Goal: Task Accomplishment & Management: Use online tool/utility

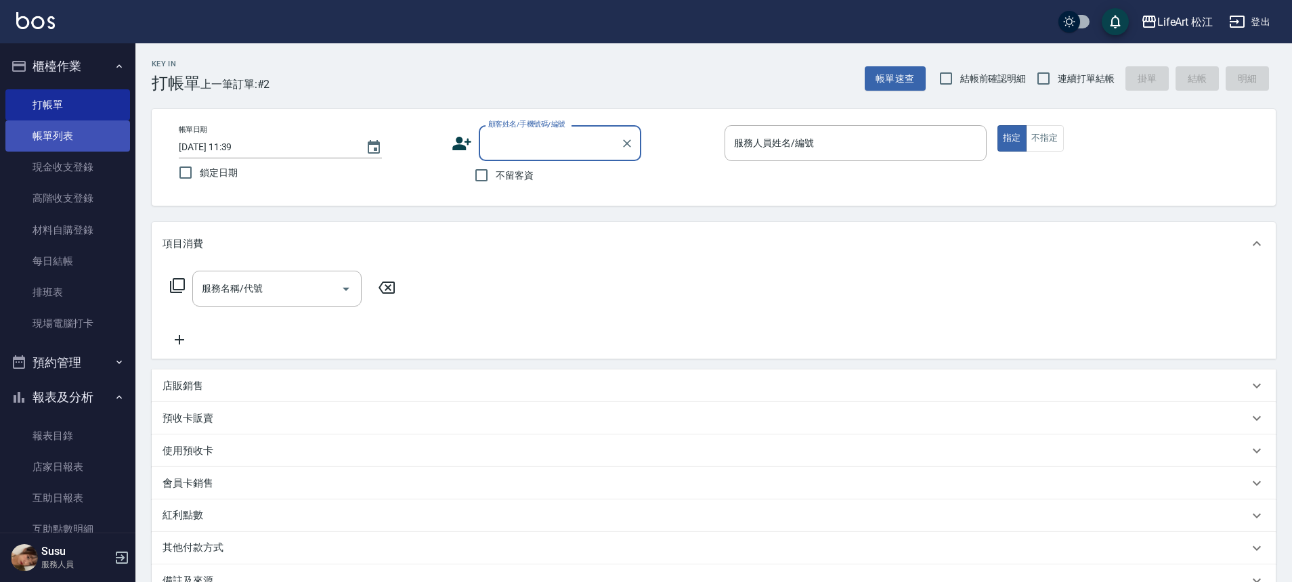
click at [56, 142] on link "帳單列表" at bounding box center [67, 136] width 125 height 31
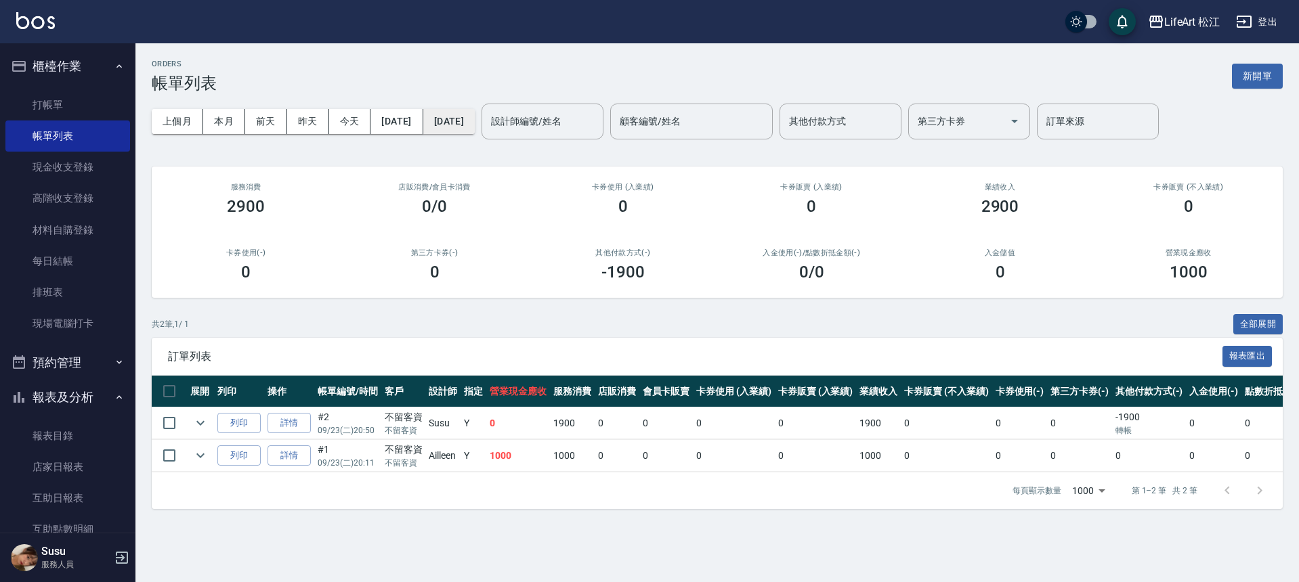
click at [475, 110] on button "[DATE]" at bounding box center [448, 121] width 51 height 25
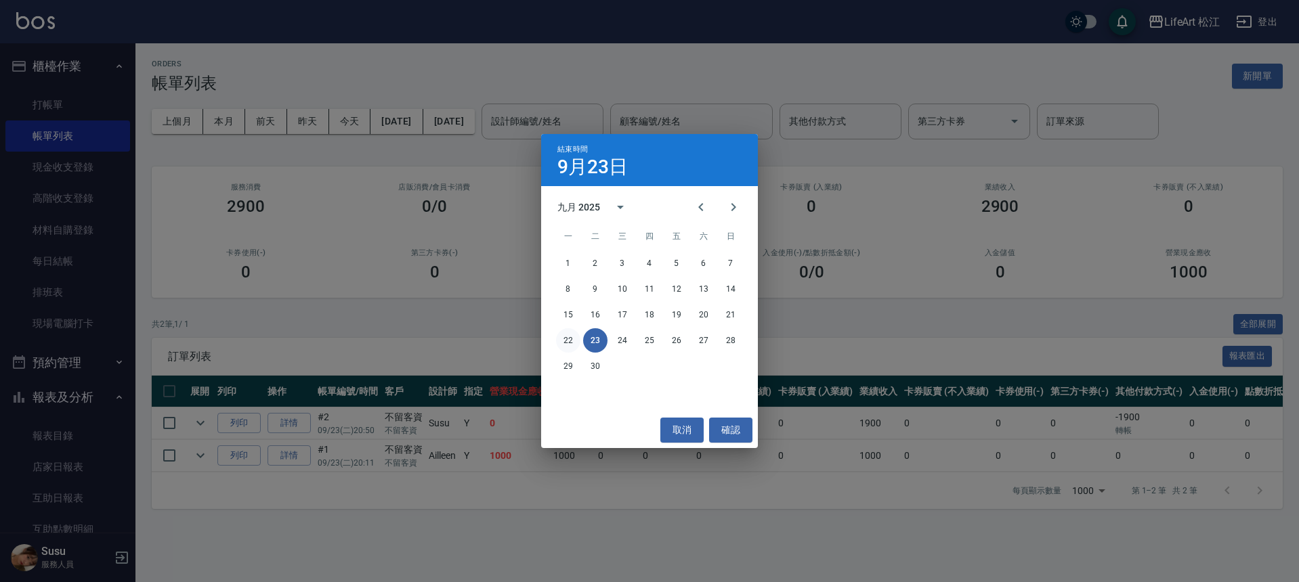
click at [561, 338] on button "22" at bounding box center [568, 340] width 24 height 24
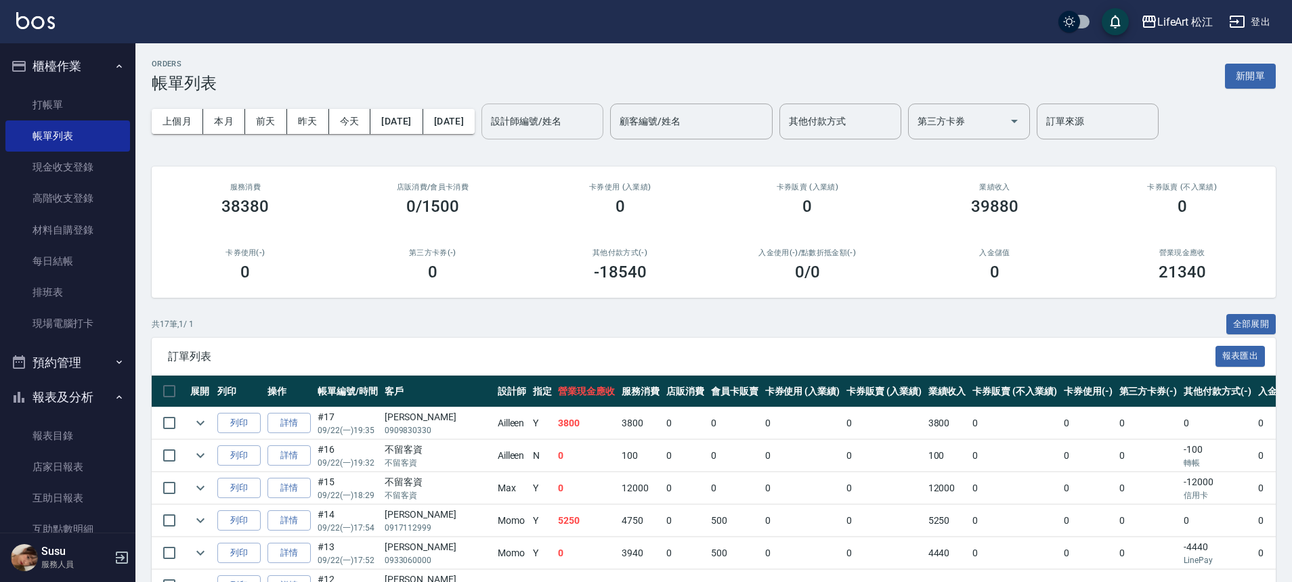
click at [569, 123] on input "設計師編號/姓名" at bounding box center [542, 122] width 110 height 24
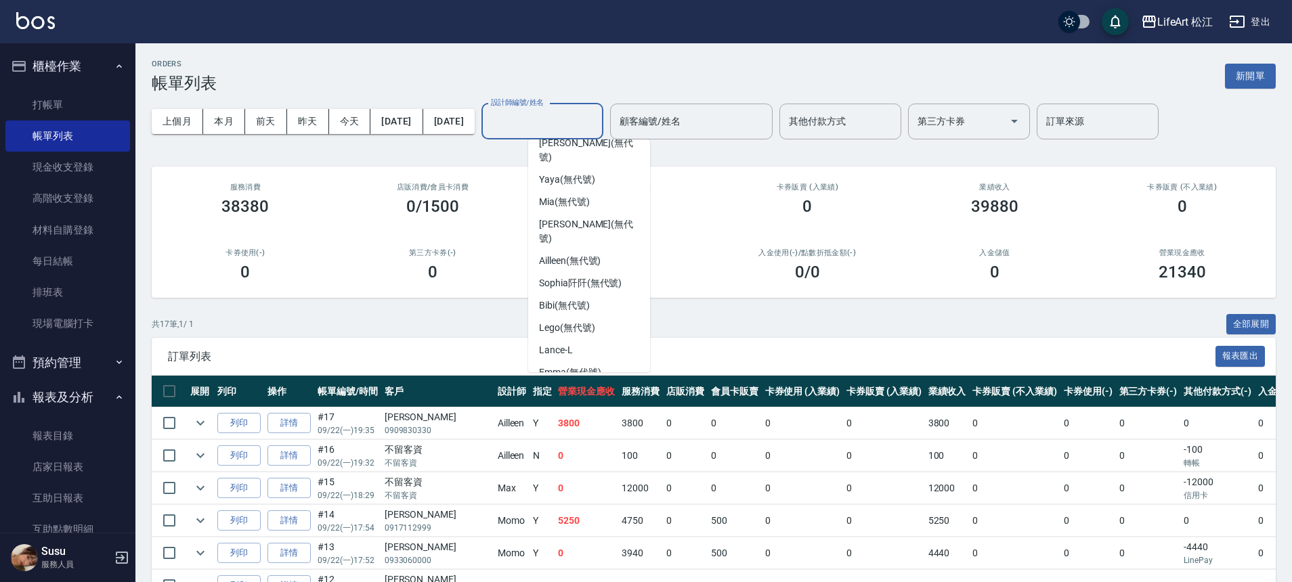
scroll to position [158, 0]
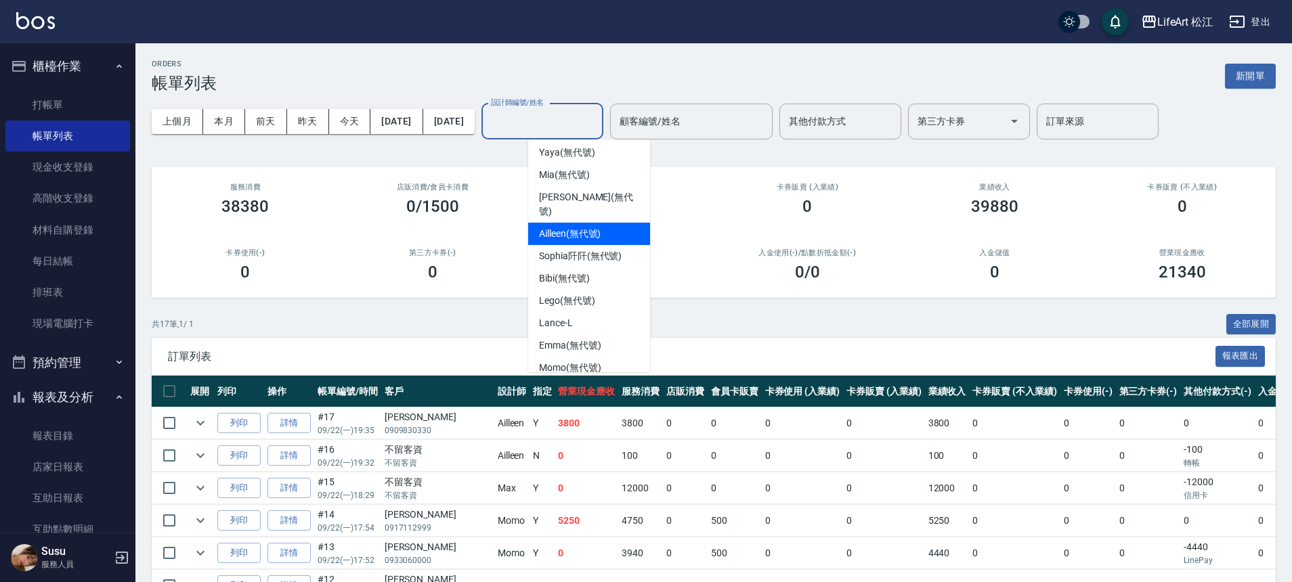
click at [590, 227] on span "Ailleen (無代號)" at bounding box center [570, 234] width 62 height 14
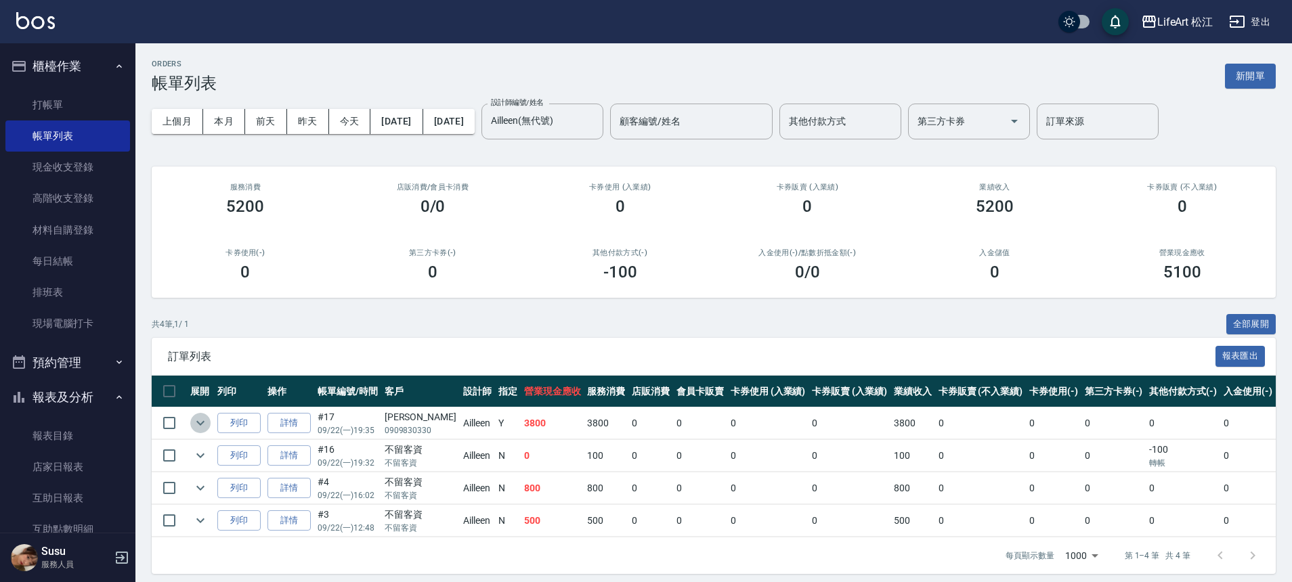
click at [199, 421] on icon "expand row" at bounding box center [200, 423] width 16 height 16
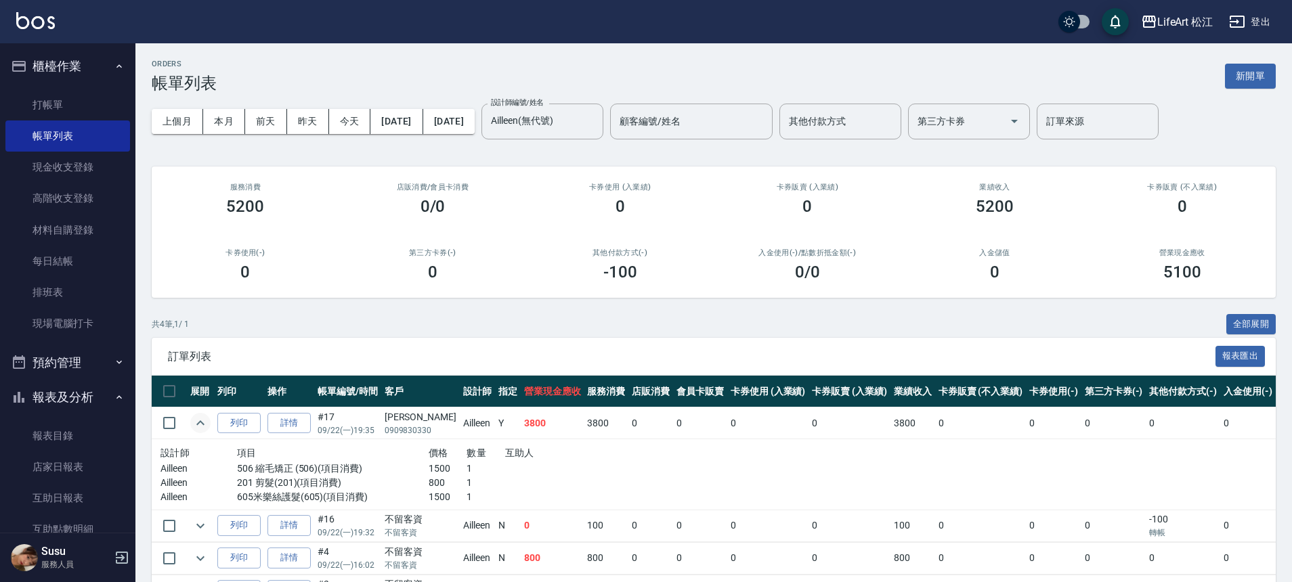
click at [199, 421] on icon "expand row" at bounding box center [200, 422] width 8 height 5
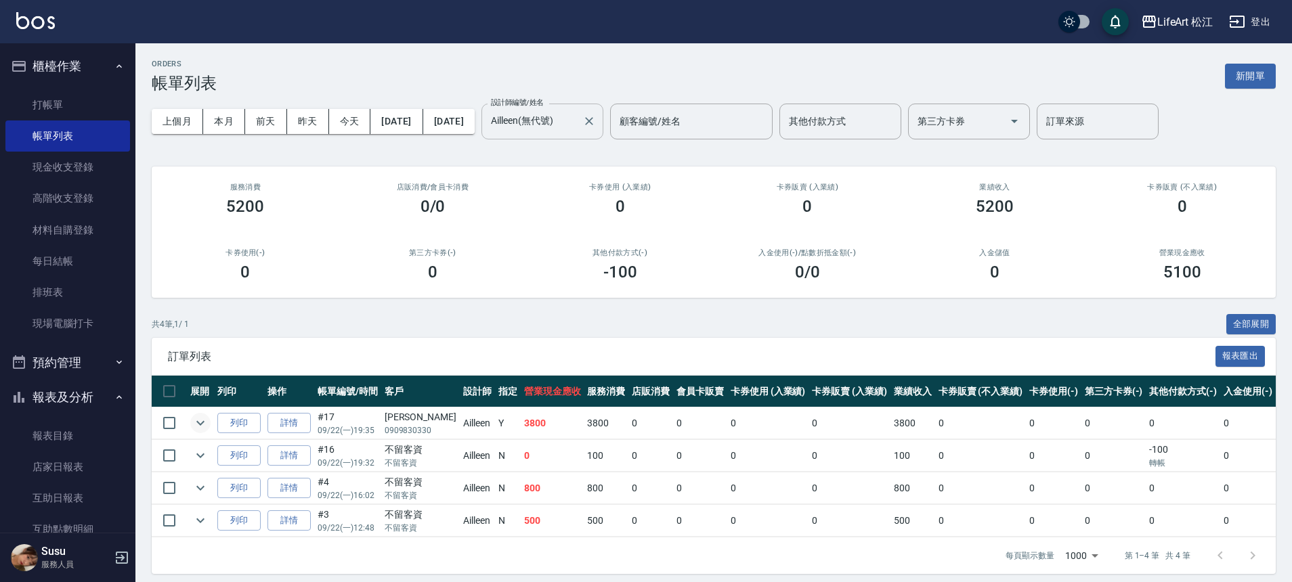
click at [577, 123] on input "Ailleen(無代號)" at bounding box center [531, 122] width 89 height 24
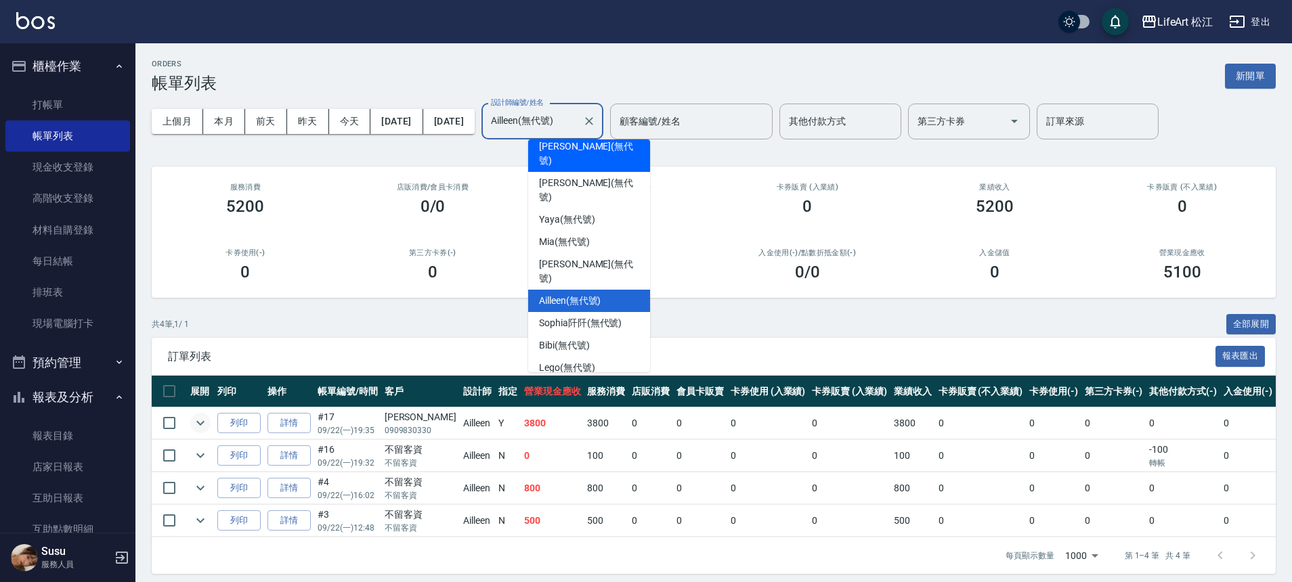
scroll to position [114, 0]
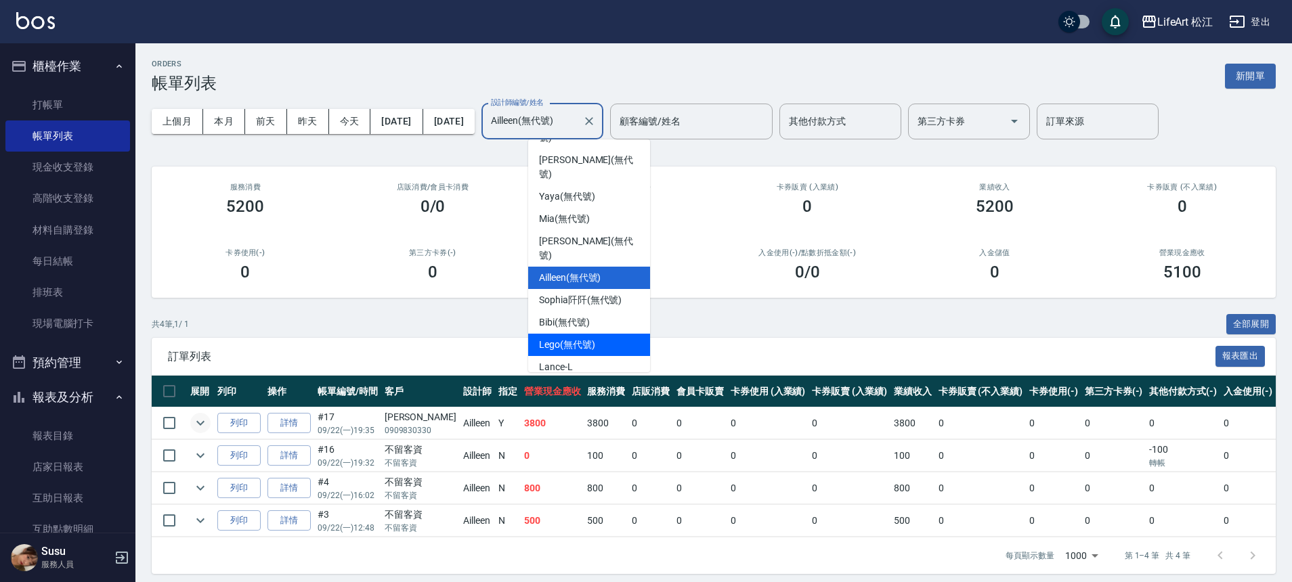
click at [605, 334] on div "Lego (無代號)" at bounding box center [589, 345] width 122 height 22
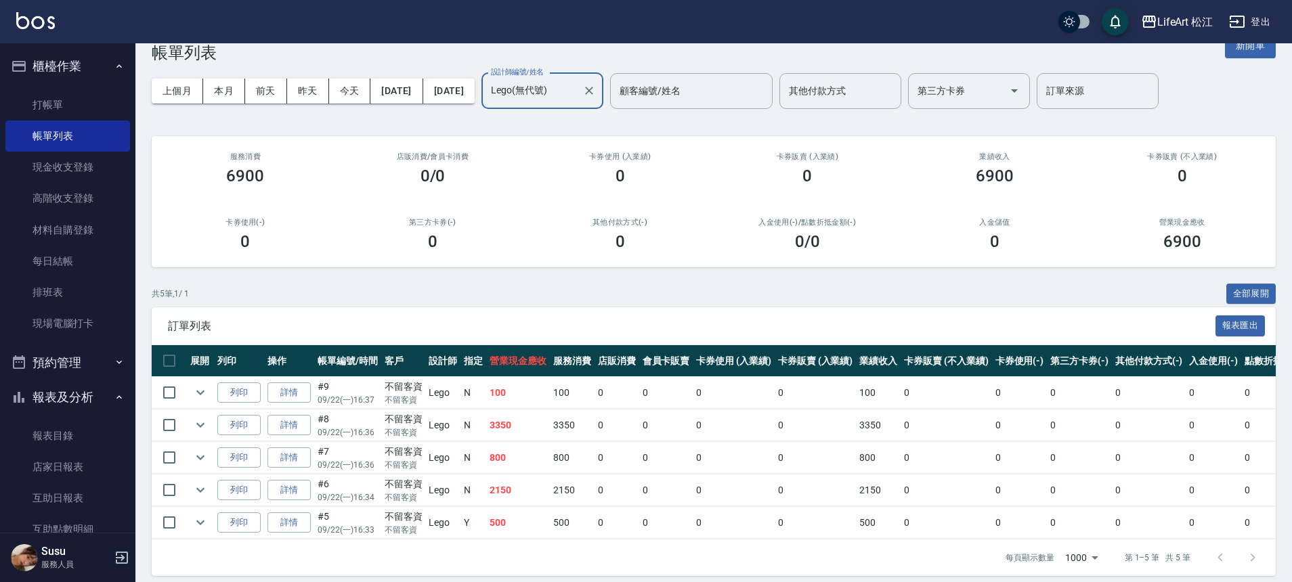
scroll to position [51, 0]
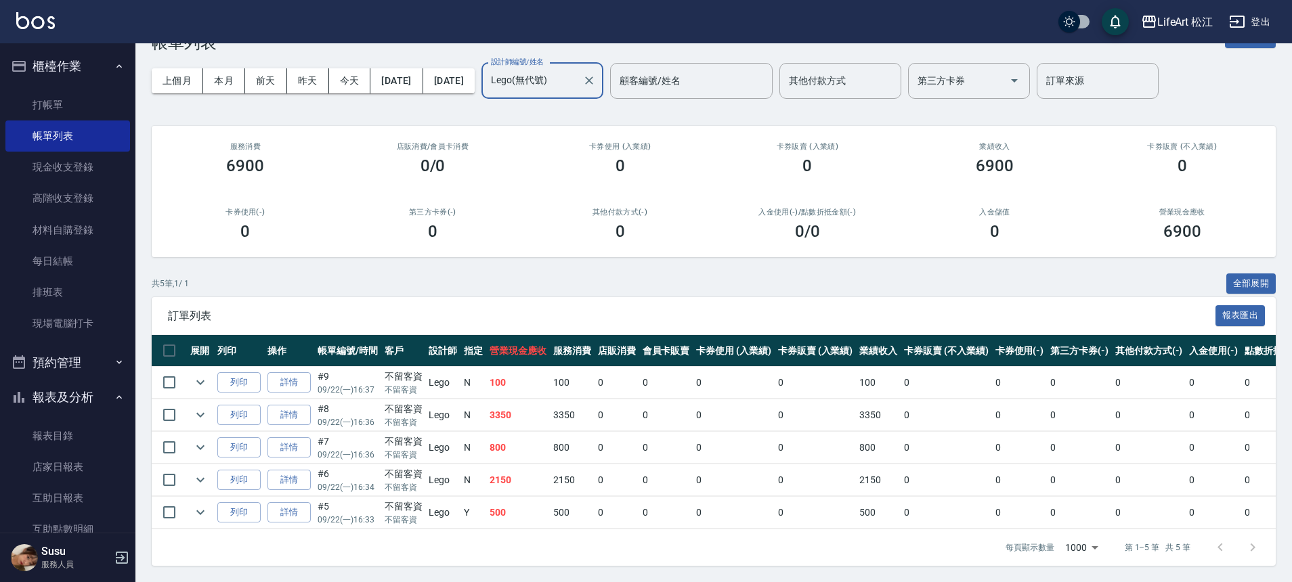
click at [577, 69] on input "Lego(無代號)" at bounding box center [531, 81] width 89 height 24
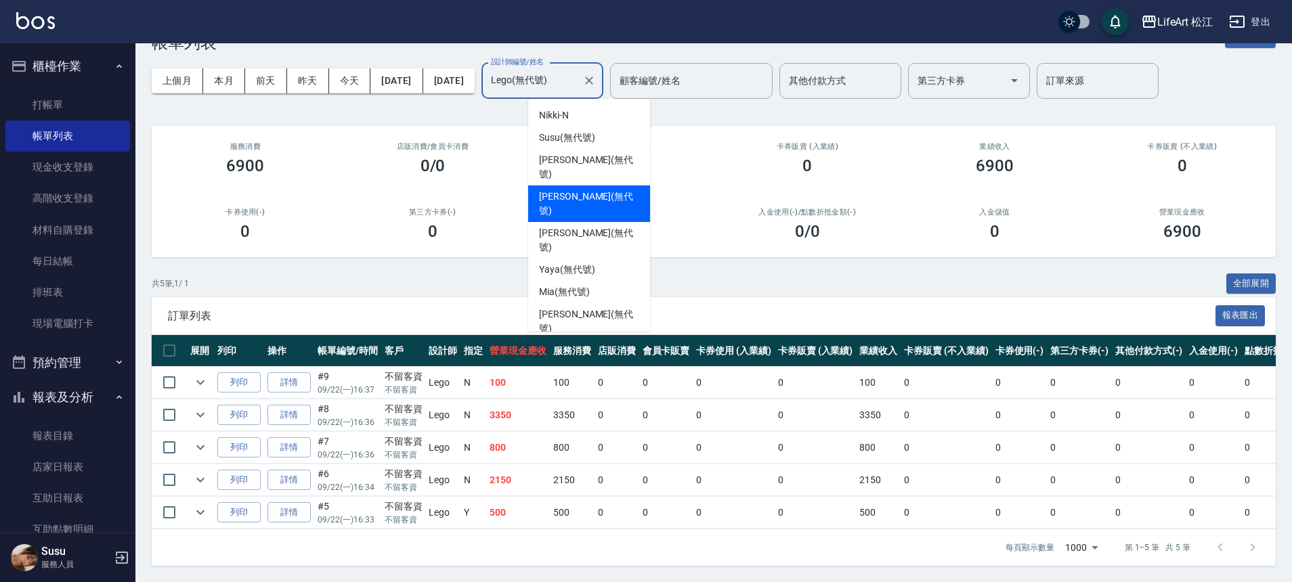
scroll to position [158, 0]
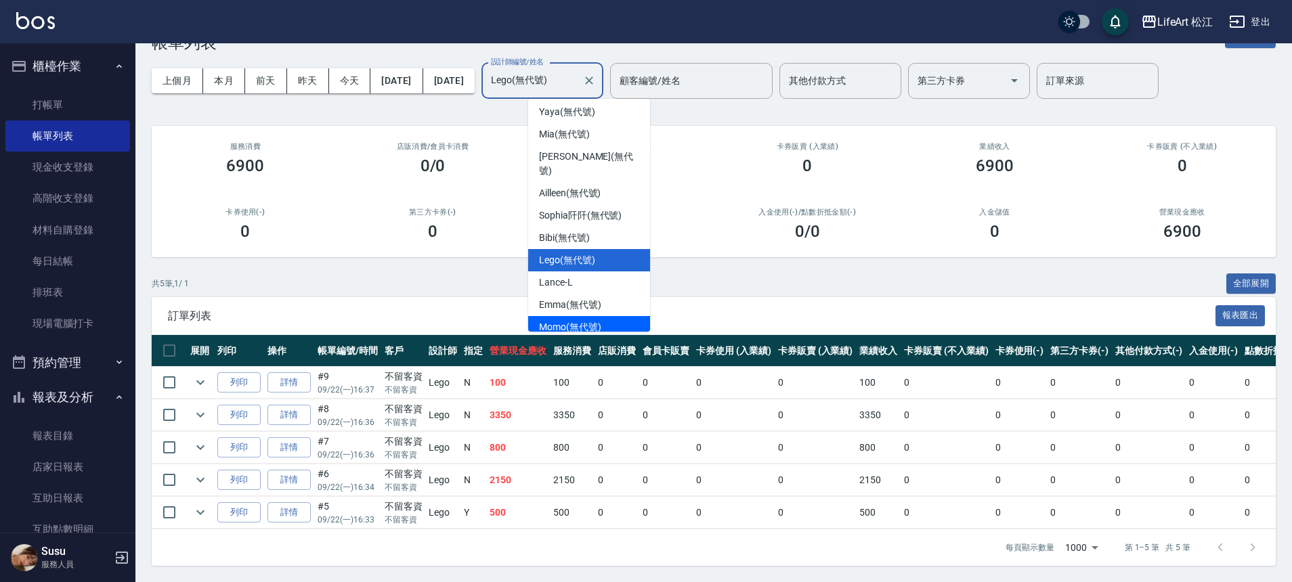
click at [596, 320] on span "Momo (無代號)" at bounding box center [570, 327] width 62 height 14
type input "Momo(無代號)"
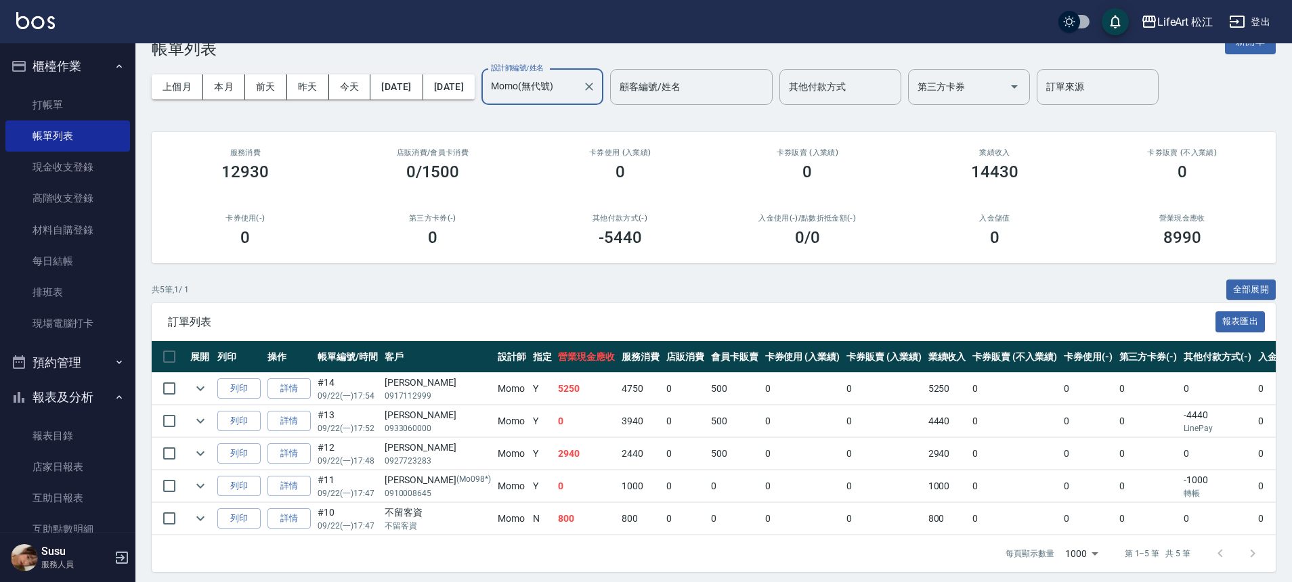
scroll to position [51, 0]
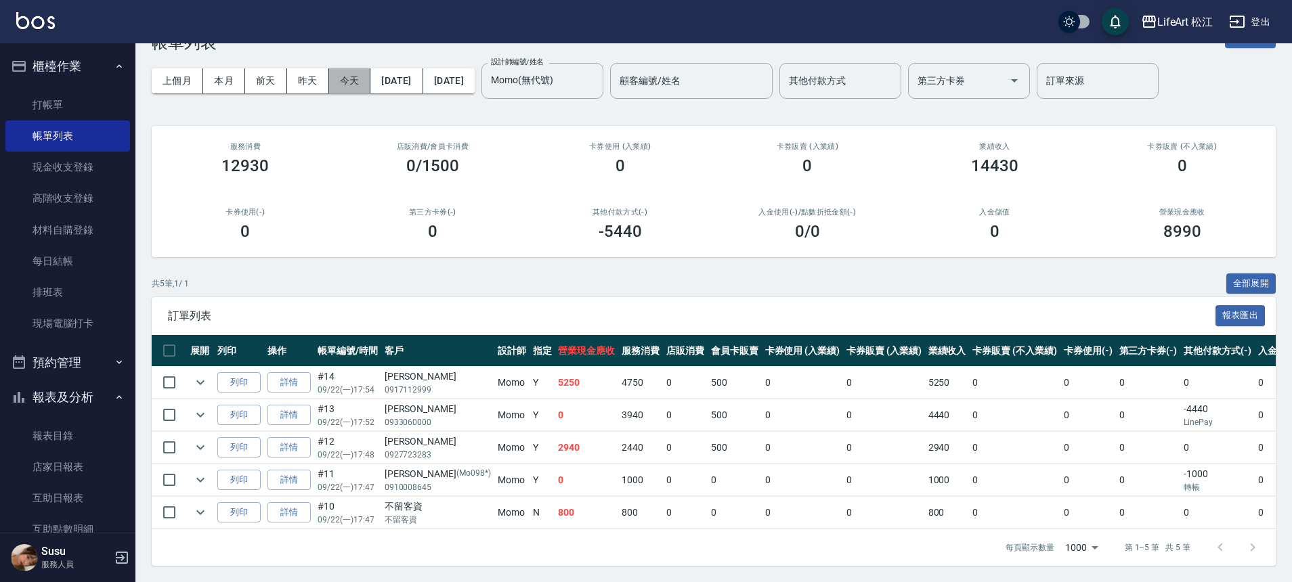
click at [367, 69] on button "今天" at bounding box center [350, 80] width 42 height 25
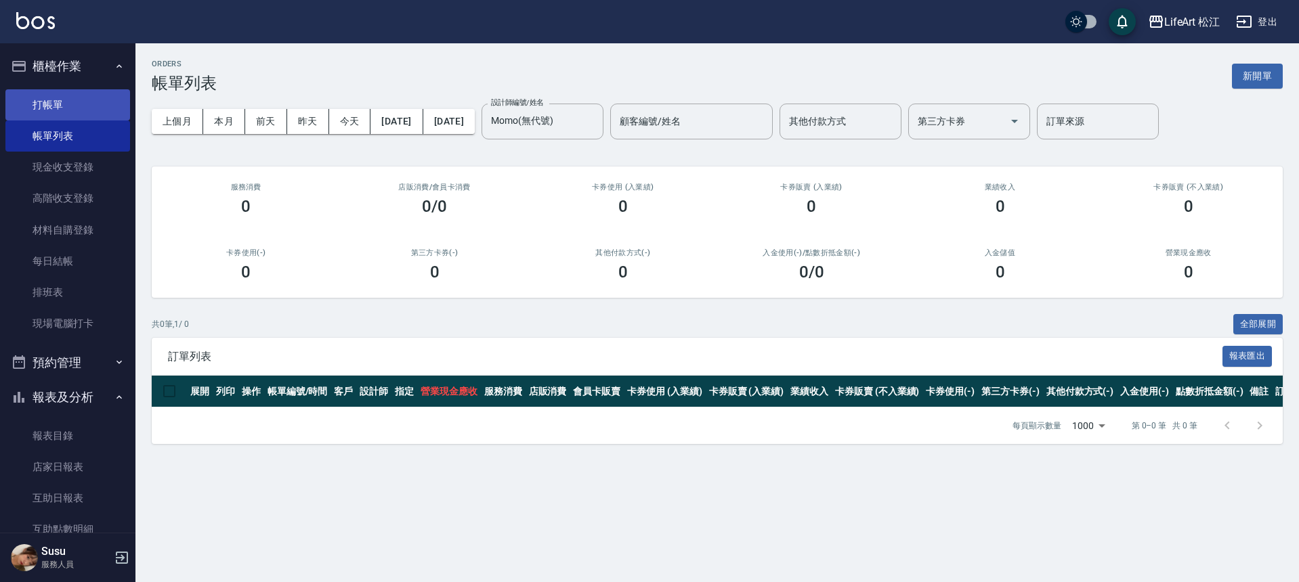
click at [91, 105] on link "打帳單" at bounding box center [67, 104] width 125 height 31
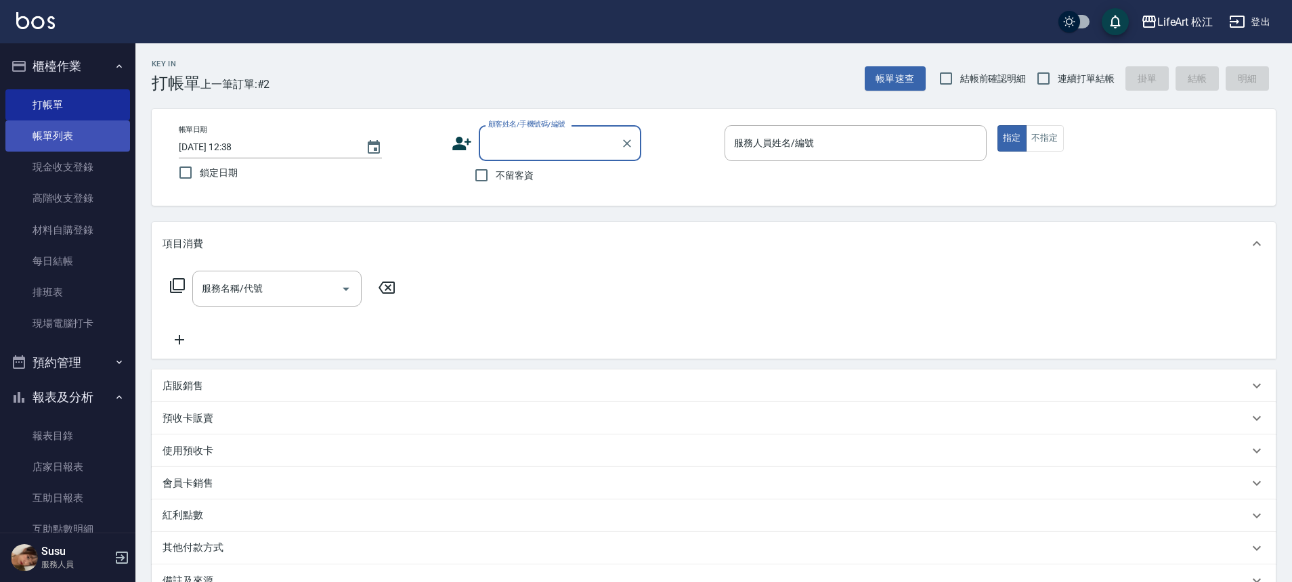
click at [26, 134] on link "帳單列表" at bounding box center [67, 136] width 125 height 31
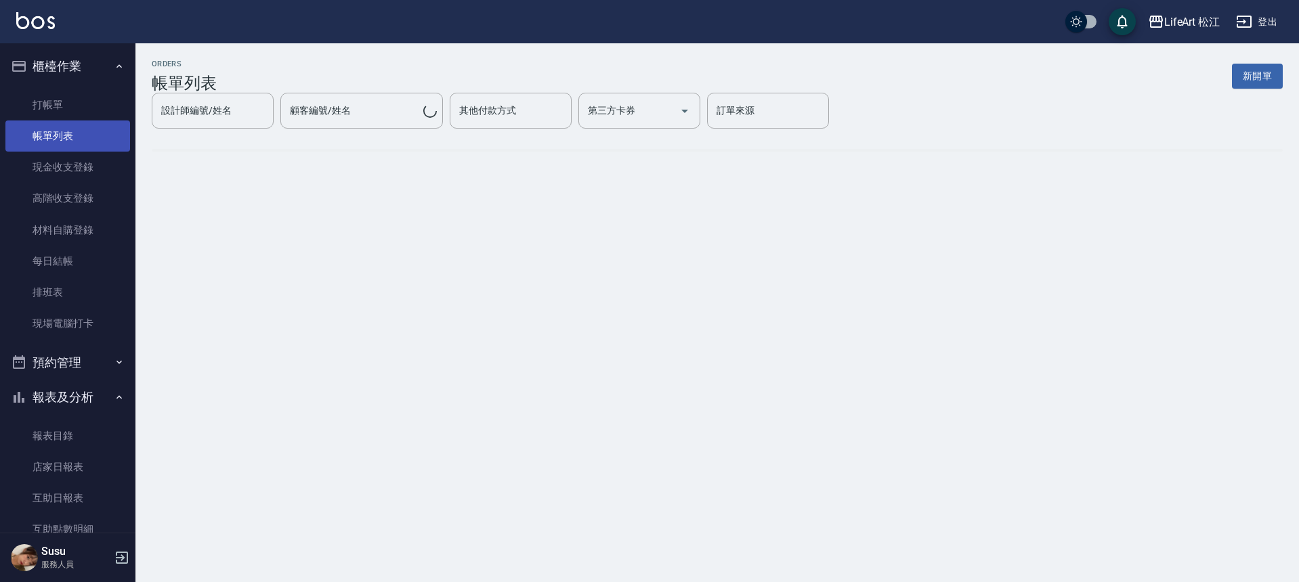
click at [27, 134] on link "帳單列表" at bounding box center [67, 136] width 125 height 31
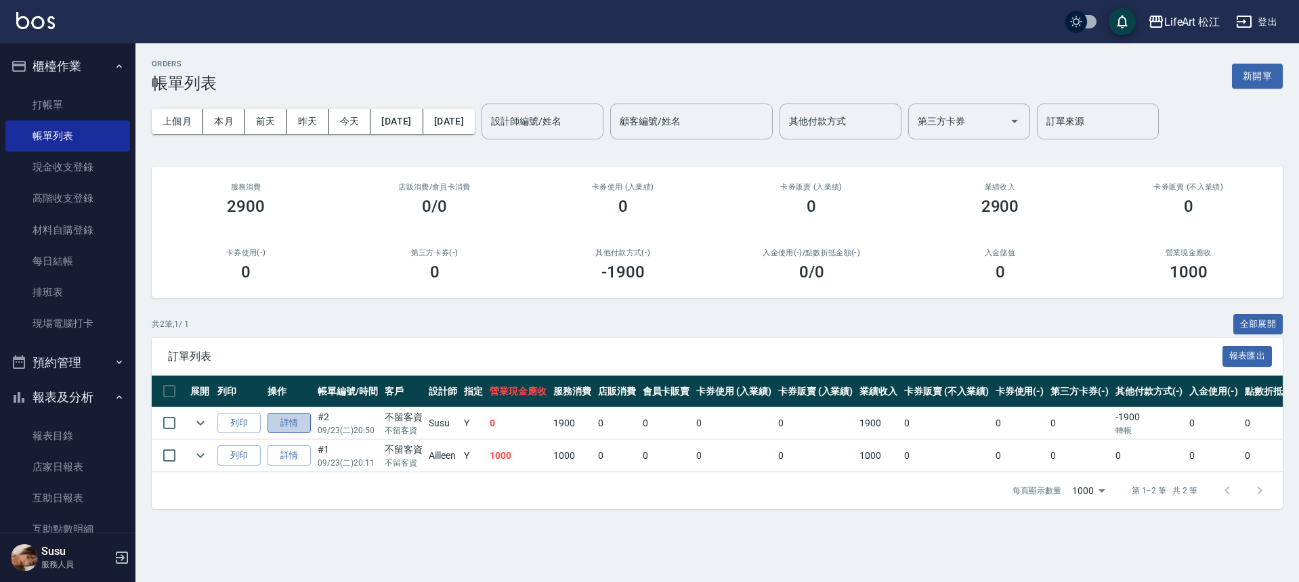
click at [288, 422] on link "詳情" at bounding box center [288, 423] width 43 height 21
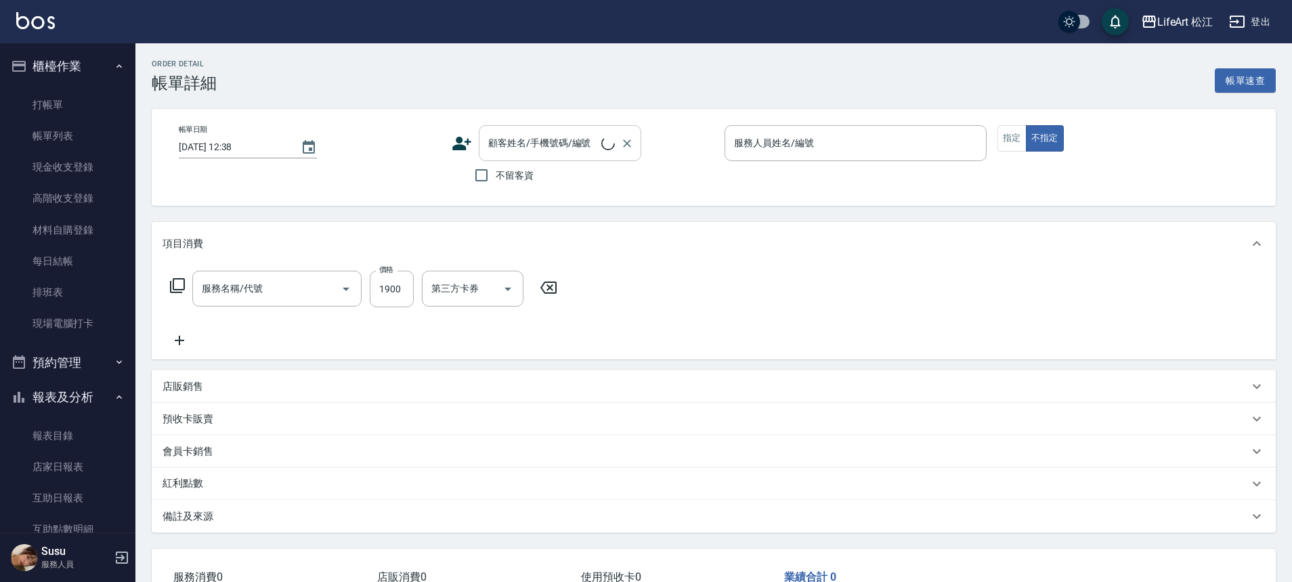
type input "506 縮毛矯正 (506)"
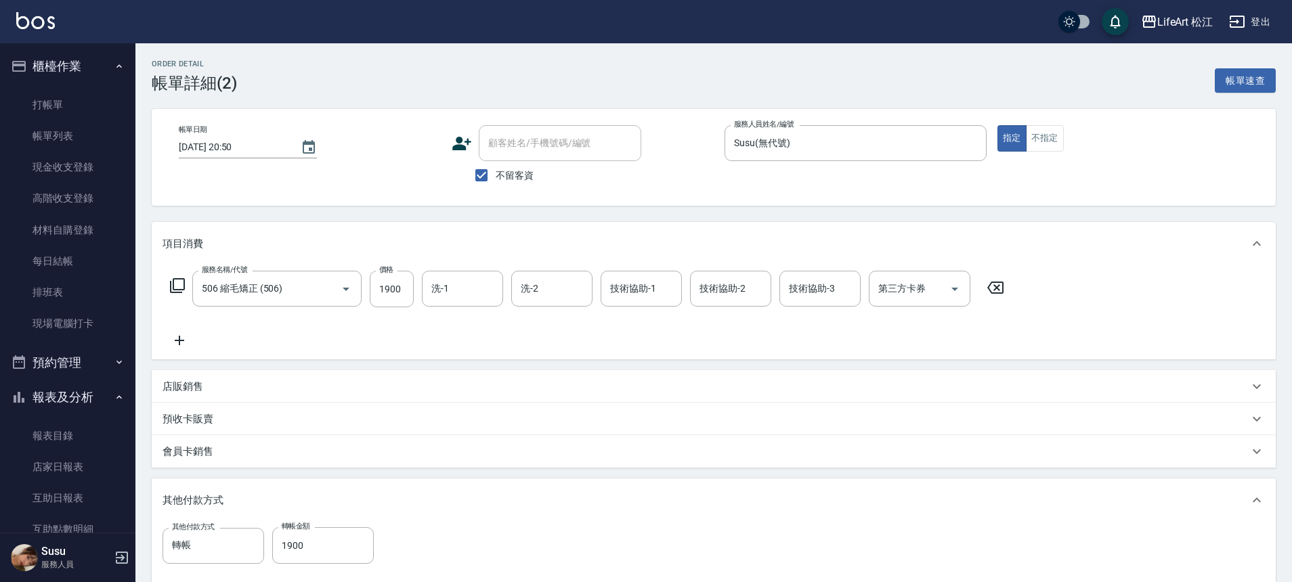
type input "2025/09/23 20:50"
checkbox input "true"
type input "Susu(無代號)"
click at [455, 139] on icon at bounding box center [462, 143] width 20 height 20
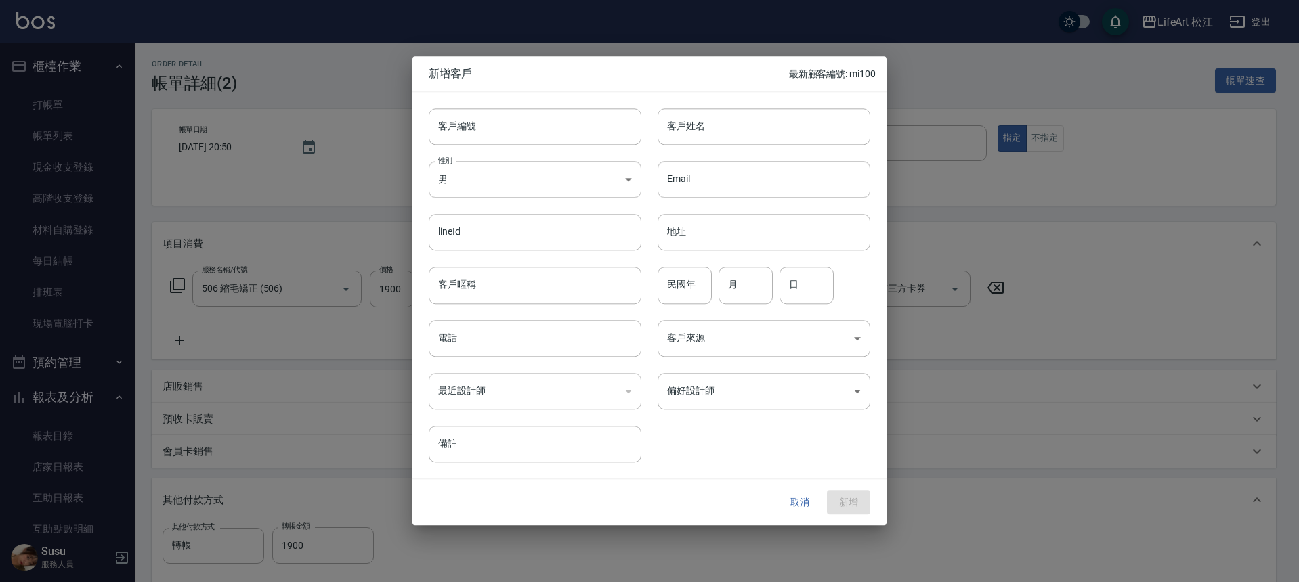
click at [604, 200] on div "lineId lineId" at bounding box center [526, 224] width 229 height 53
click at [607, 196] on body "LifeArt 松江 登出 櫃檯作業 打帳單 帳單列表 現金收支登錄 高階收支登錄 材料自購登錄 每日結帳 排班表 現場電腦打卡 預約管理 預約管理 單日預約…" at bounding box center [649, 387] width 1299 height 775
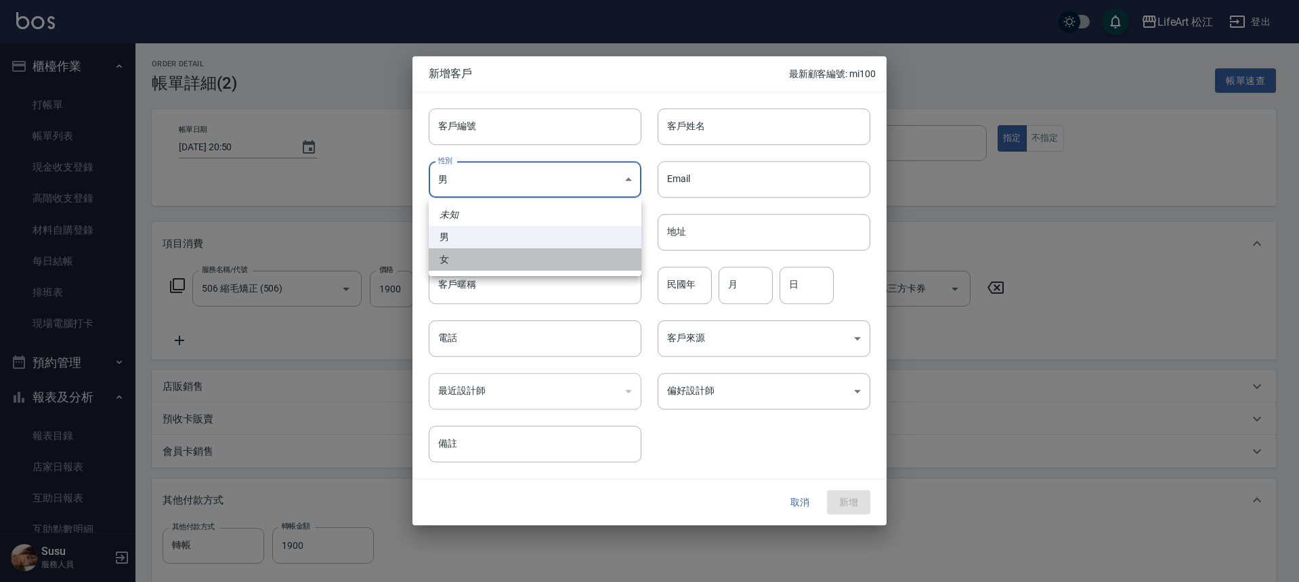
click at [595, 254] on li "女" at bounding box center [535, 259] width 213 height 22
type input "FEMALE"
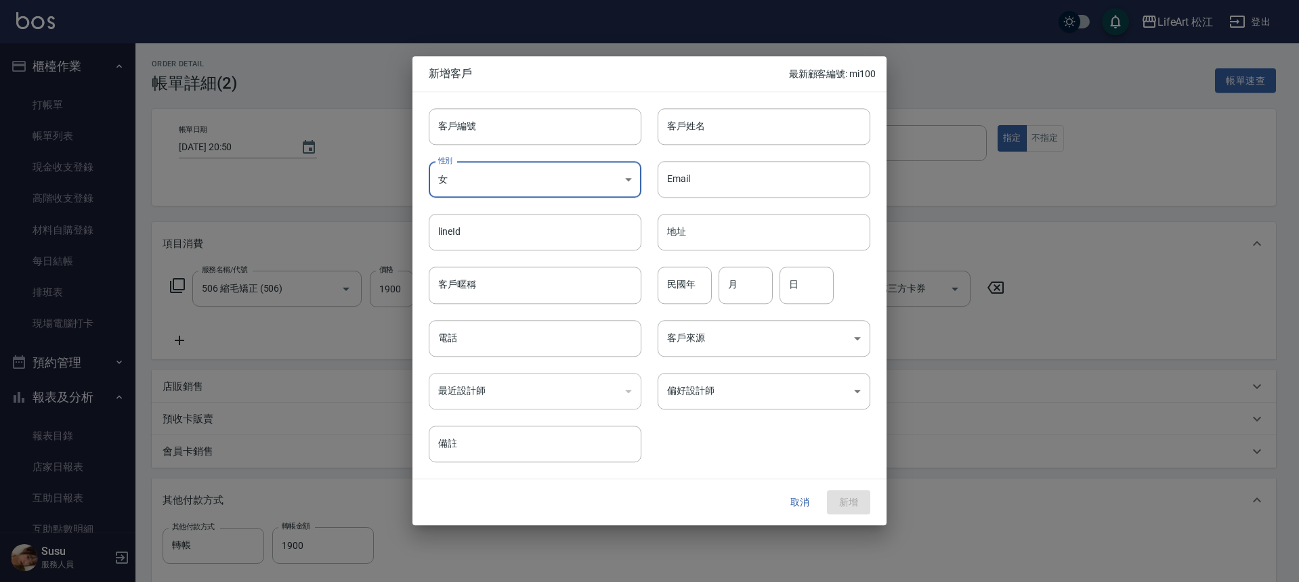
click at [764, 97] on div "客戶姓名 客戶姓名" at bounding box center [755, 118] width 229 height 53
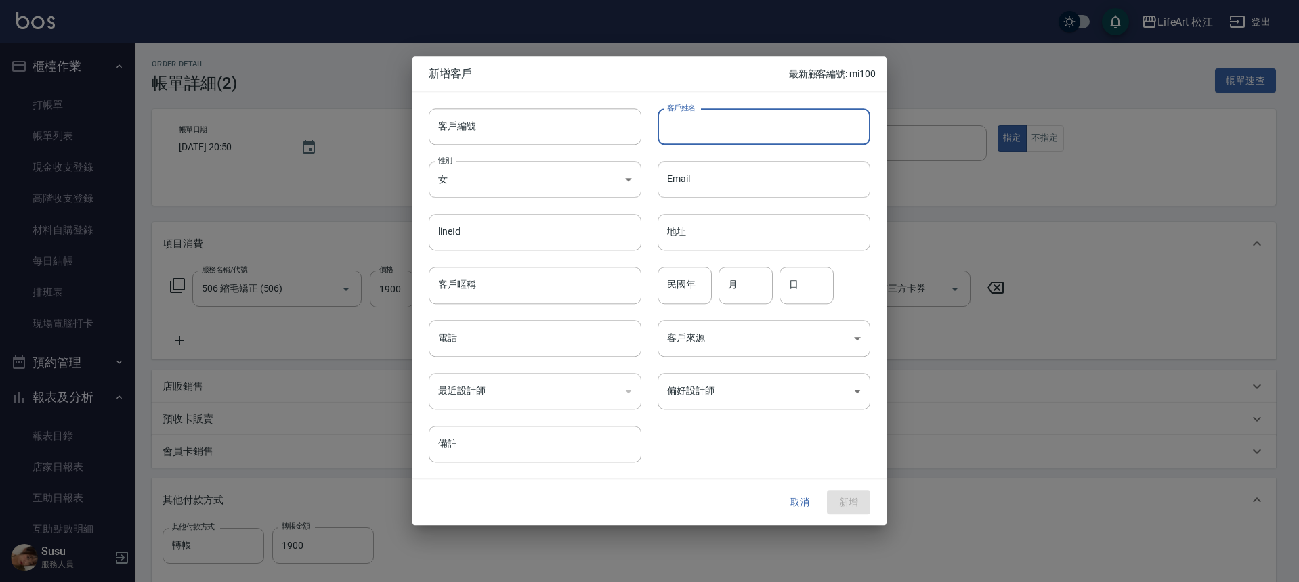
click at [757, 120] on input "客戶姓名" at bounding box center [763, 126] width 213 height 37
type input "5"
type input "張家綺"
drag, startPoint x: 594, startPoint y: 349, endPoint x: 598, endPoint y: 341, distance: 8.8
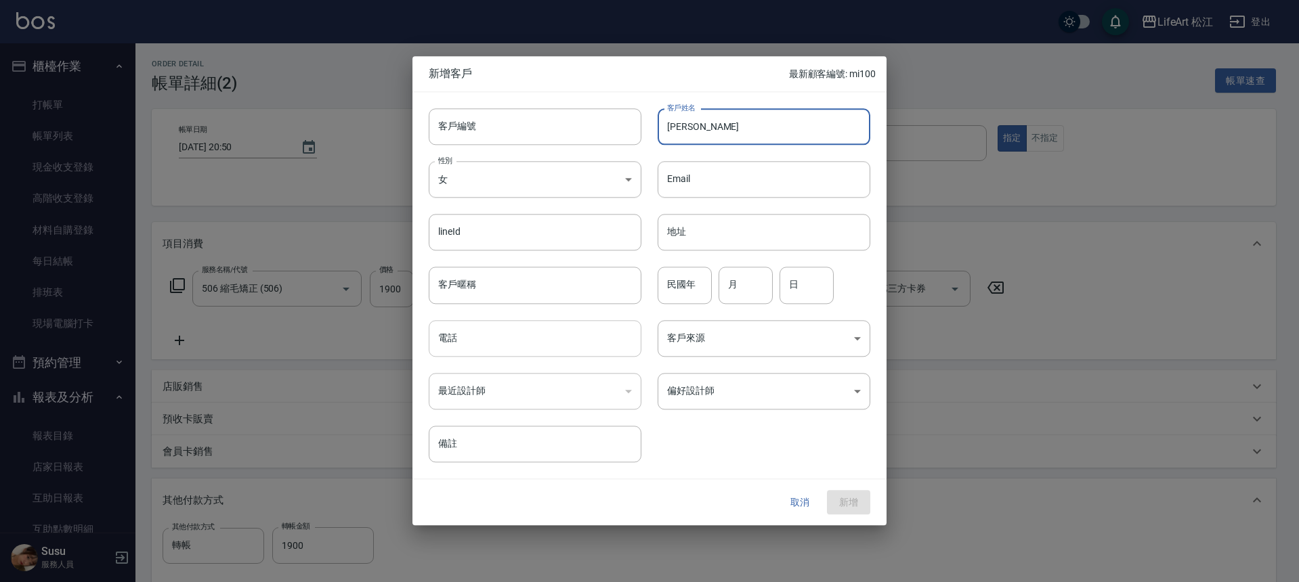
click at [595, 349] on input "電話" at bounding box center [535, 338] width 213 height 37
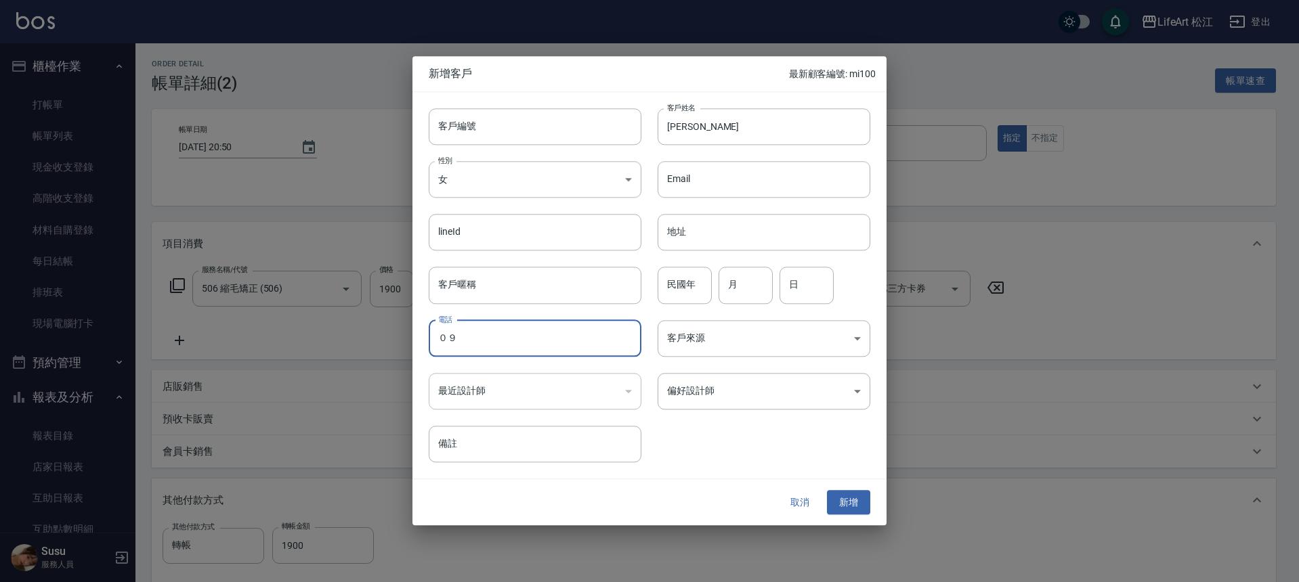
type input "０"
type input "0918785887"
drag, startPoint x: 835, startPoint y: 513, endPoint x: 840, endPoint y: 506, distance: 7.7
click at [835, 512] on button "新增" at bounding box center [848, 502] width 43 height 25
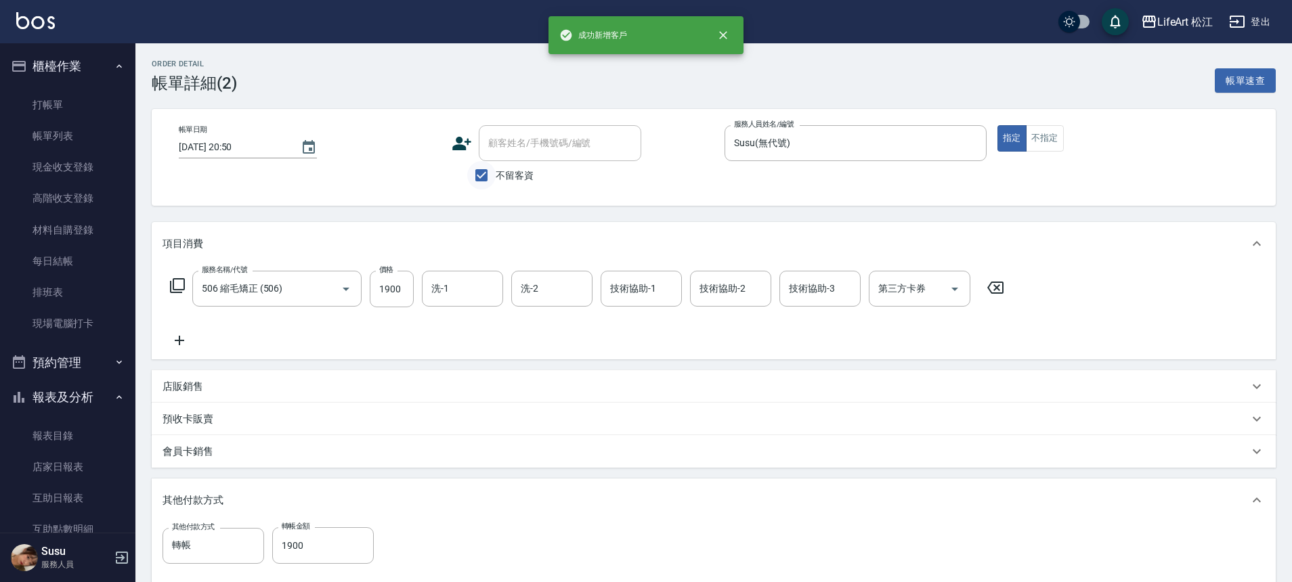
click at [489, 173] on input "不留客資" at bounding box center [481, 175] width 28 height 28
checkbox input "false"
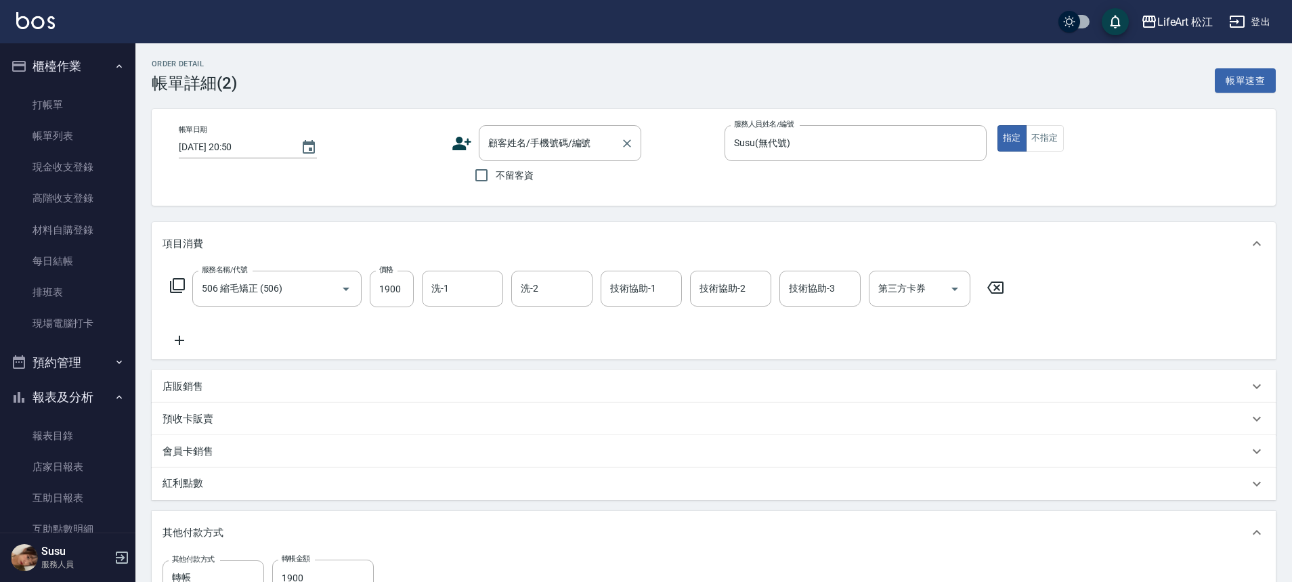
click at [547, 145] on div "顧客姓名/手機號碼/編號 顧客姓名/手機號碼/編號" at bounding box center [560, 143] width 162 height 36
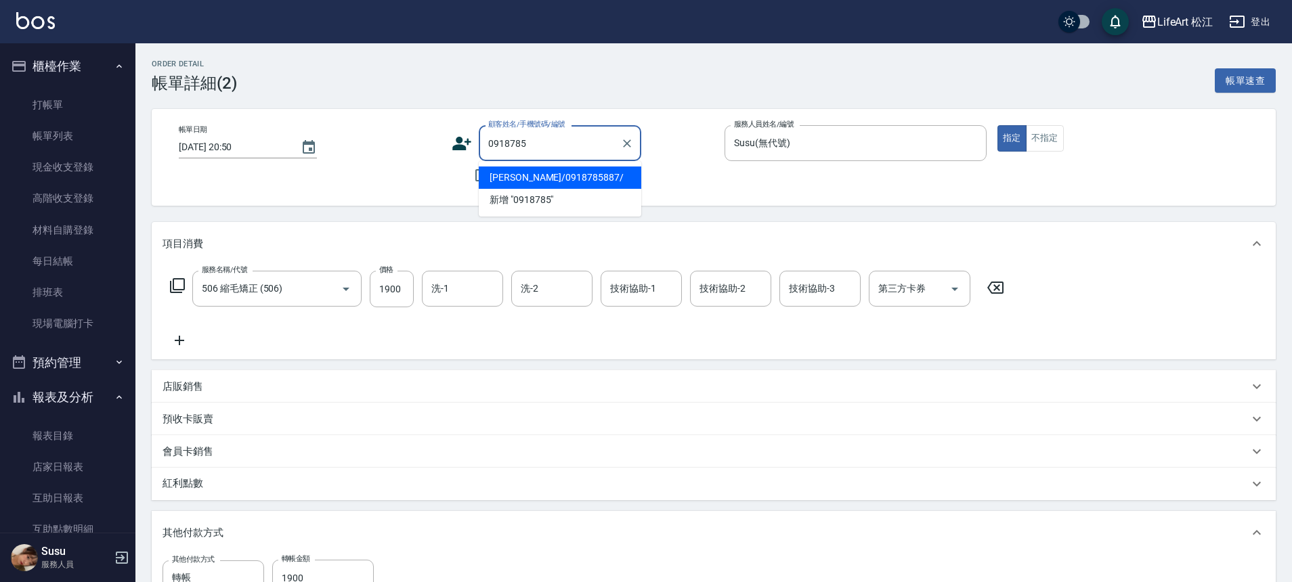
click at [538, 177] on li "張家綺/0918785887/" at bounding box center [560, 178] width 162 height 22
type input "張家綺/0918785887/"
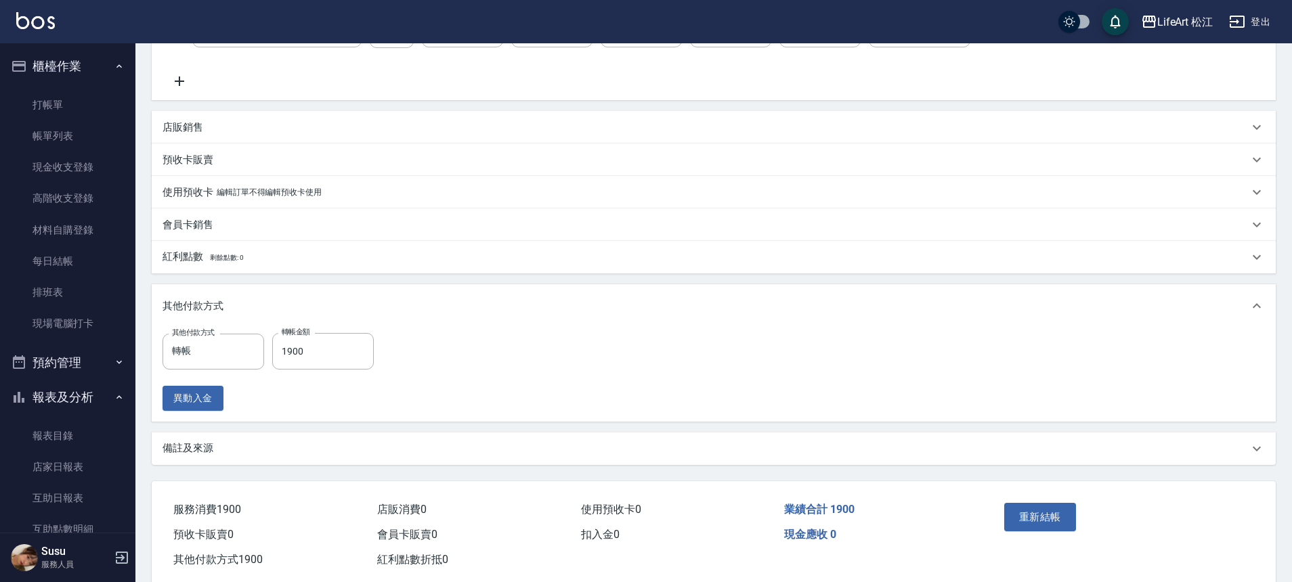
scroll to position [288, 0]
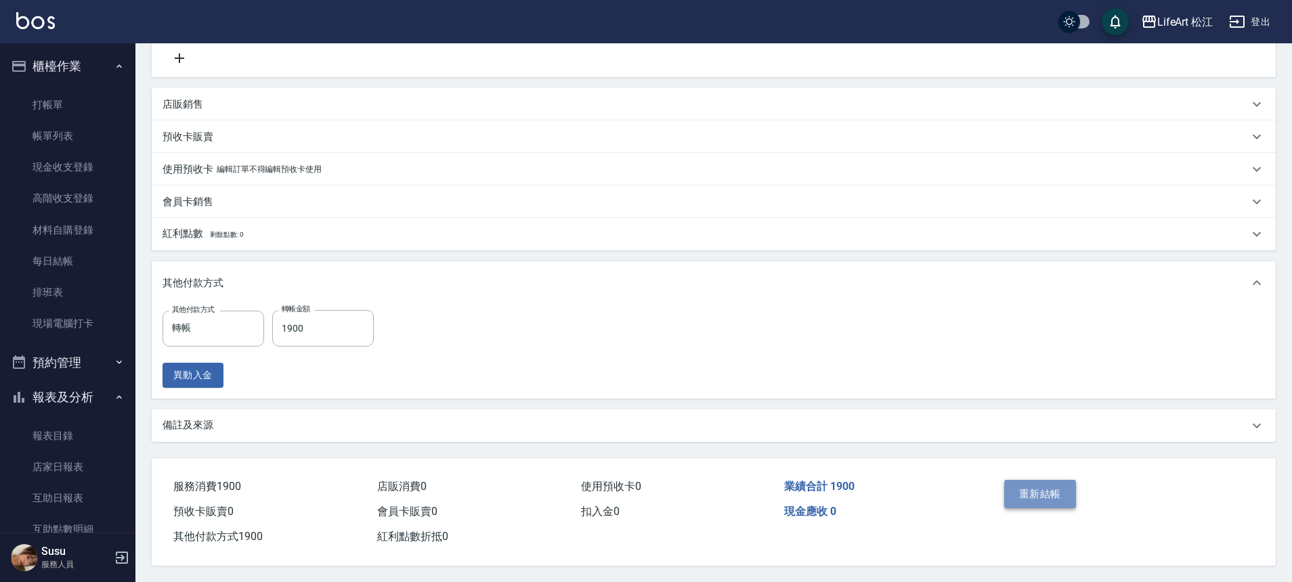
click at [1050, 486] on button "重新結帳" at bounding box center [1040, 494] width 72 height 28
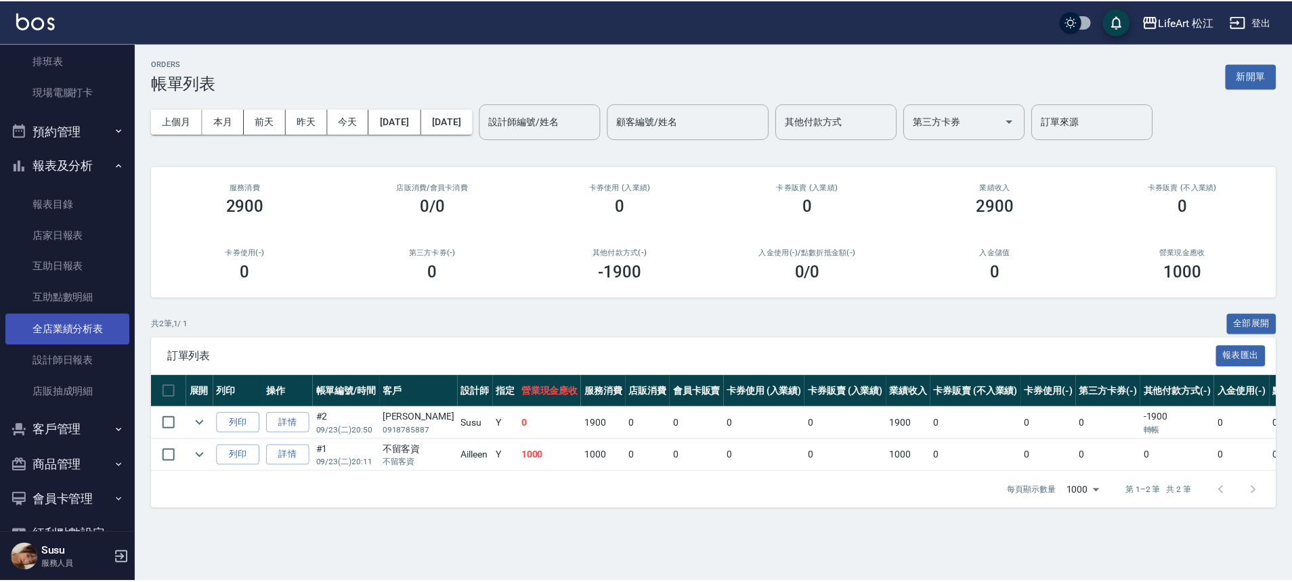
scroll to position [267, 0]
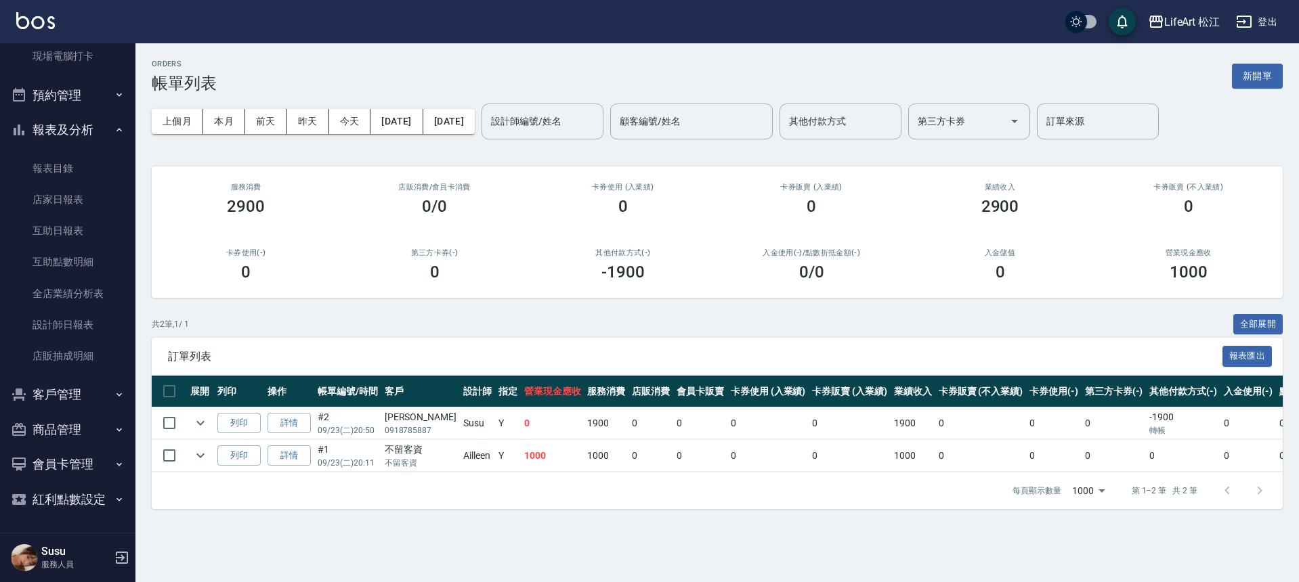
click at [72, 391] on button "客戶管理" at bounding box center [67, 394] width 125 height 35
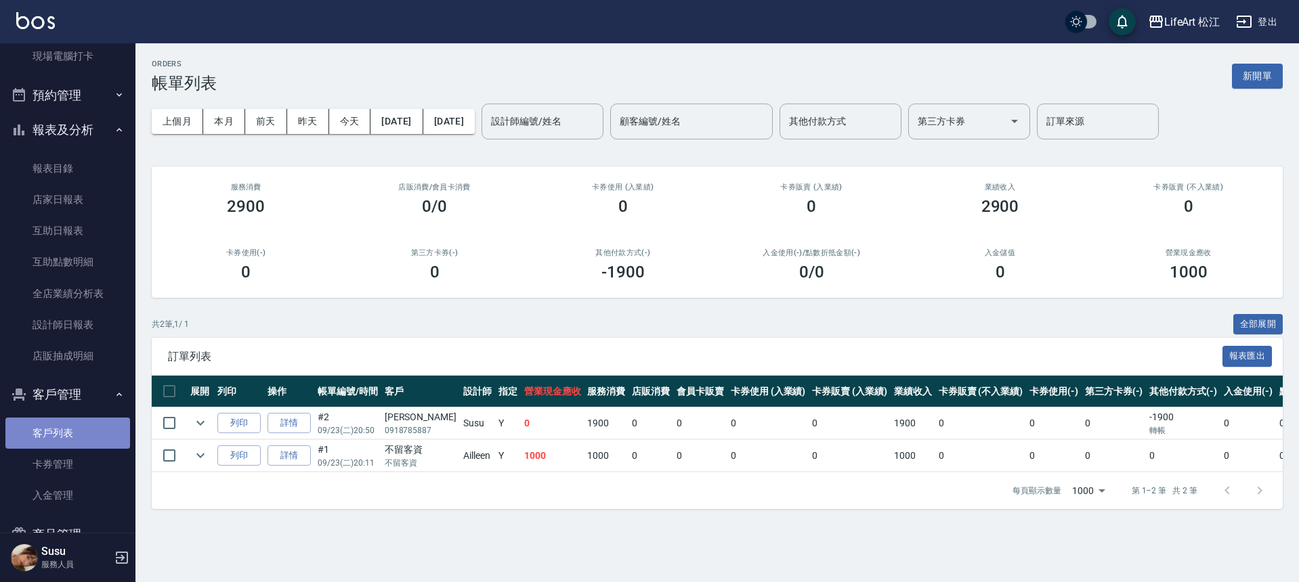
click at [70, 427] on link "客戶列表" at bounding box center [67, 433] width 125 height 31
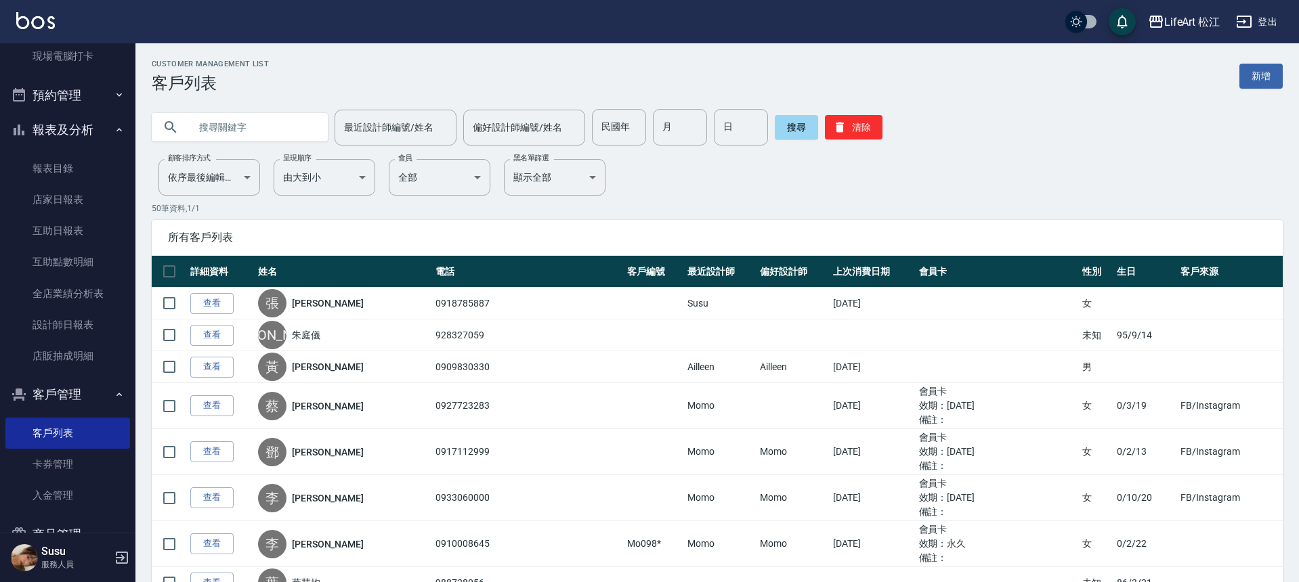
click at [196, 124] on input "text" at bounding box center [253, 127] width 127 height 37
type input "5"
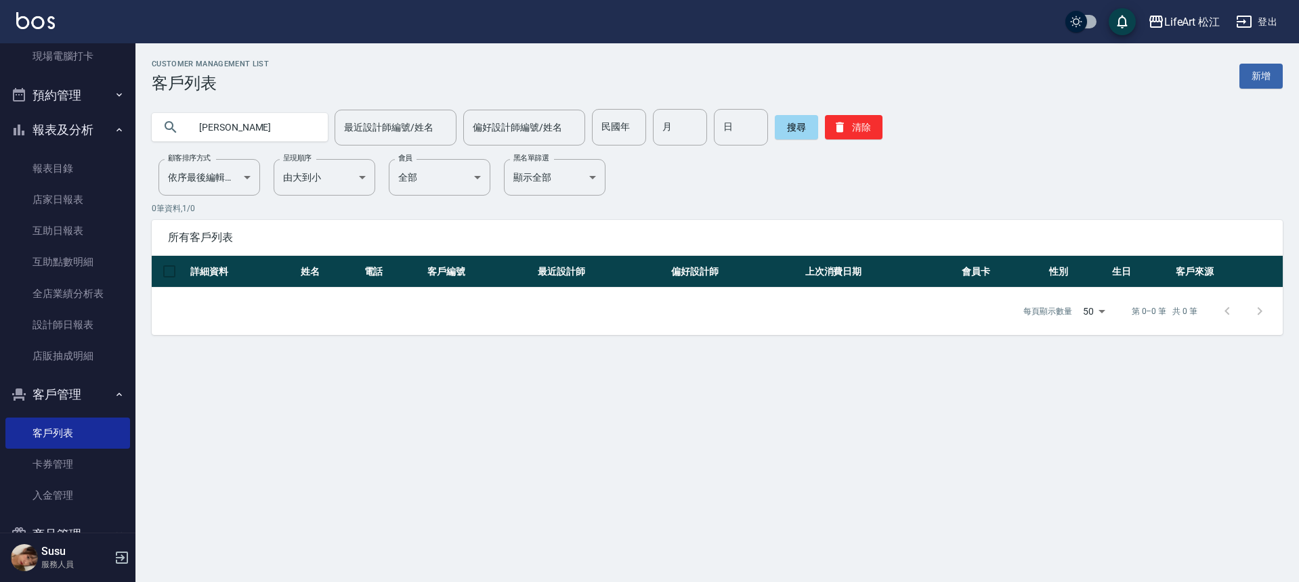
type input "泳"
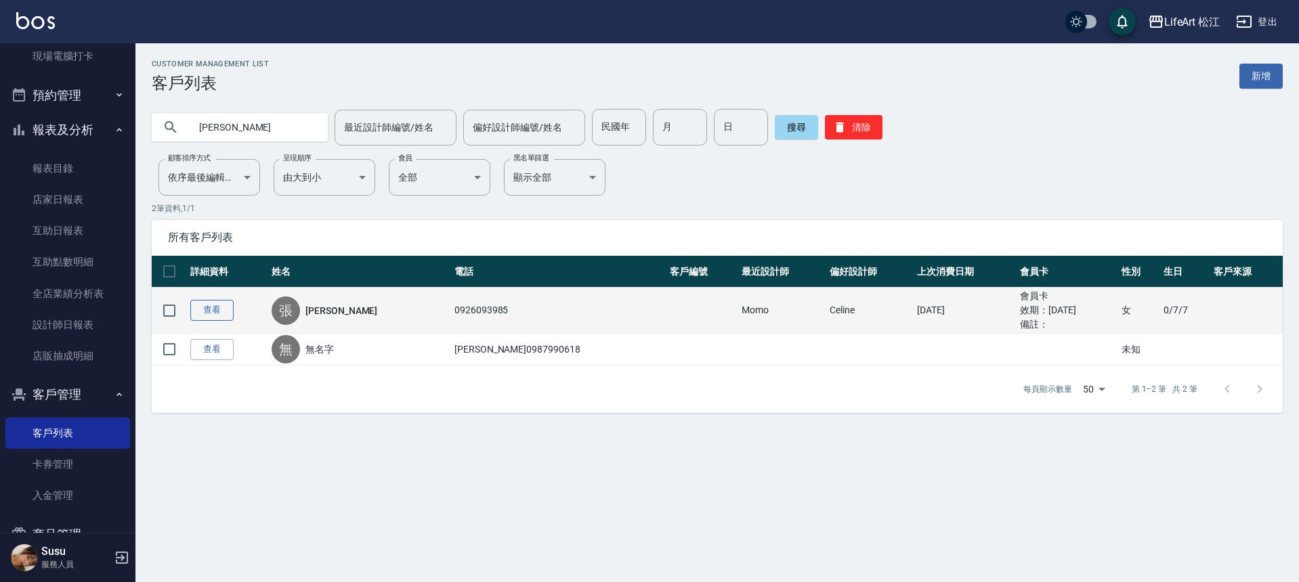
type input "張詠"
click at [198, 315] on link "查看" at bounding box center [211, 310] width 43 height 21
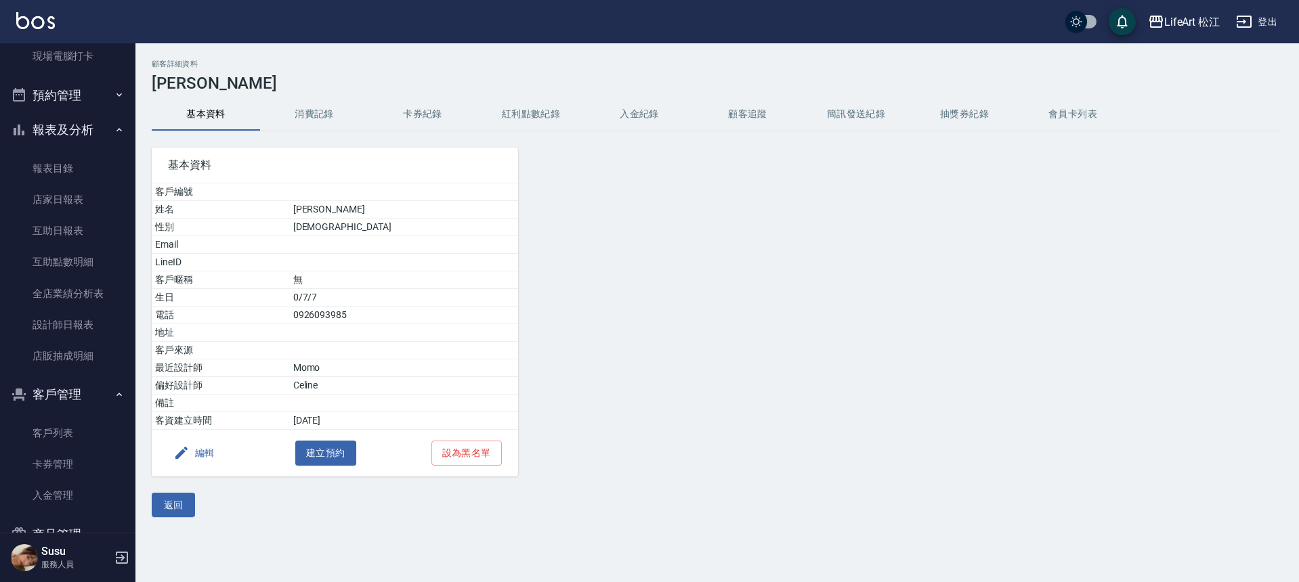
click at [313, 140] on div "基本資料 客戶編號 姓名 張詠晴 性別 FEMALE Email LineID 客戶暱稱 無 生日 0/7/7 電話 0926093985 地址 客戶來源 最…" at bounding box center [326, 303] width 383 height 345
click at [313, 119] on button "消費記錄" at bounding box center [314, 114] width 108 height 32
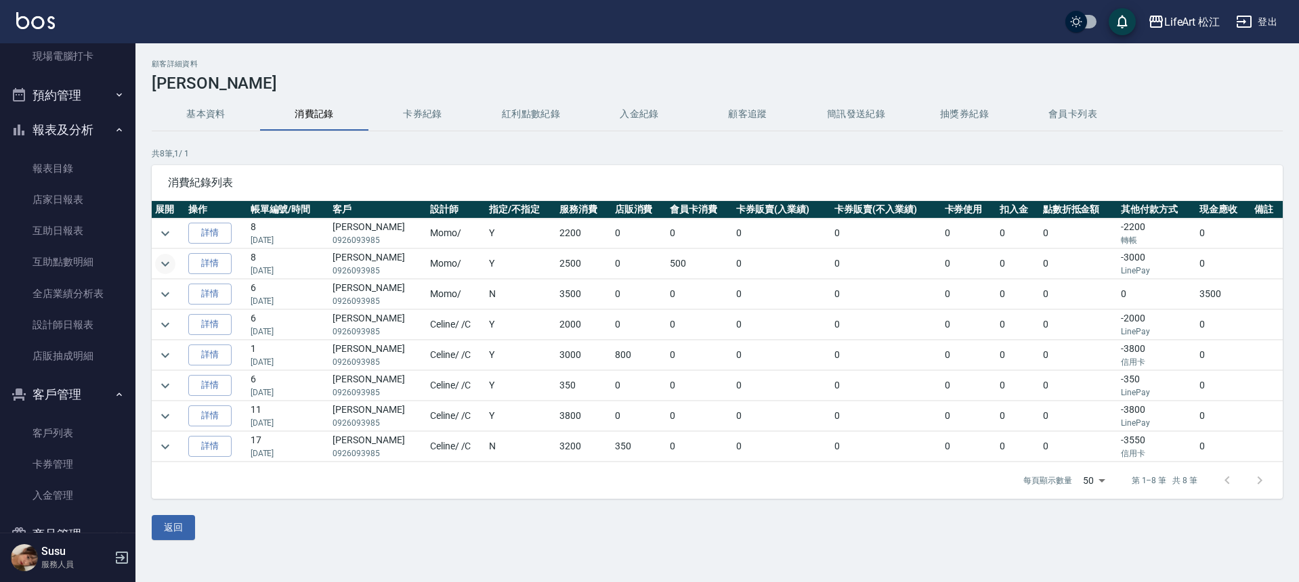
click at [164, 261] on icon "expand row" at bounding box center [165, 264] width 16 height 16
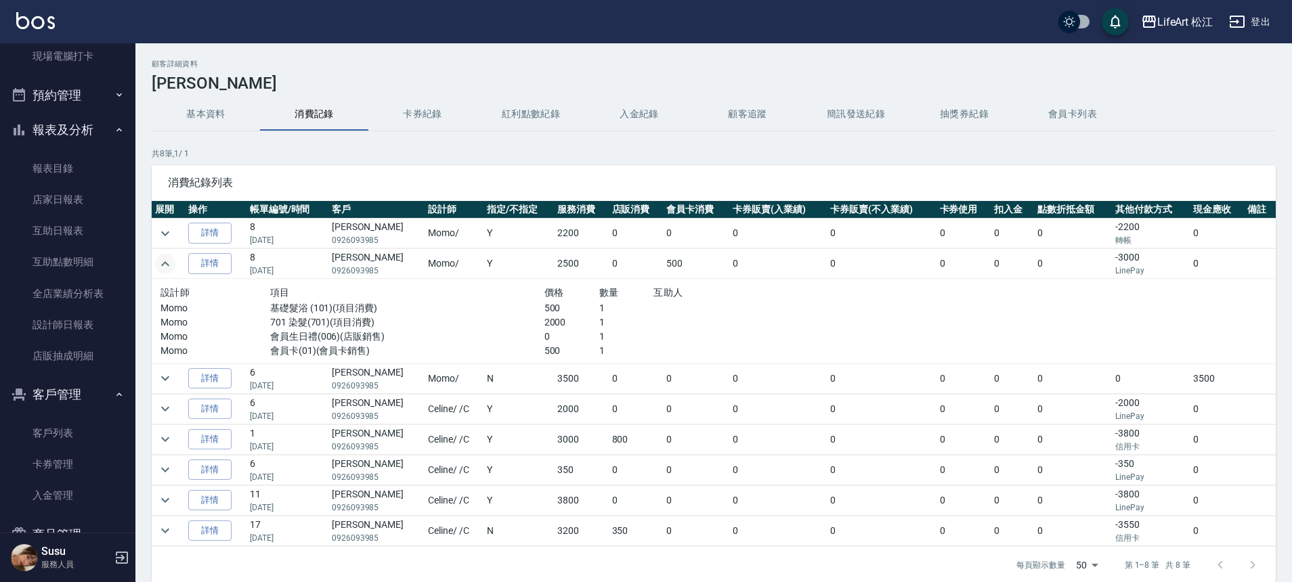
click at [165, 261] on icon "expand row" at bounding box center [165, 264] width 16 height 16
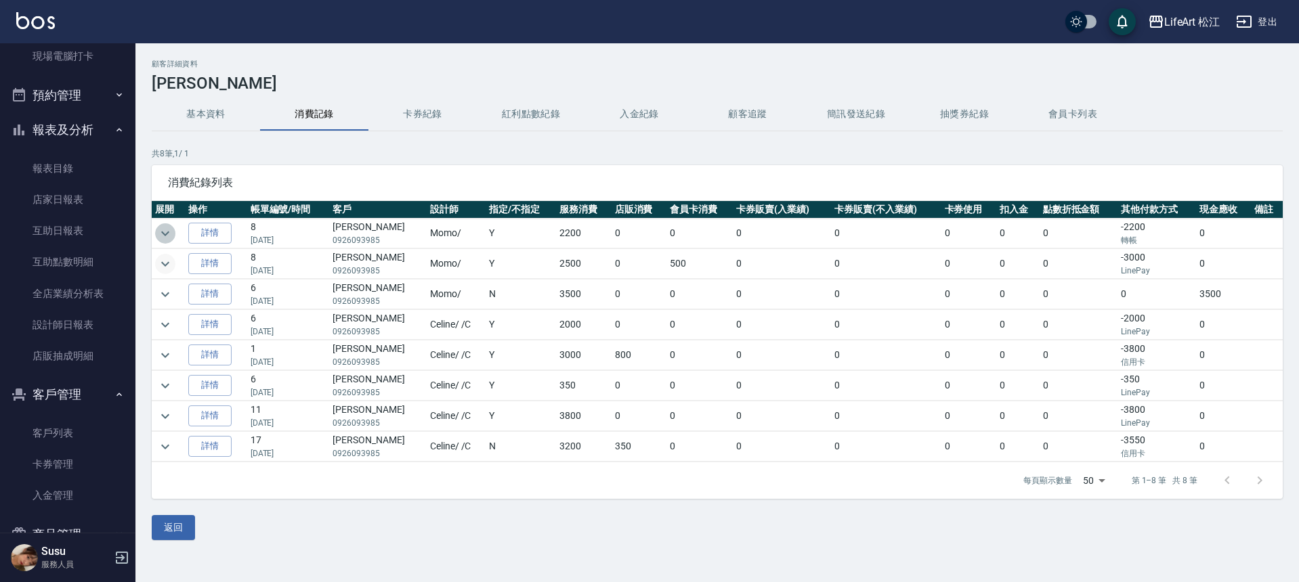
click at [171, 227] on icon "expand row" at bounding box center [165, 233] width 16 height 16
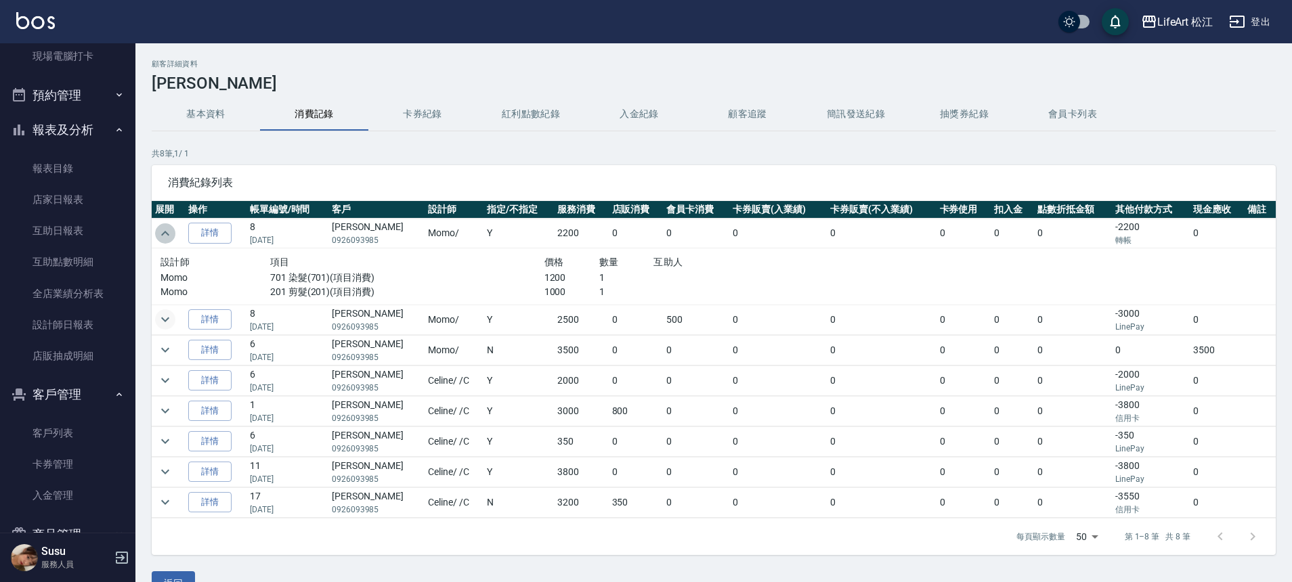
click at [170, 227] on icon "expand row" at bounding box center [165, 233] width 16 height 16
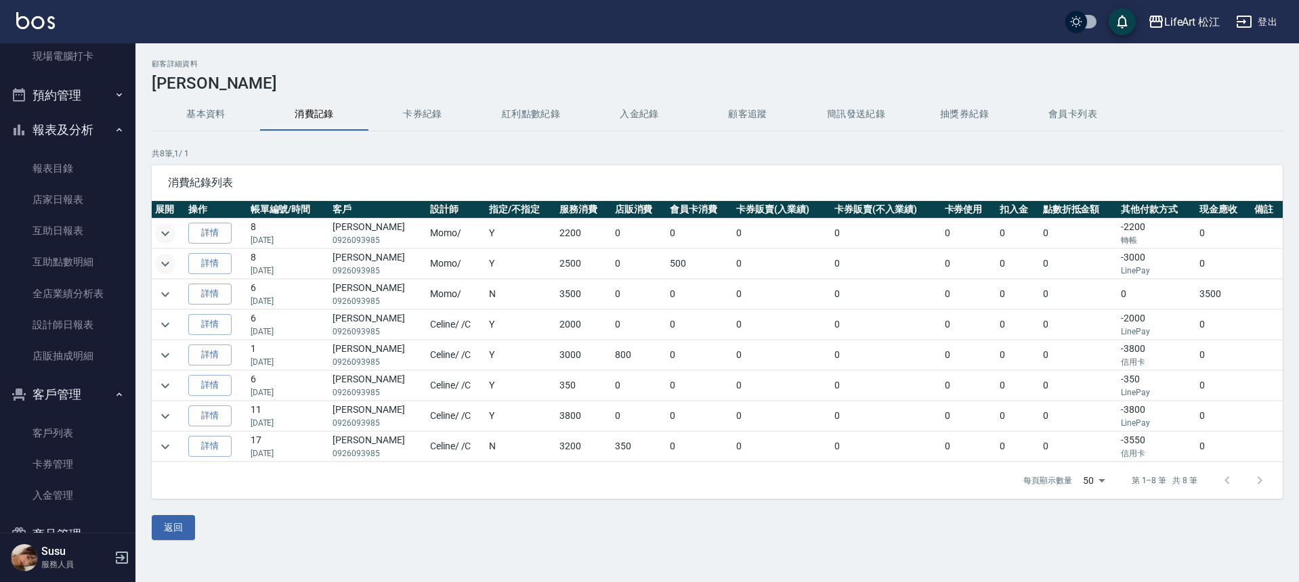
click at [170, 227] on icon "expand row" at bounding box center [165, 233] width 16 height 16
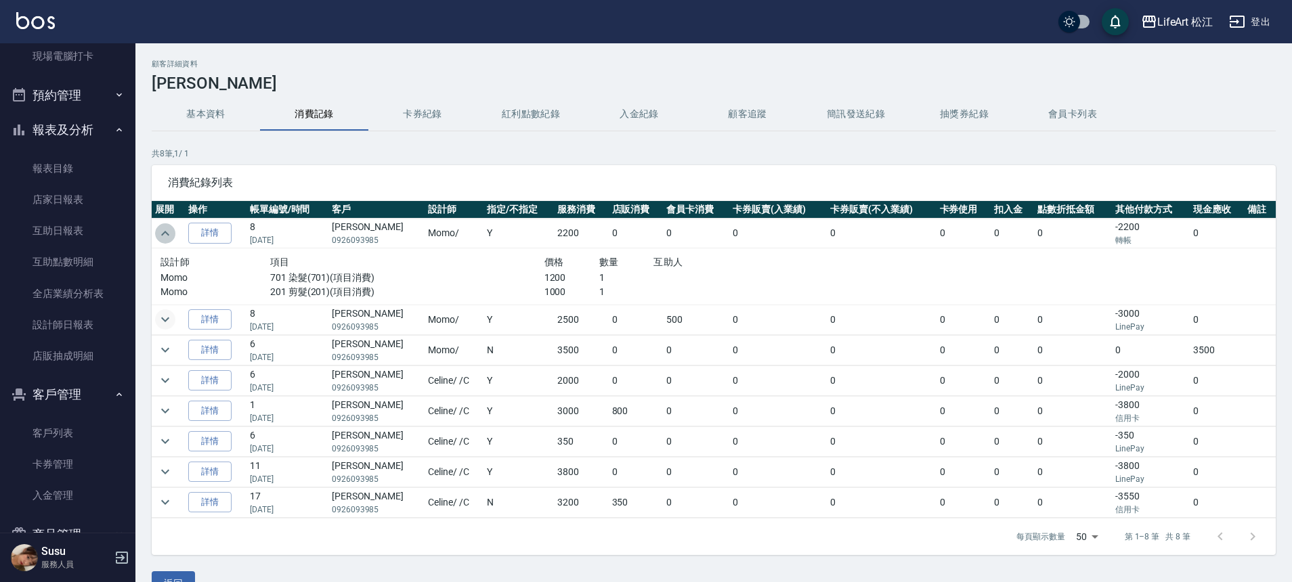
click at [170, 227] on icon "expand row" at bounding box center [165, 233] width 16 height 16
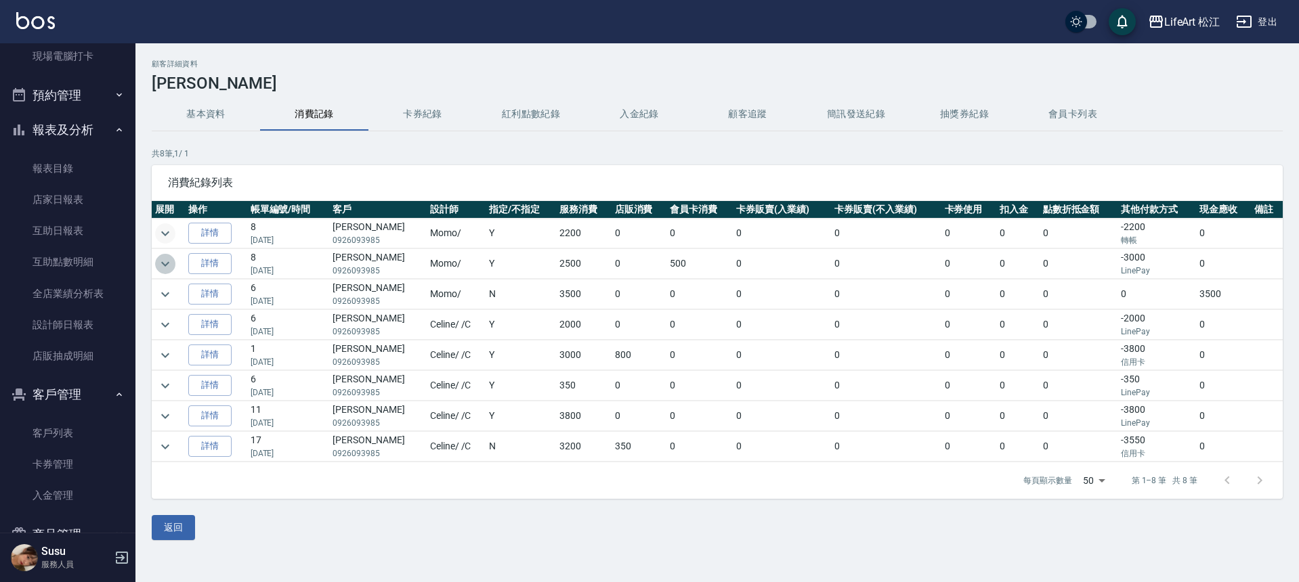
click at [173, 263] on icon "expand row" at bounding box center [165, 264] width 16 height 16
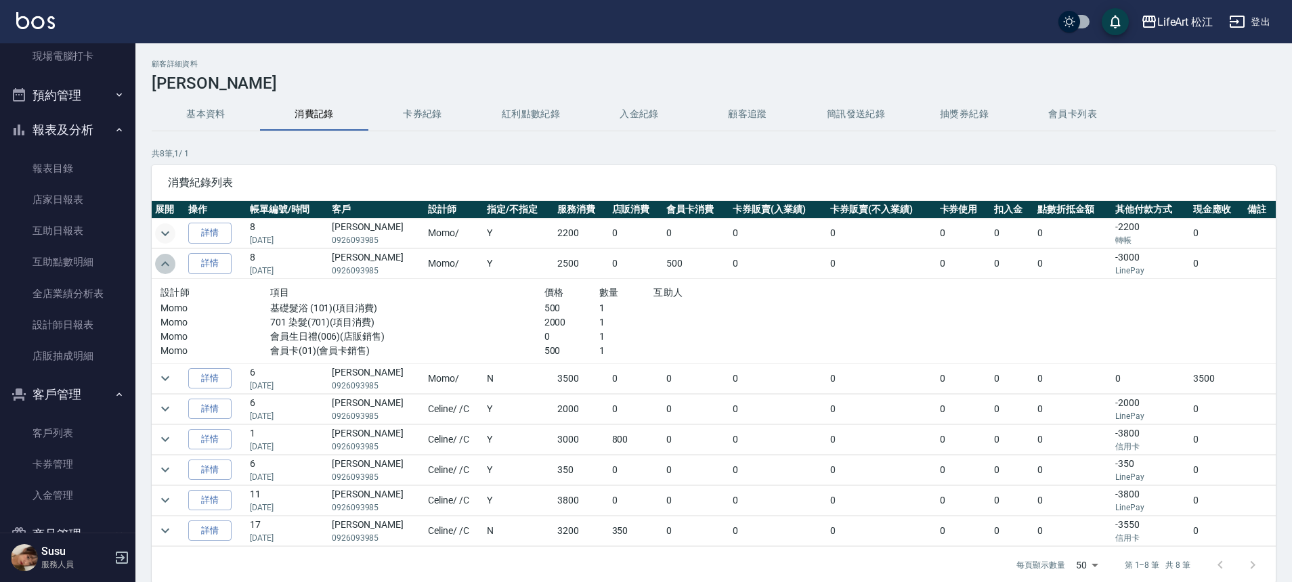
click at [173, 263] on icon "expand row" at bounding box center [165, 264] width 16 height 16
click at [526, 112] on button "紅利點數紀錄" at bounding box center [531, 114] width 108 height 32
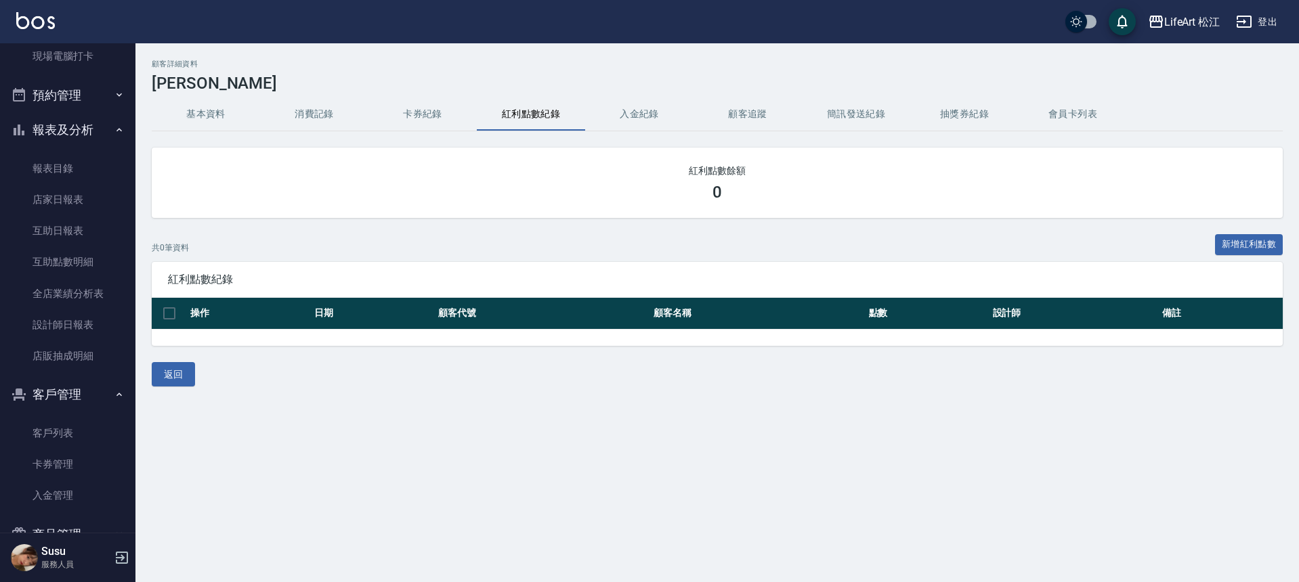
click at [330, 106] on button "消費記錄" at bounding box center [314, 114] width 108 height 32
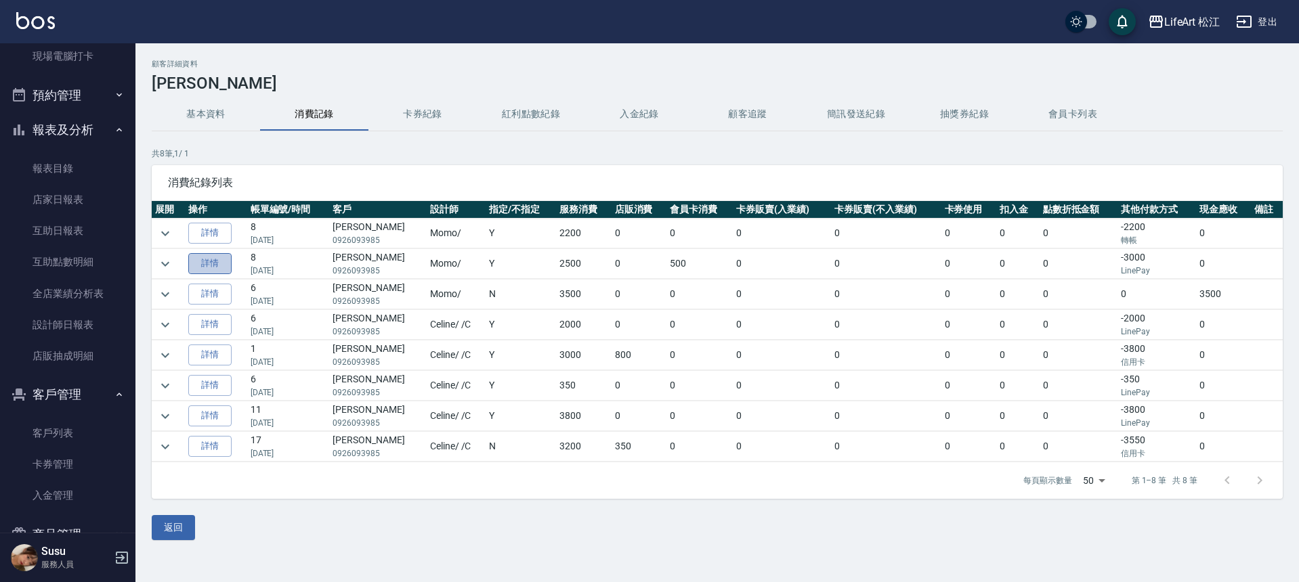
click at [224, 265] on link "詳情" at bounding box center [209, 263] width 43 height 21
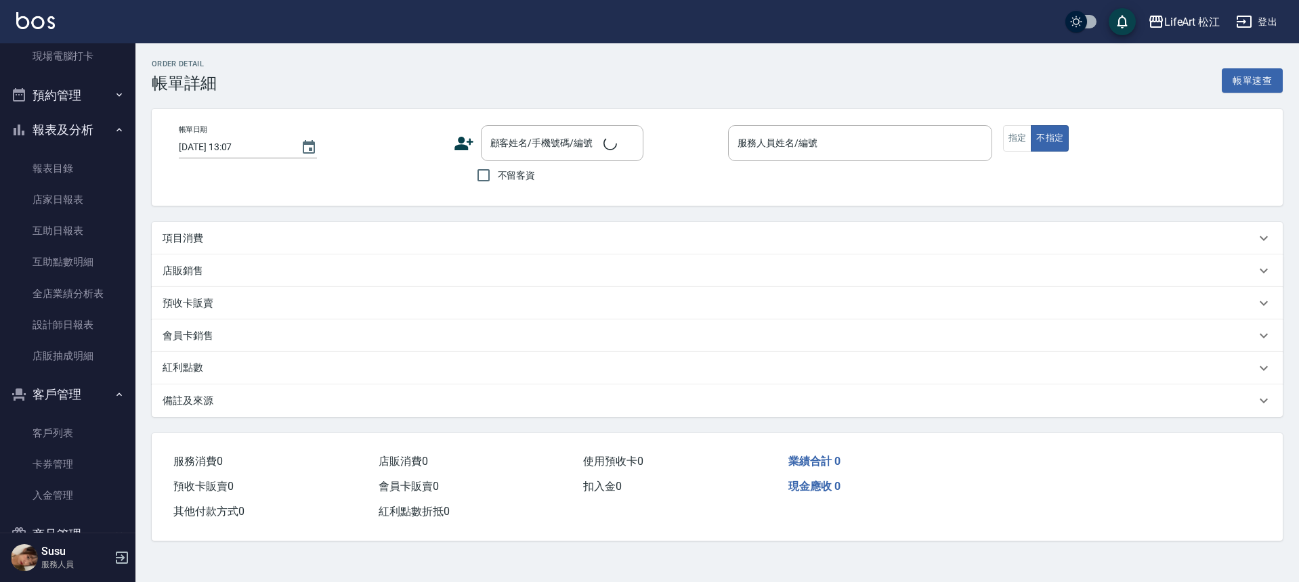
type input "2024/10/22 19:50"
type input "Momo(無代號)"
type input "設計師個人line@"
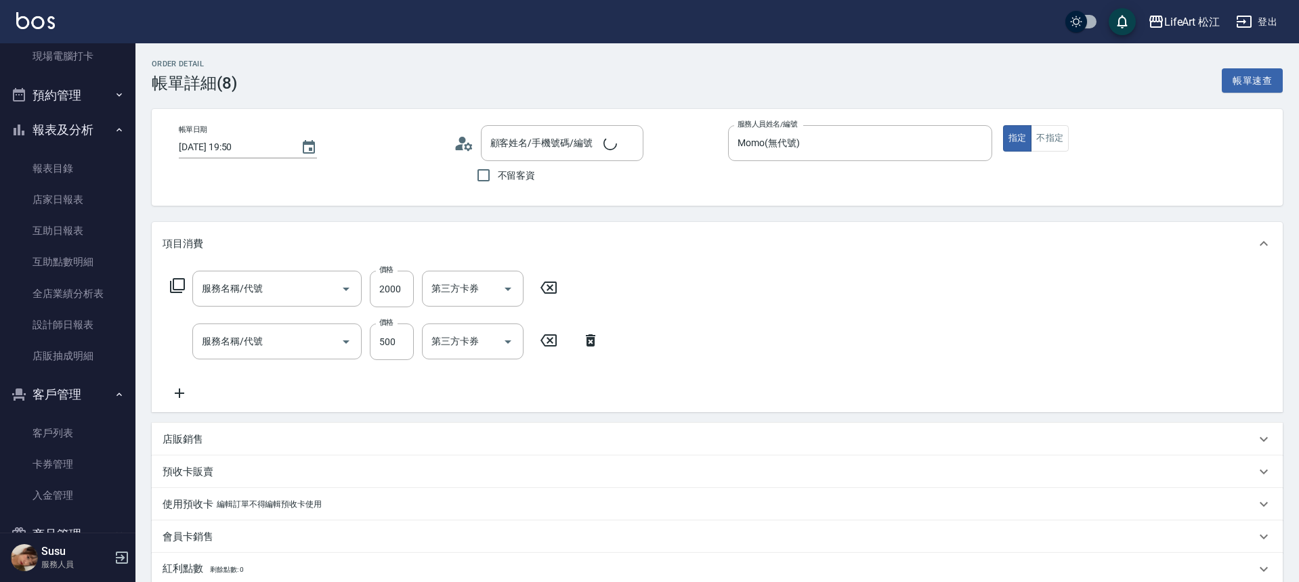
type input "701 染髮(701)"
type input "基礎髮浴 (101)"
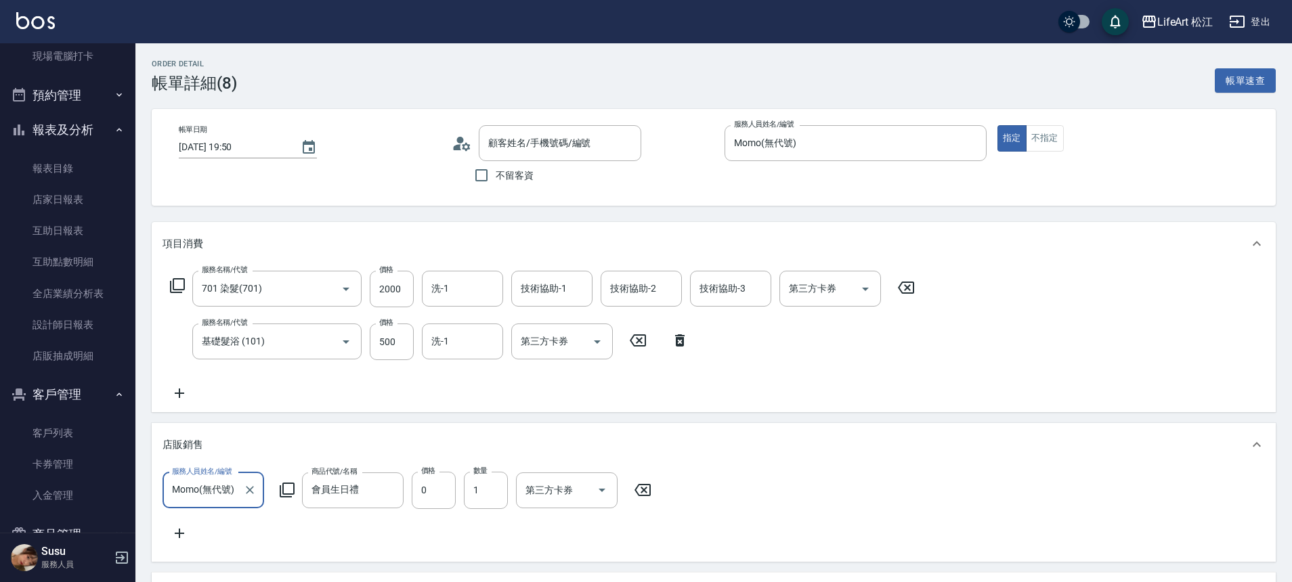
type input "張詠晴/ 0926093985/null"
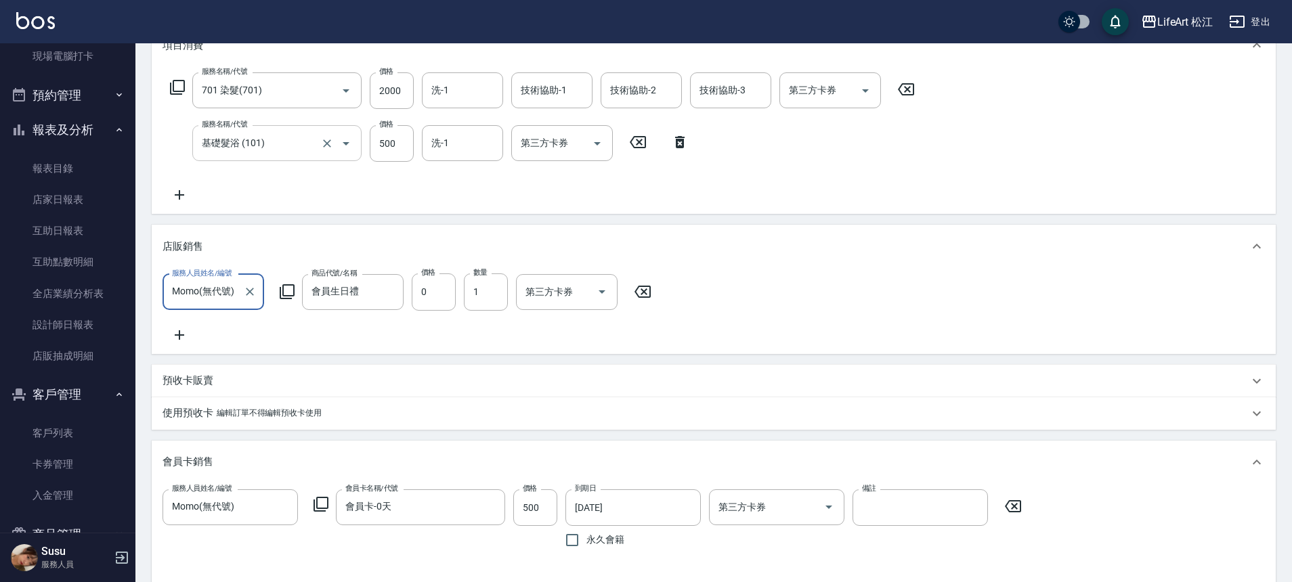
scroll to position [331, 0]
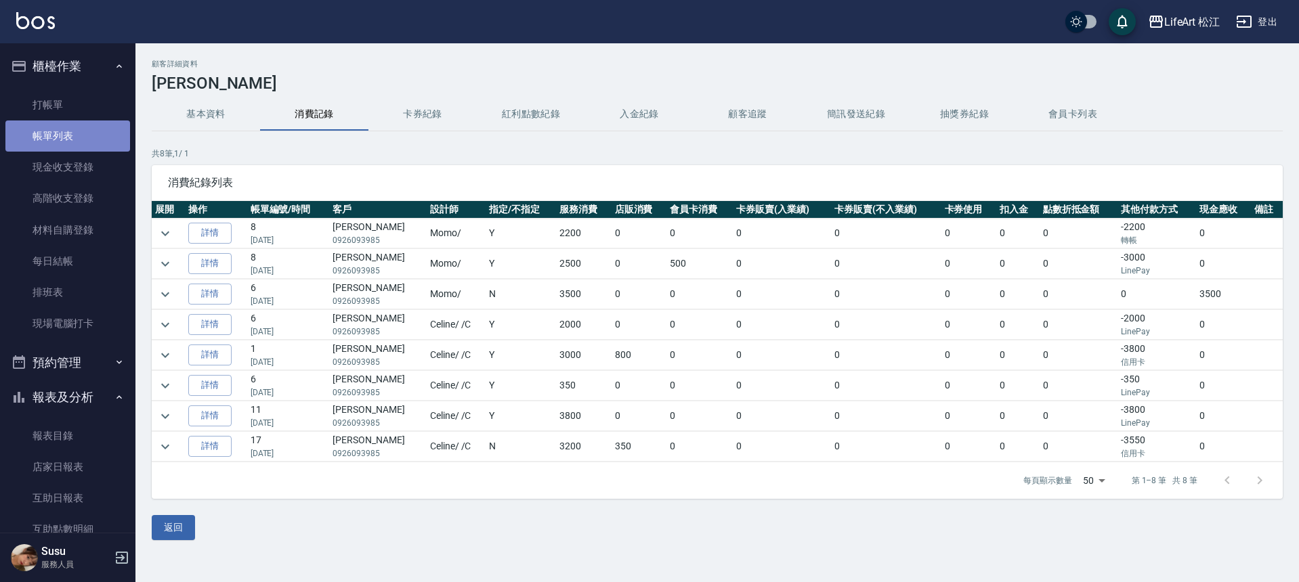
click at [70, 141] on link "帳單列表" at bounding box center [67, 136] width 125 height 31
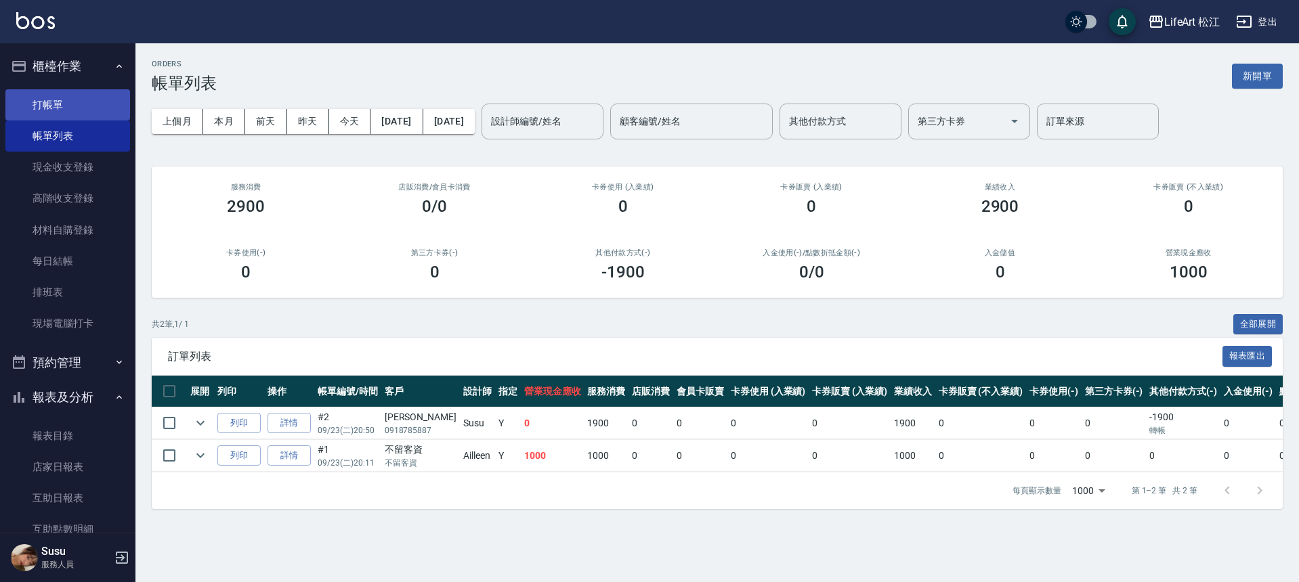
click at [107, 108] on link "打帳單" at bounding box center [67, 104] width 125 height 31
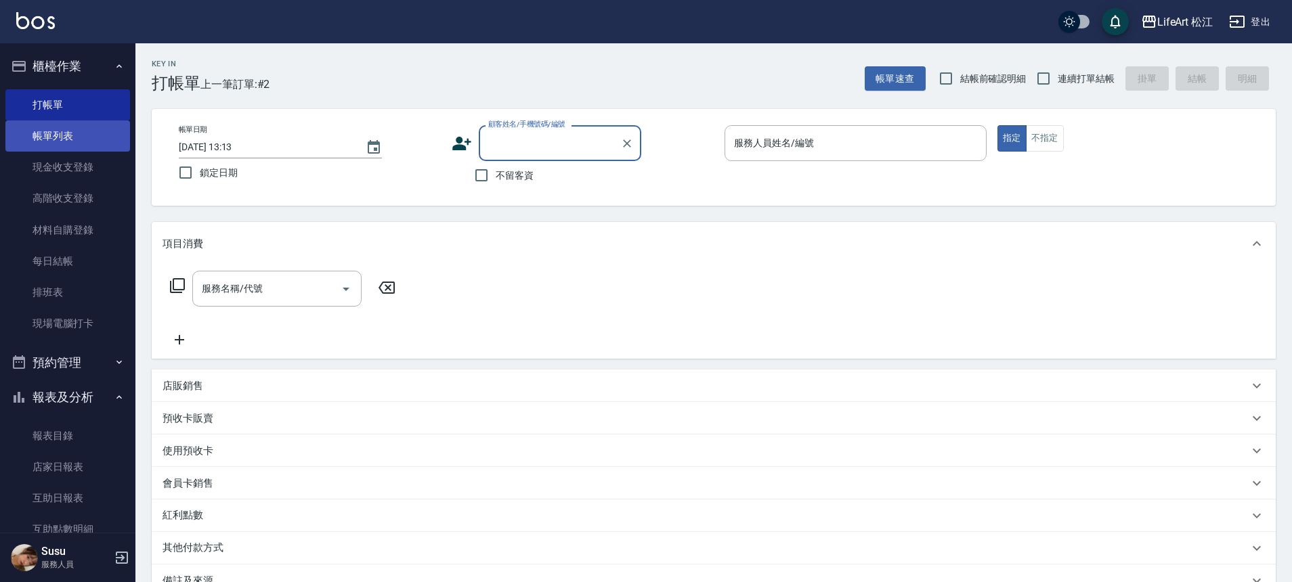
click at [104, 140] on link "帳單列表" at bounding box center [67, 136] width 125 height 31
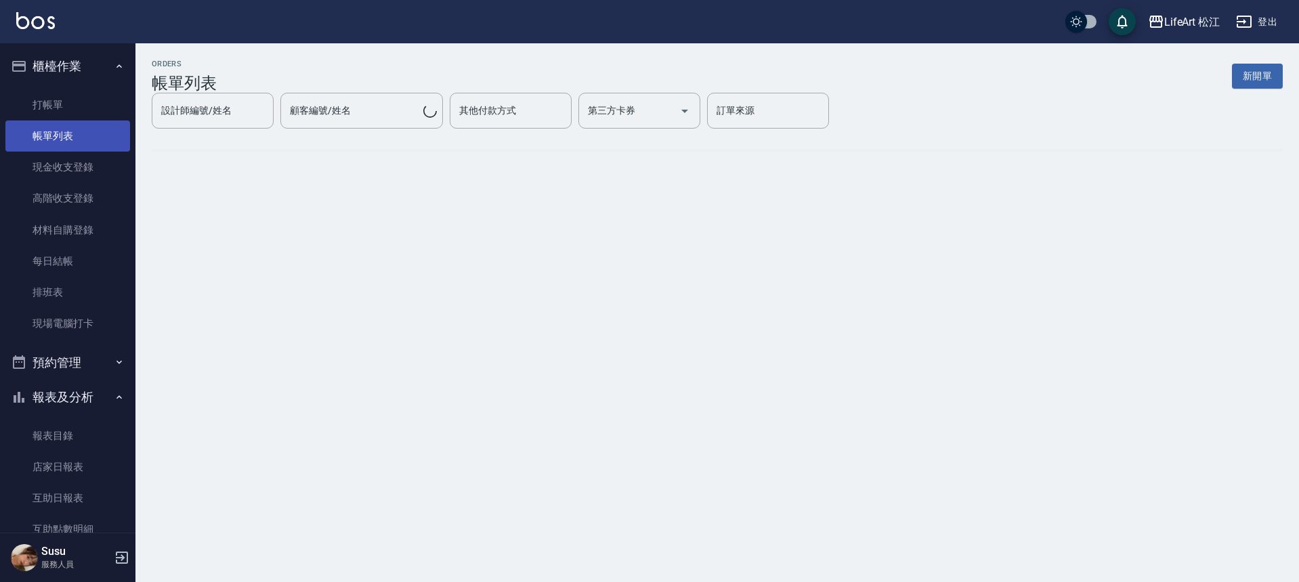
click at [101, 137] on link "帳單列表" at bounding box center [67, 136] width 125 height 31
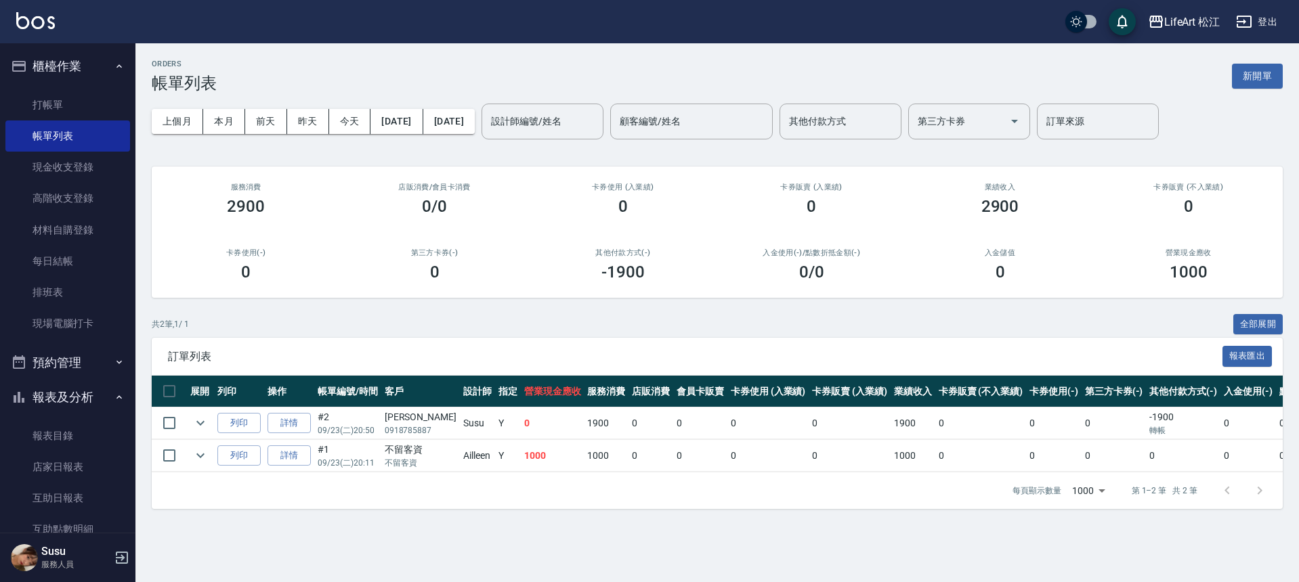
click at [91, 398] on button "報表及分析" at bounding box center [67, 397] width 125 height 35
click at [90, 393] on button "報表及分析" at bounding box center [67, 397] width 125 height 35
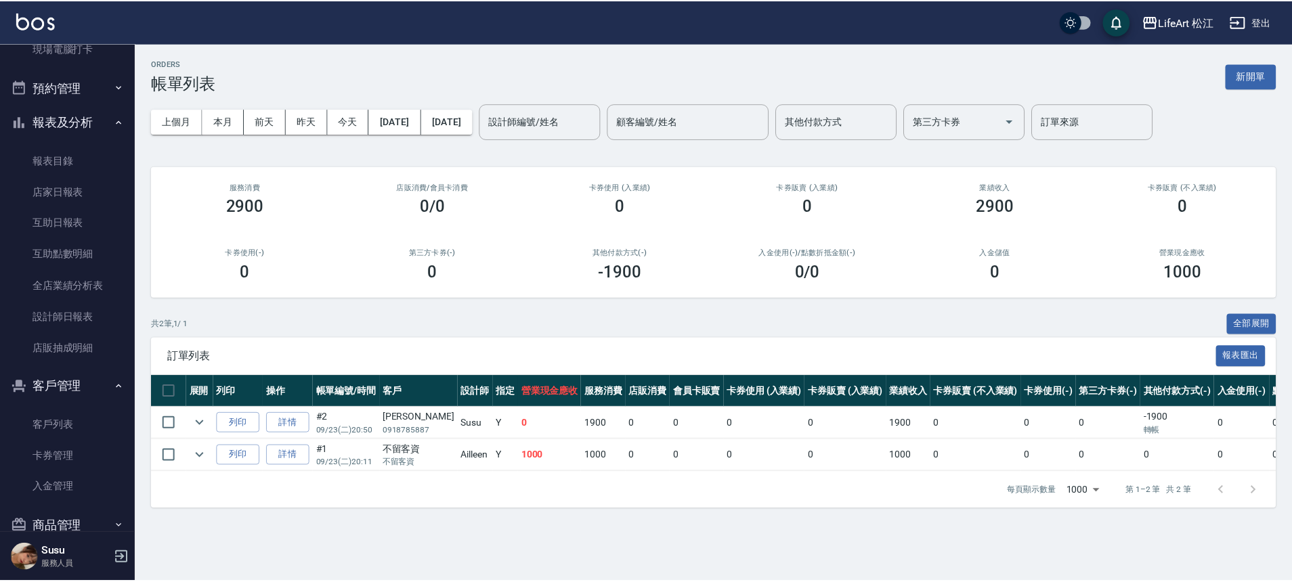
scroll to position [290, 0]
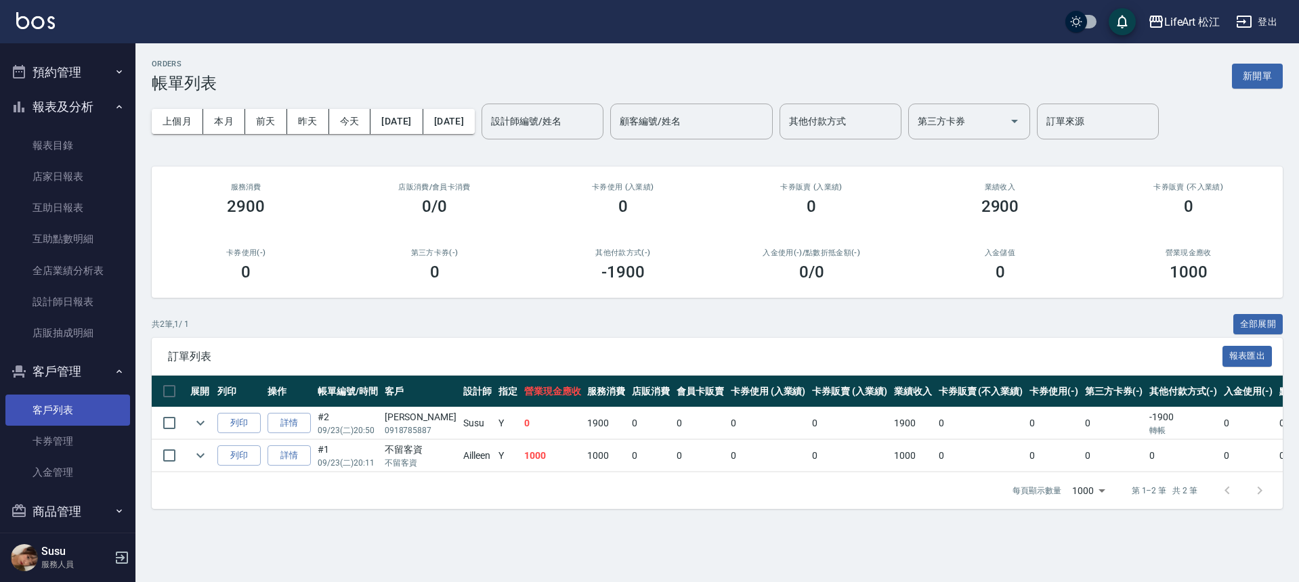
click at [77, 408] on link "客戶列表" at bounding box center [67, 410] width 125 height 31
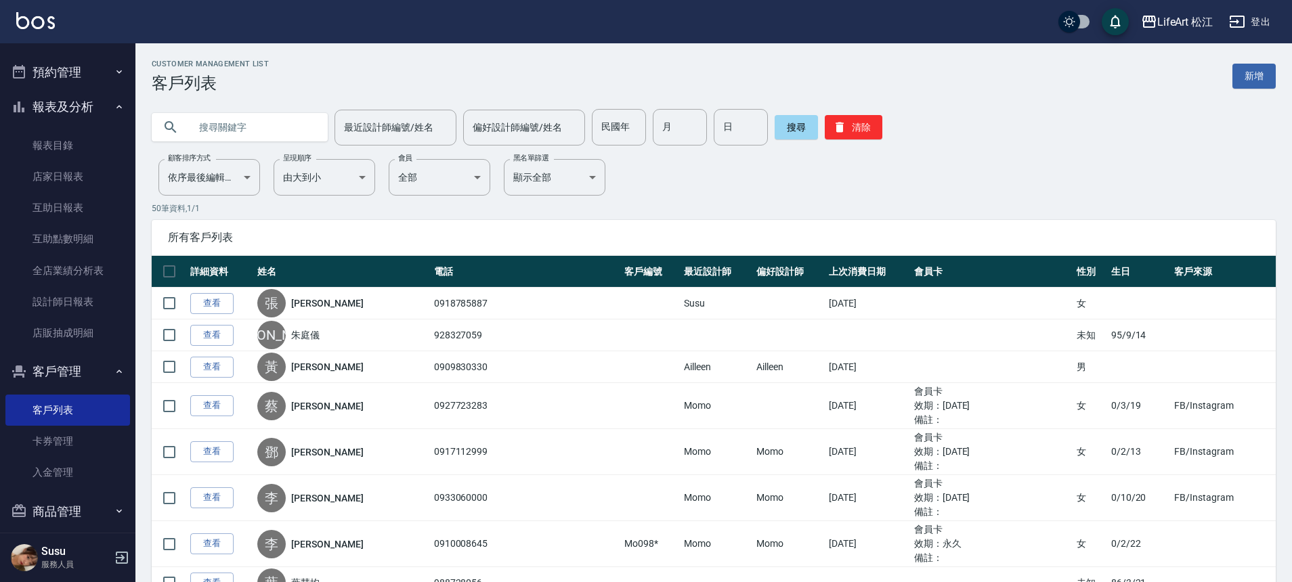
click at [529, 121] on div "偏好設計師編號/姓名 偏好設計師編號/姓名" at bounding box center [524, 128] width 122 height 36
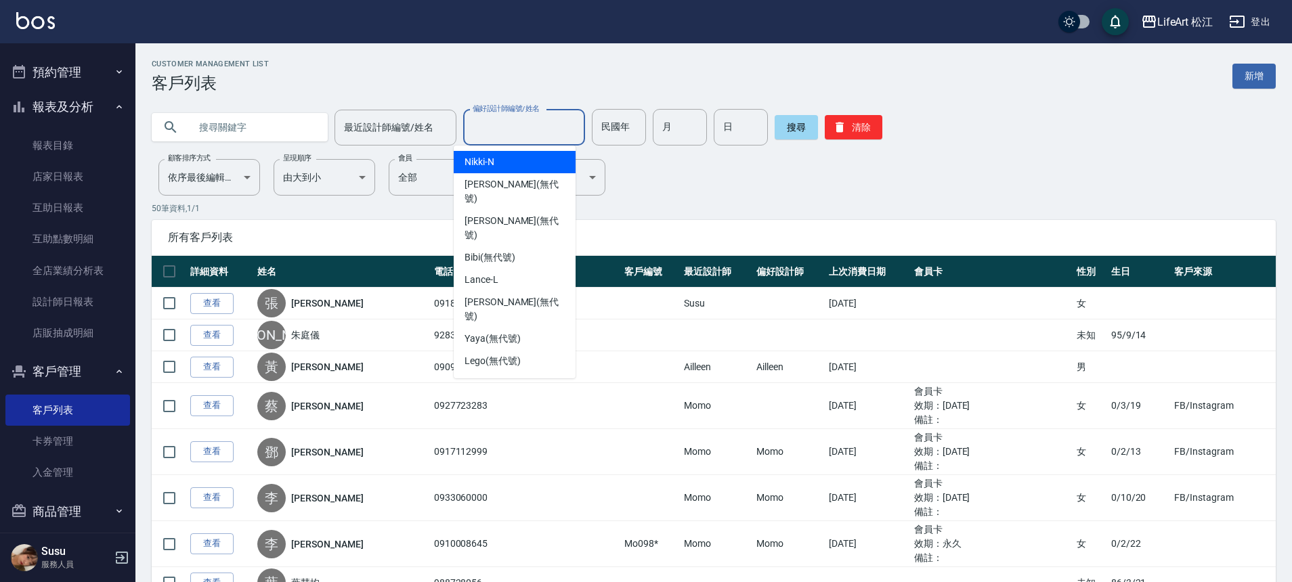
click at [463, 117] on div "偏好設計師編號/姓名" at bounding box center [524, 128] width 122 height 36
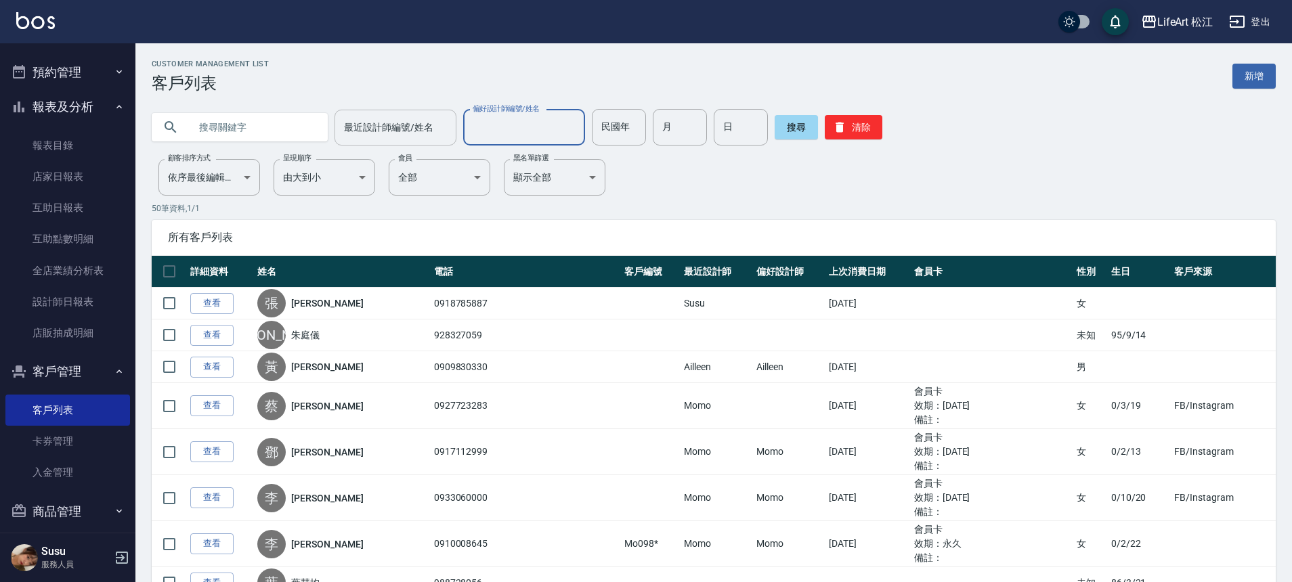
click at [436, 125] on input "最近設計師編號/姓名" at bounding box center [396, 128] width 110 height 24
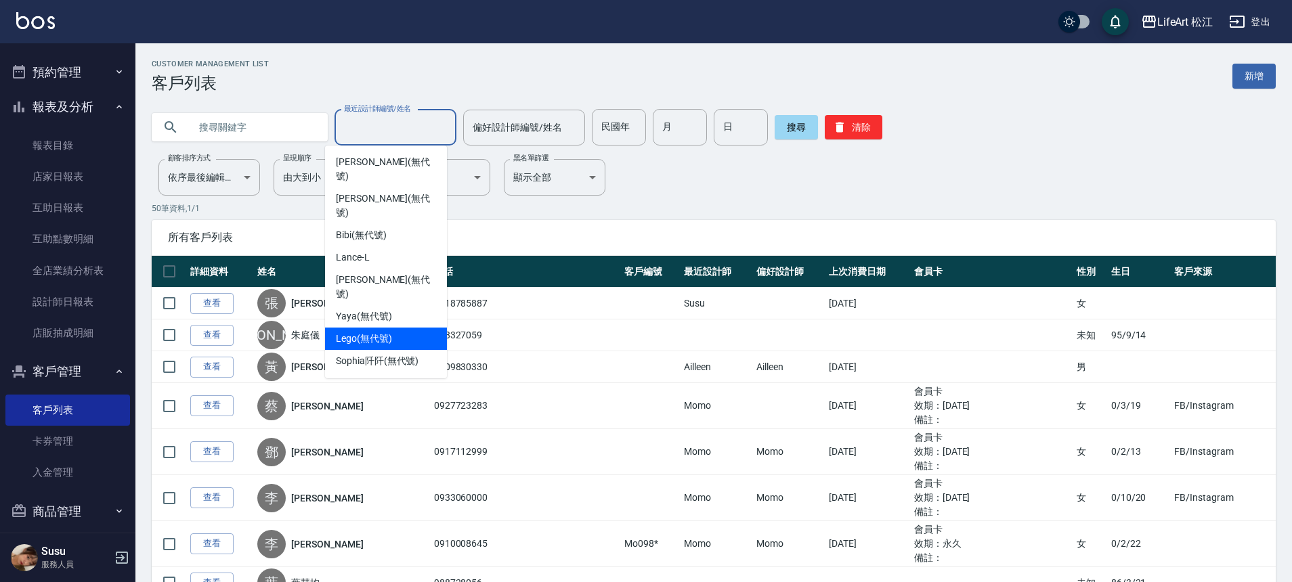
scroll to position [23, 0]
click at [384, 398] on span "Susu (無代號)" at bounding box center [364, 405] width 56 height 14
type input "Susu(無代號)"
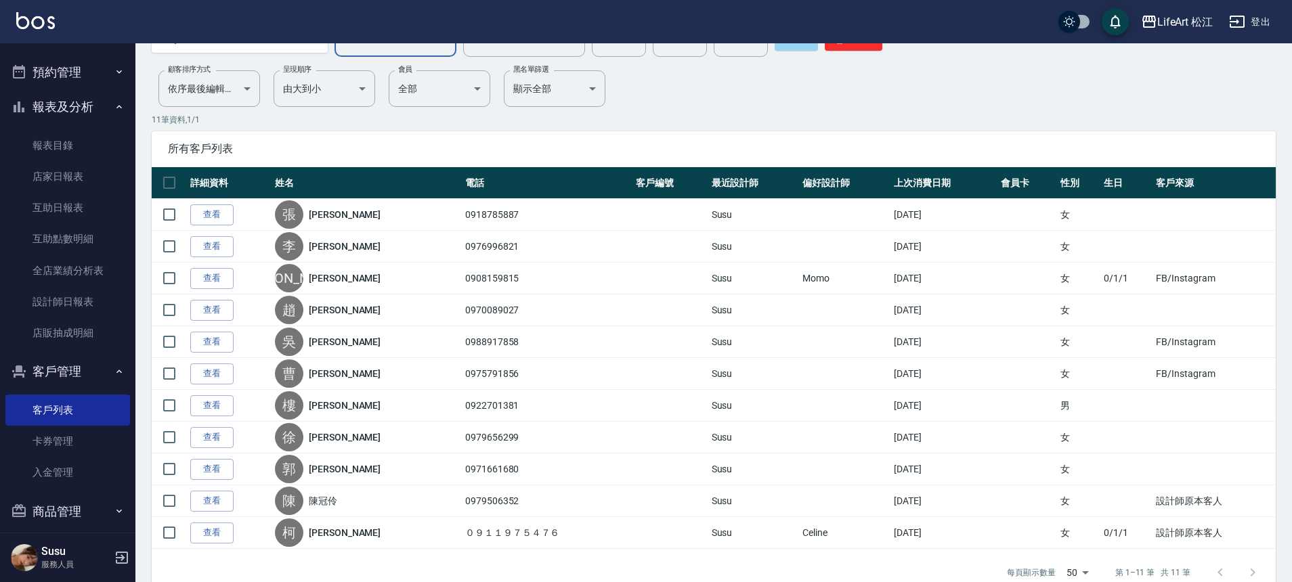
scroll to position [119, 0]
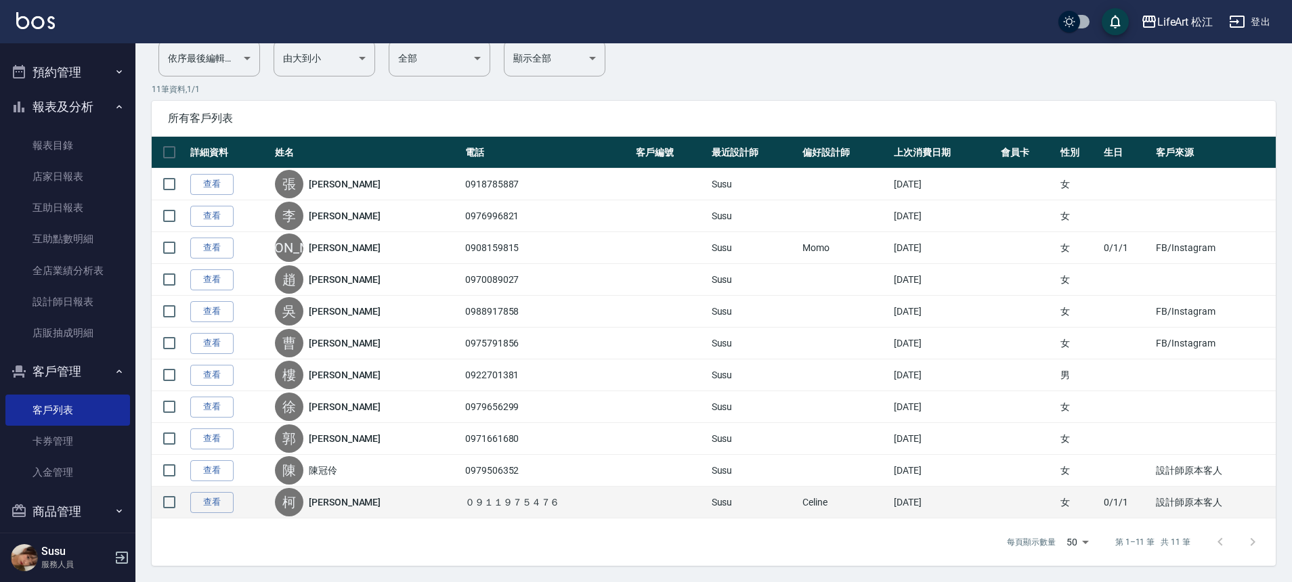
click at [826, 501] on td "Celine" at bounding box center [844, 503] width 91 height 32
click at [732, 506] on td "Susu" at bounding box center [753, 503] width 91 height 32
click at [220, 502] on link "查看" at bounding box center [211, 502] width 43 height 21
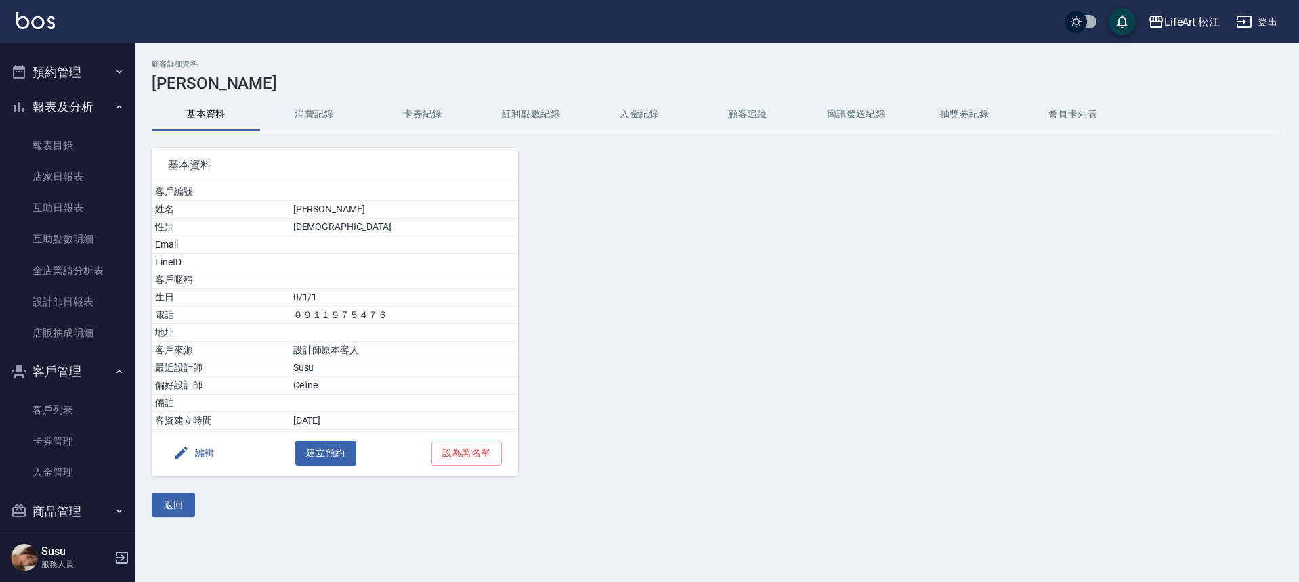
click at [211, 452] on button "編輯" at bounding box center [194, 453] width 52 height 25
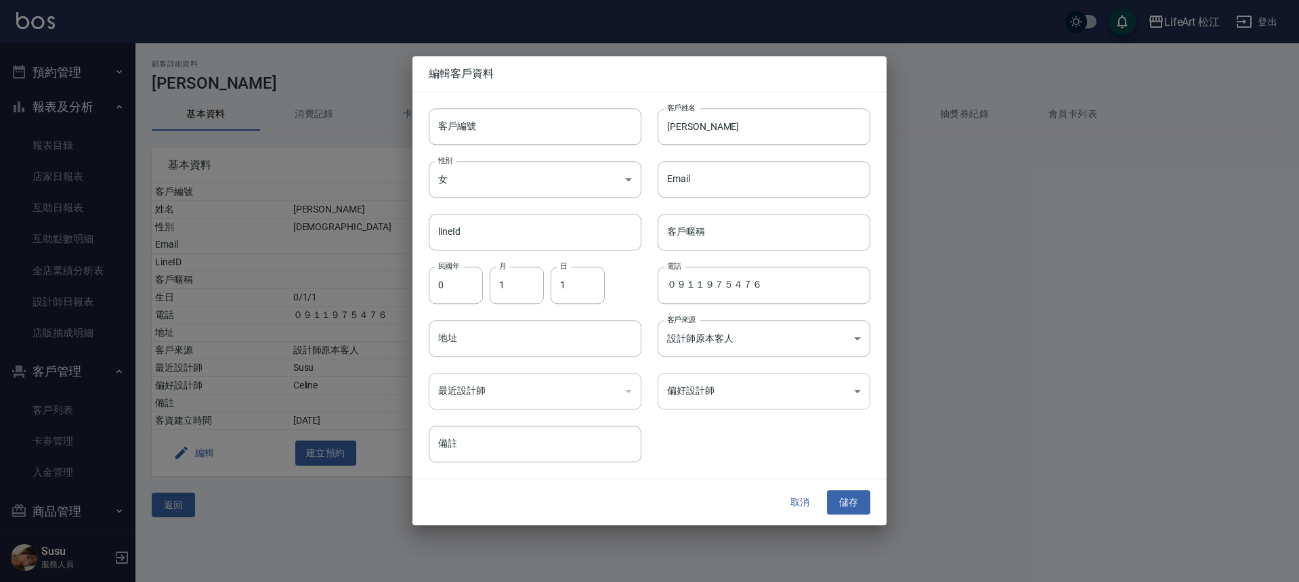
click at [760, 393] on body "LifeArt 松江 登出 櫃檯作業 打帳單 帳單列表 現金收支登錄 高階收支登錄 材料自購登錄 每日結帳 排班表 現場電腦打卡 預約管理 預約管理 單日預約…" at bounding box center [649, 291] width 1299 height 582
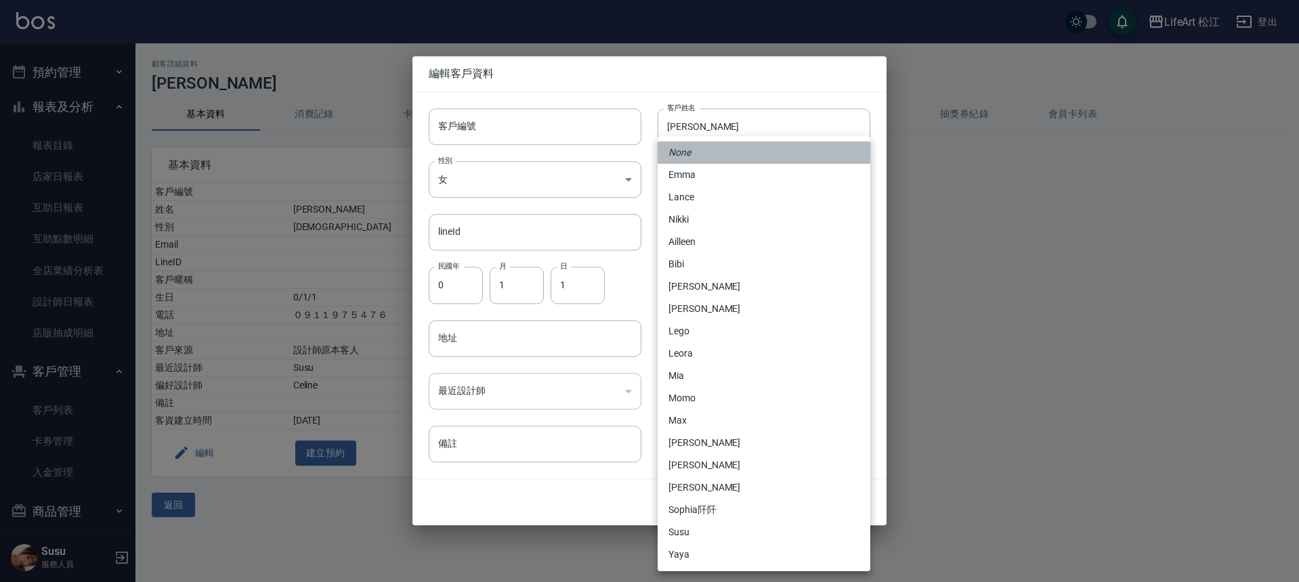
click at [769, 154] on li "None" at bounding box center [763, 152] width 213 height 22
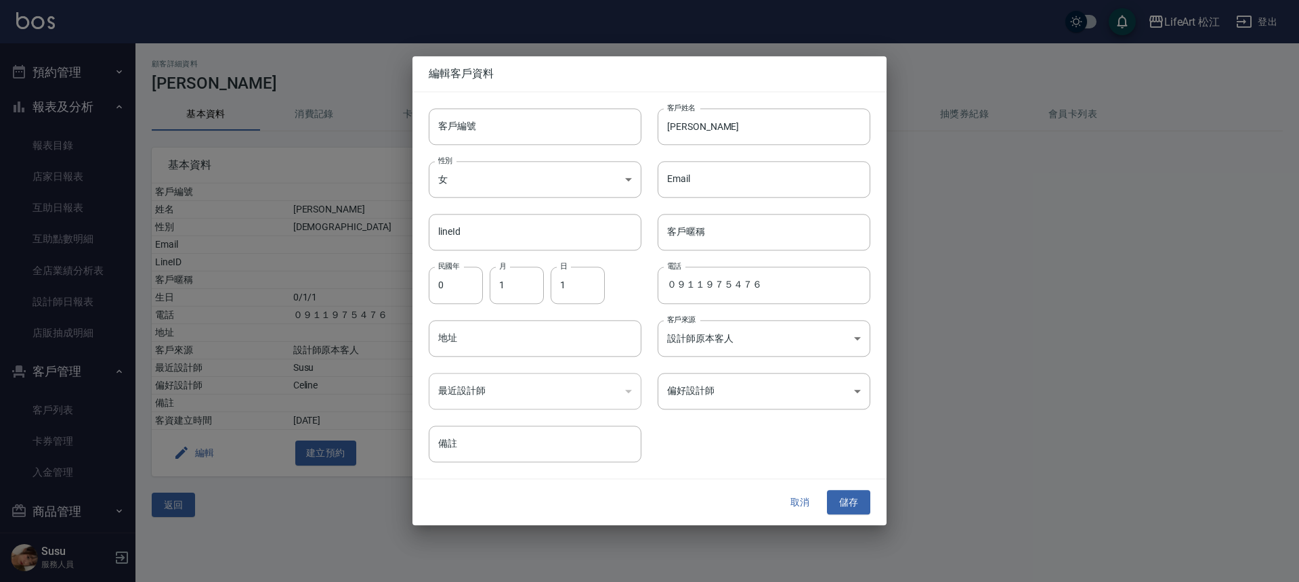
click at [588, 395] on div "​" at bounding box center [535, 391] width 213 height 37
click at [628, 387] on div "​" at bounding box center [535, 391] width 213 height 37
click at [630, 390] on div "​" at bounding box center [535, 391] width 213 height 37
click at [866, 515] on button "儲存" at bounding box center [848, 502] width 43 height 25
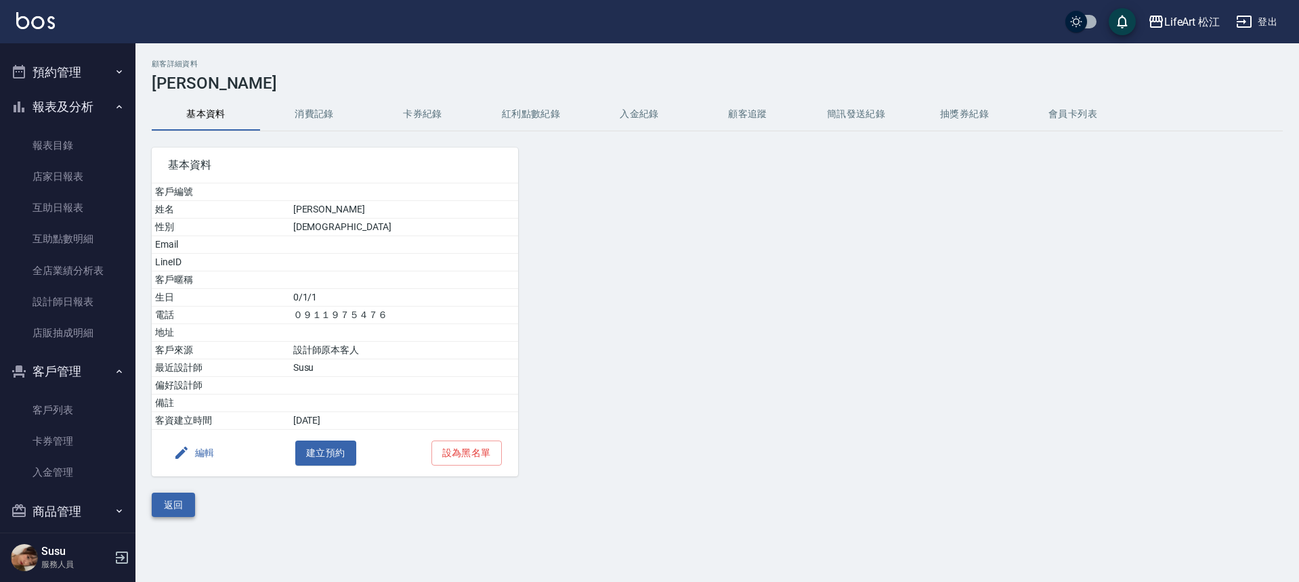
click at [177, 497] on button "返回" at bounding box center [173, 505] width 43 height 25
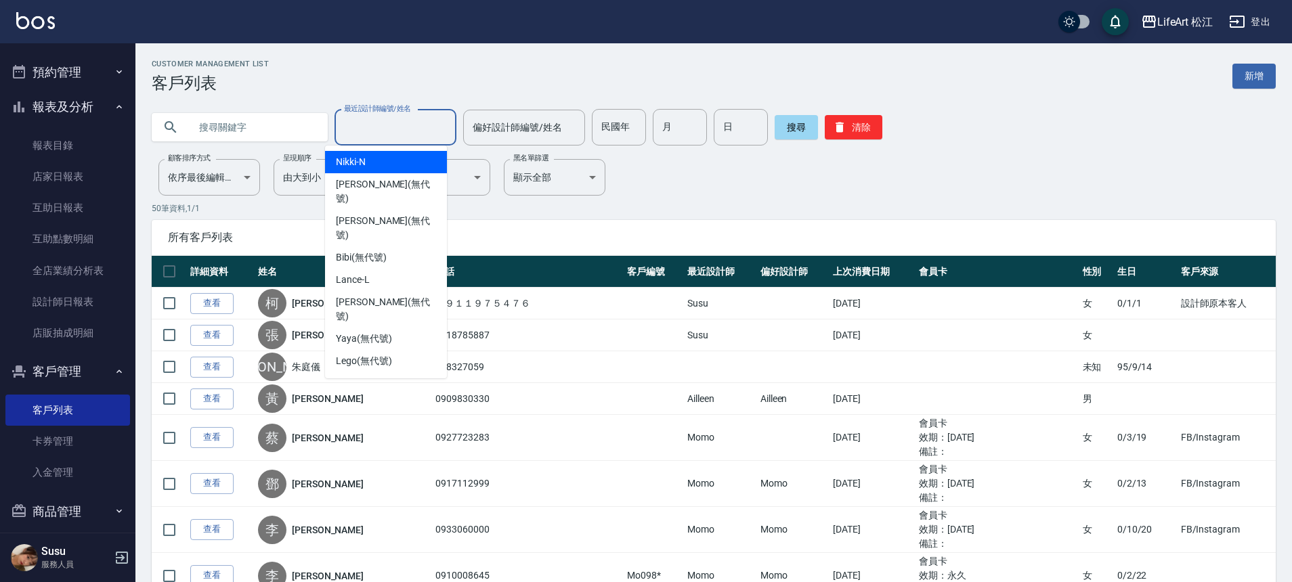
click at [399, 129] on input "最近設計師編號/姓名" at bounding box center [396, 128] width 110 height 24
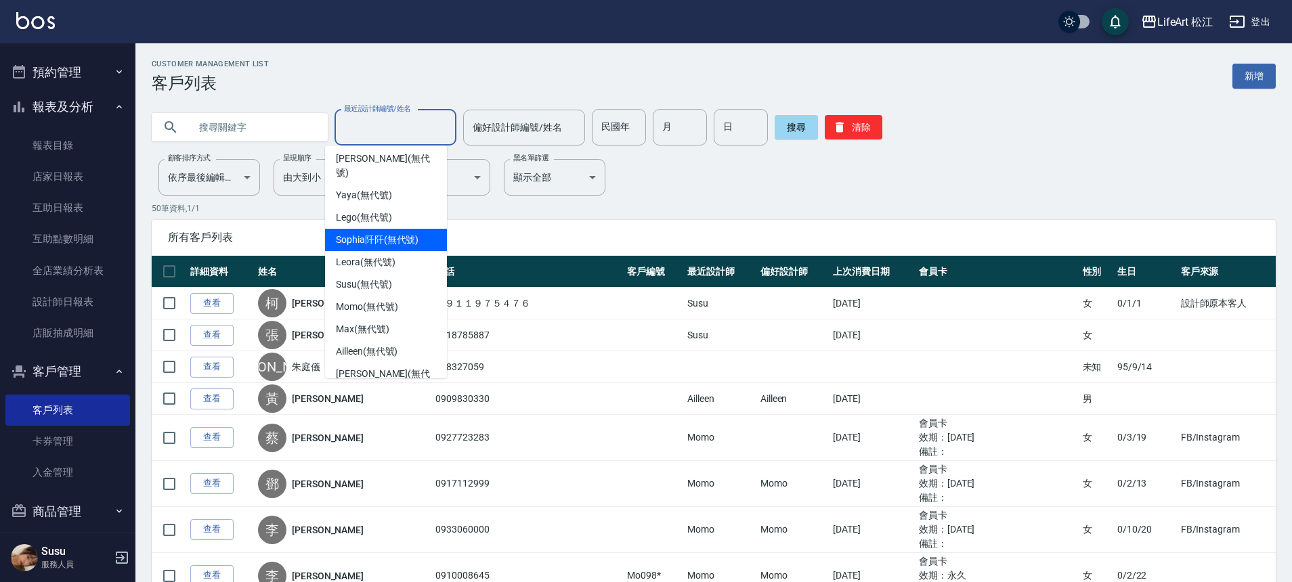
scroll to position [158, 0]
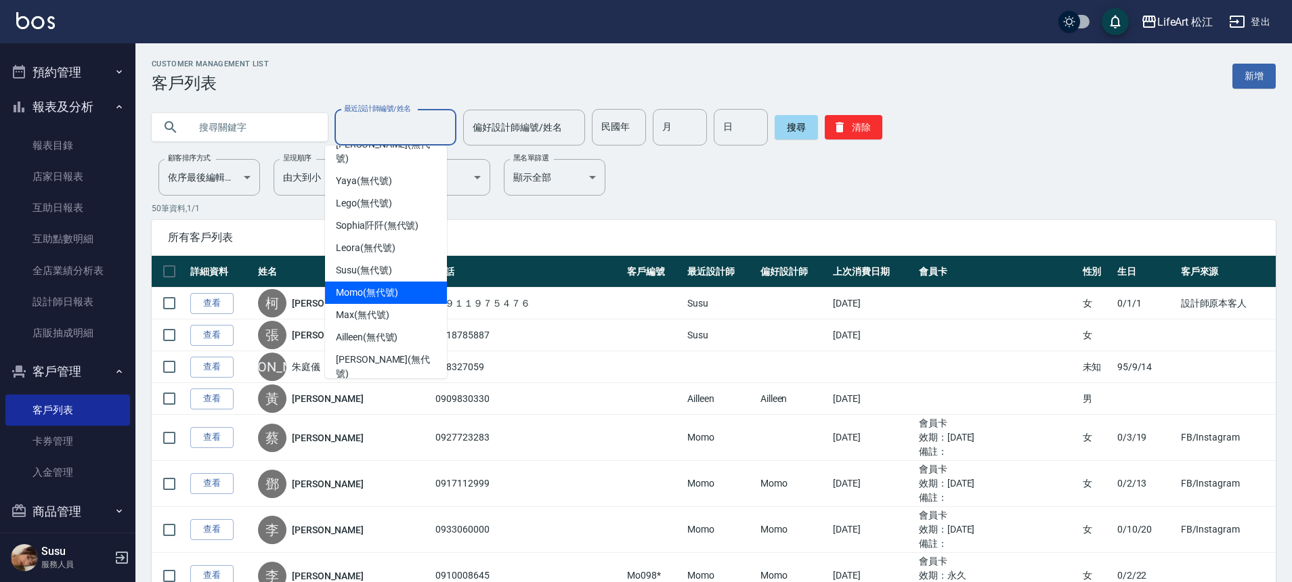
click at [398, 282] on div "Momo (無代號)" at bounding box center [386, 293] width 122 height 22
type input "Momo(無代號)"
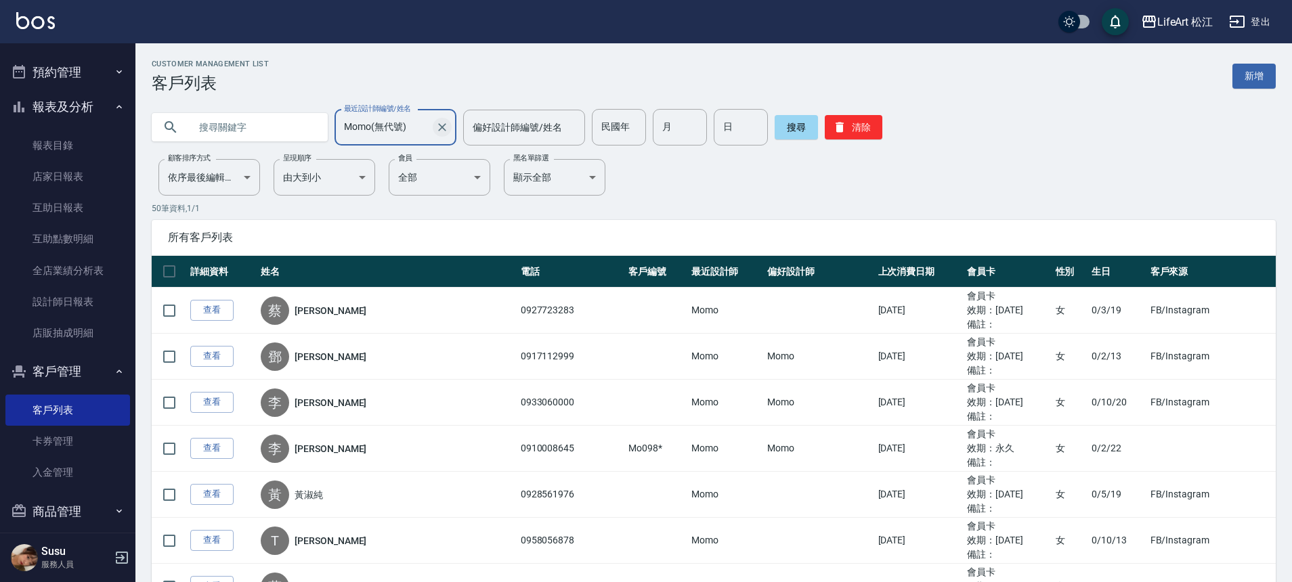
click at [435, 125] on icon "Clear" at bounding box center [442, 128] width 14 height 14
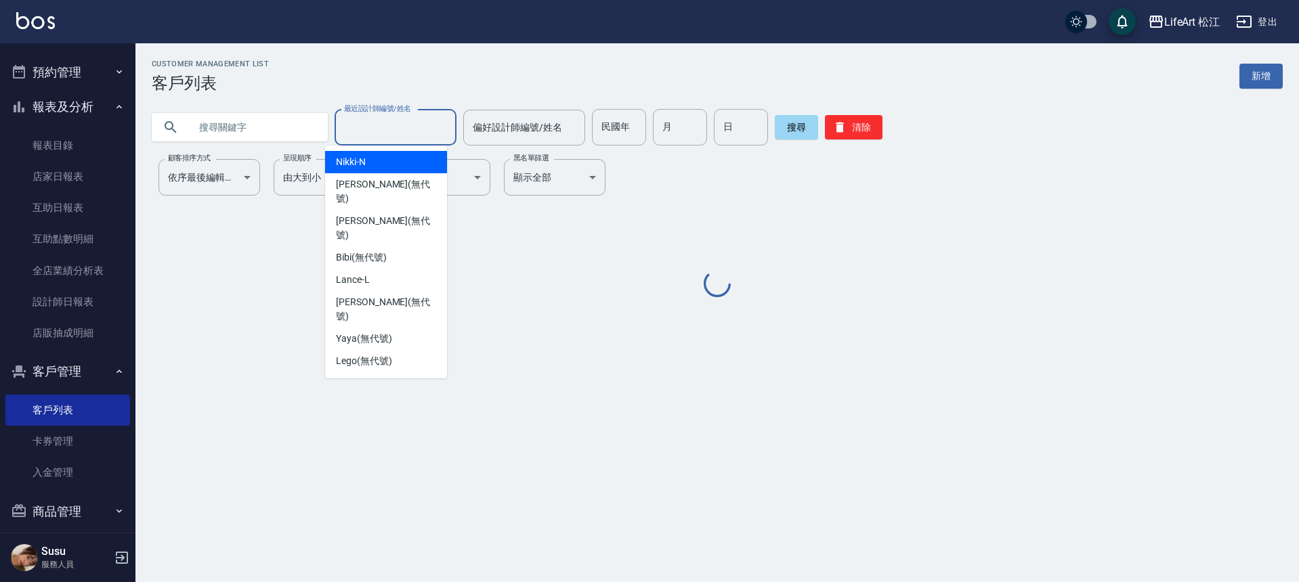
click at [400, 125] on input "最近設計師編號/姓名" at bounding box center [396, 128] width 110 height 24
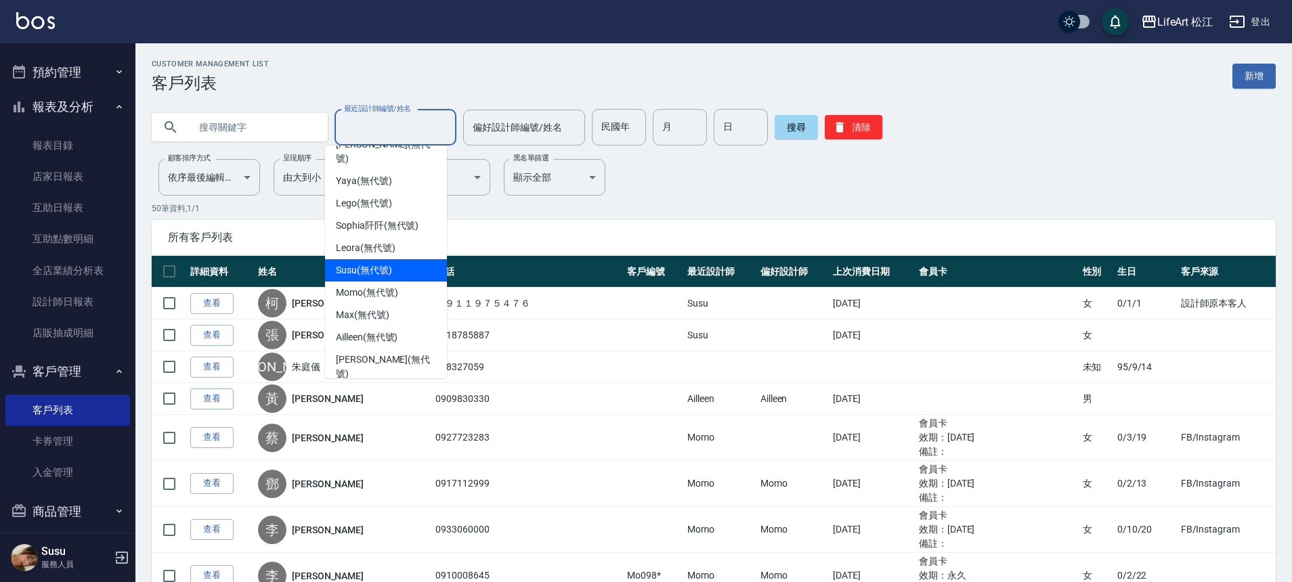
click at [382, 263] on span "Susu (無代號)" at bounding box center [364, 270] width 56 height 14
type input "Susu(無代號)"
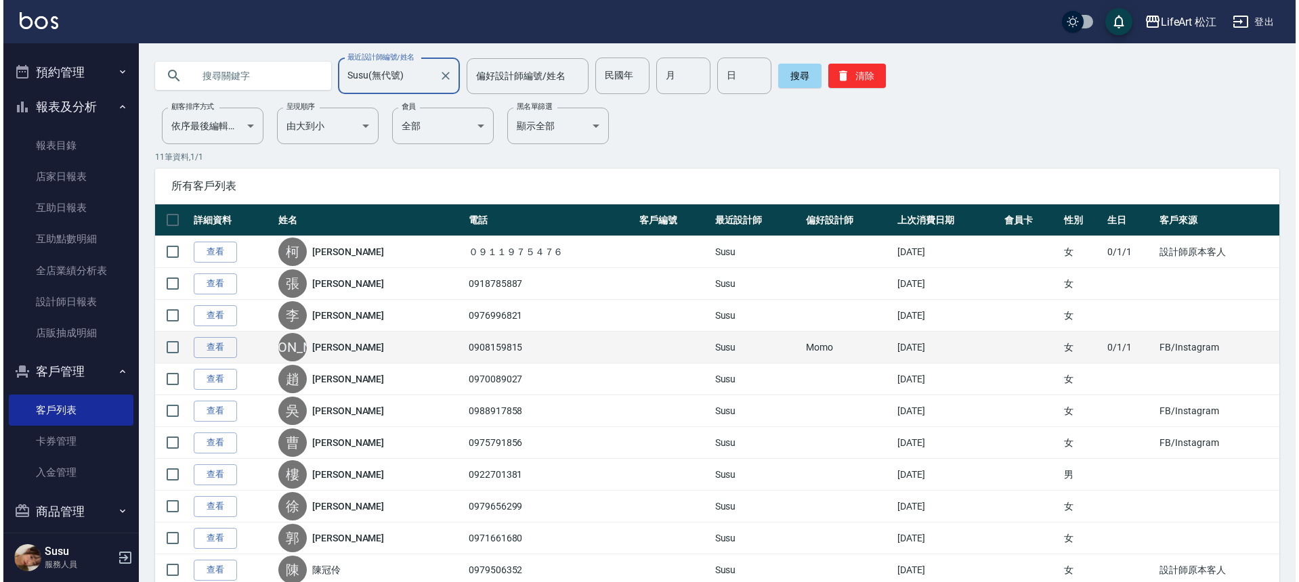
scroll to position [0, 0]
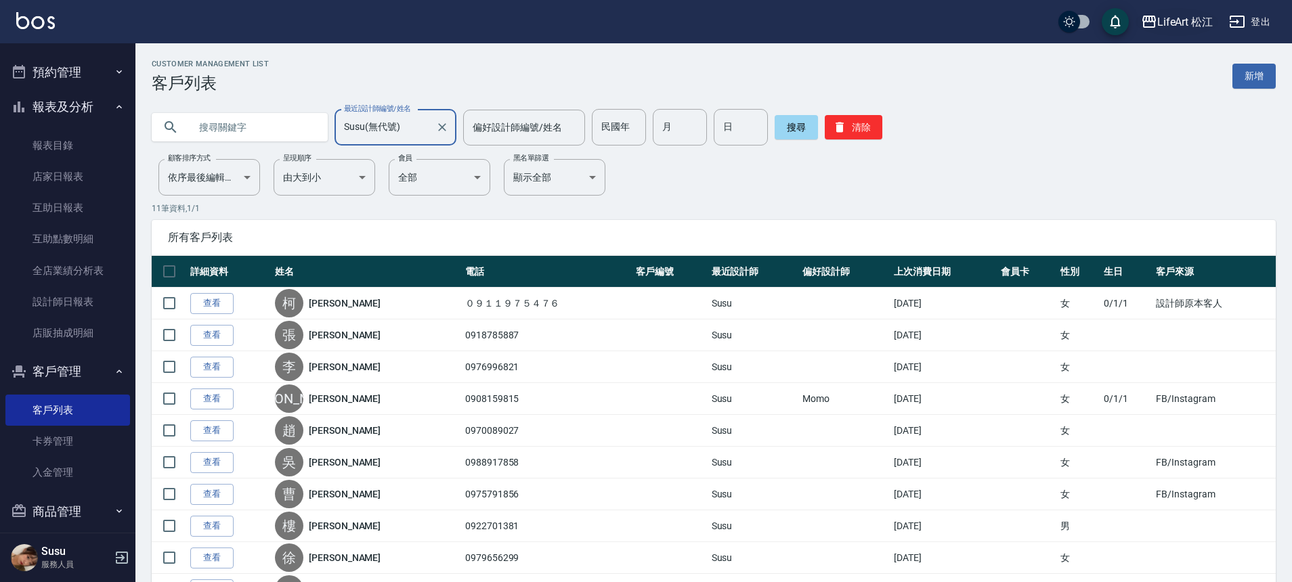
click at [1192, 15] on div "LifeArt 松江" at bounding box center [1185, 22] width 56 height 17
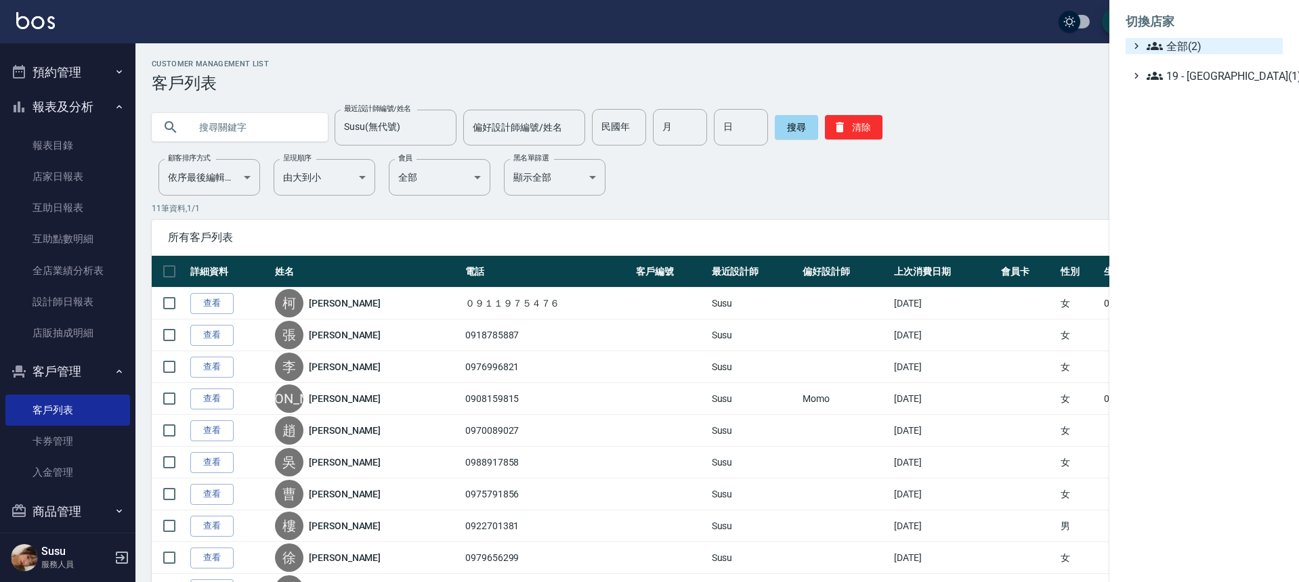
click at [1198, 49] on span "全部(2)" at bounding box center [1211, 46] width 131 height 16
click at [1181, 68] on span "LifeArt Space" at bounding box center [1210, 62] width 133 height 16
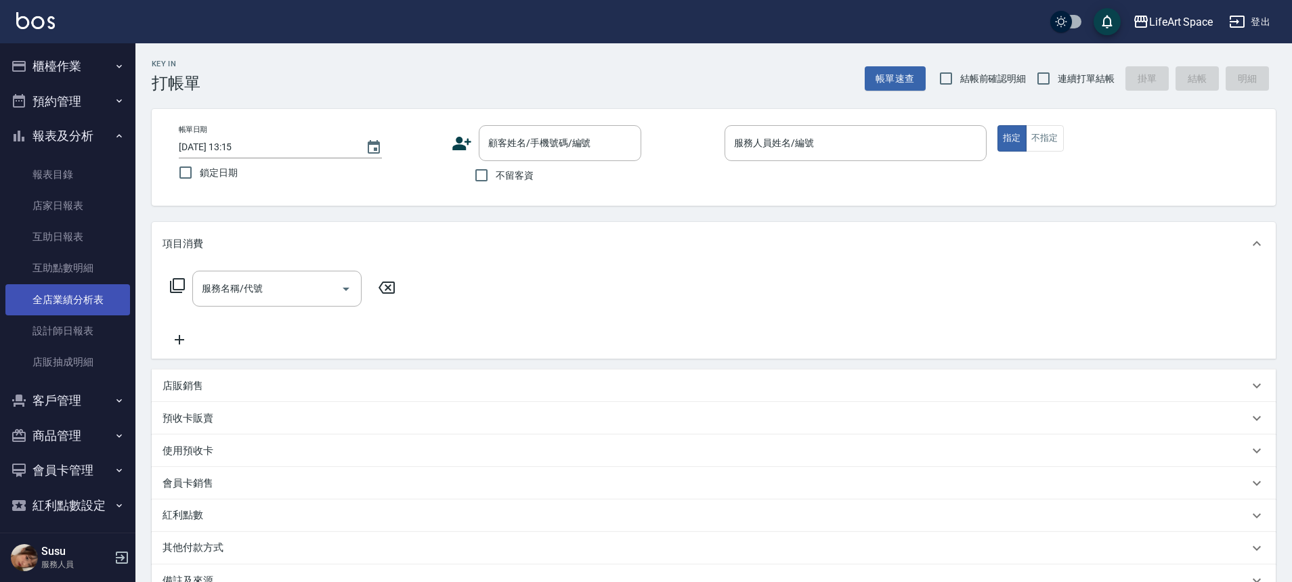
click at [70, 292] on link "全店業績分析表" at bounding box center [67, 299] width 125 height 31
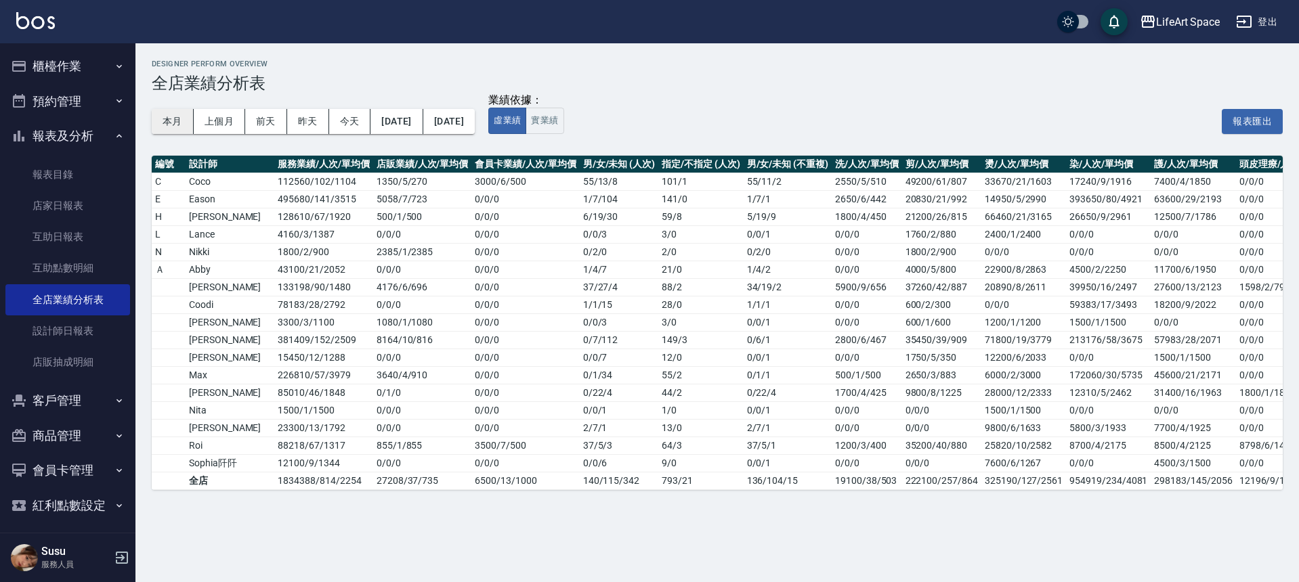
click at [176, 121] on button "本月" at bounding box center [173, 121] width 42 height 25
click at [1192, 28] on div "LifeArt Space" at bounding box center [1188, 22] width 64 height 17
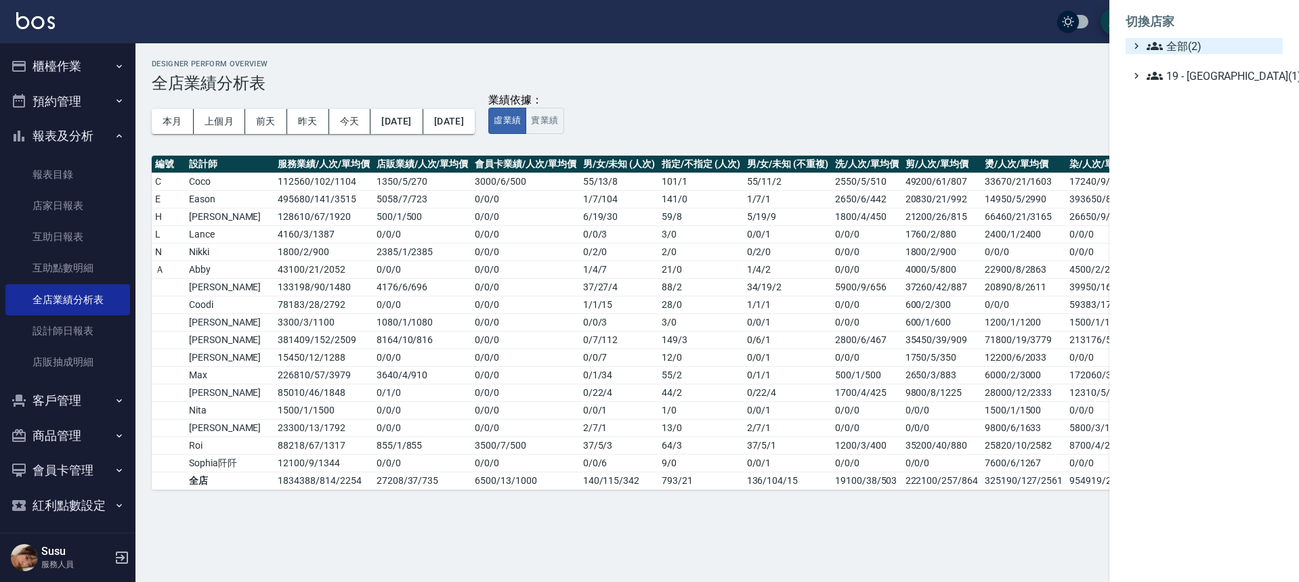
click at [1190, 47] on span "全部(2)" at bounding box center [1211, 46] width 131 height 16
click at [1190, 85] on span "LifeArt 松江" at bounding box center [1210, 85] width 133 height 16
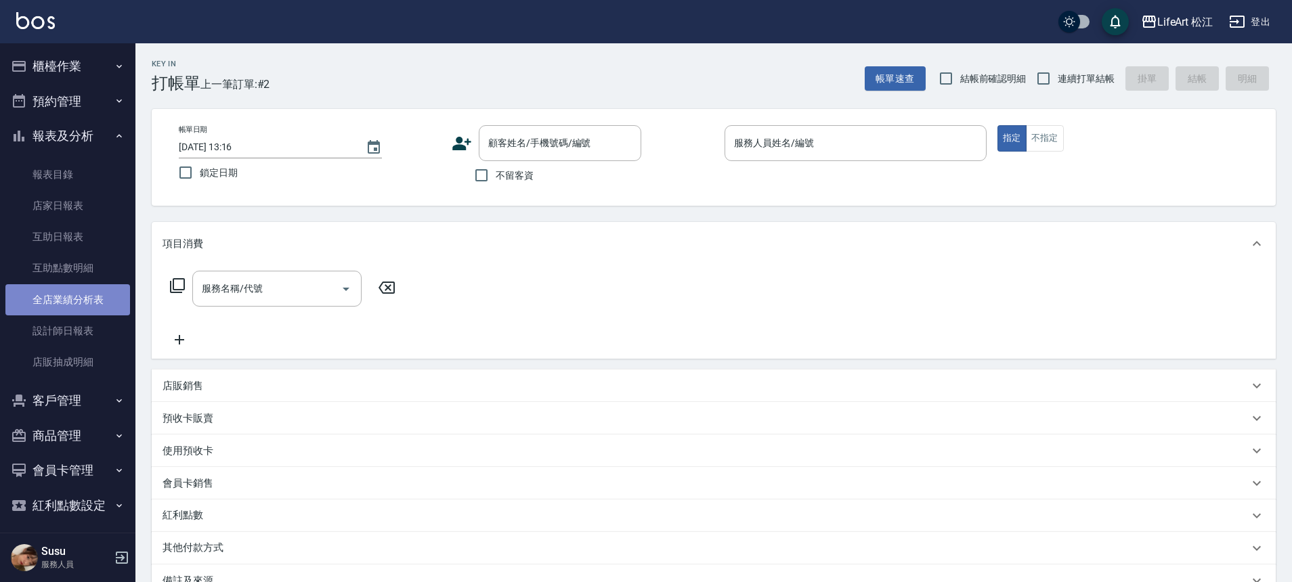
click at [95, 303] on link "全店業績分析表" at bounding box center [67, 299] width 125 height 31
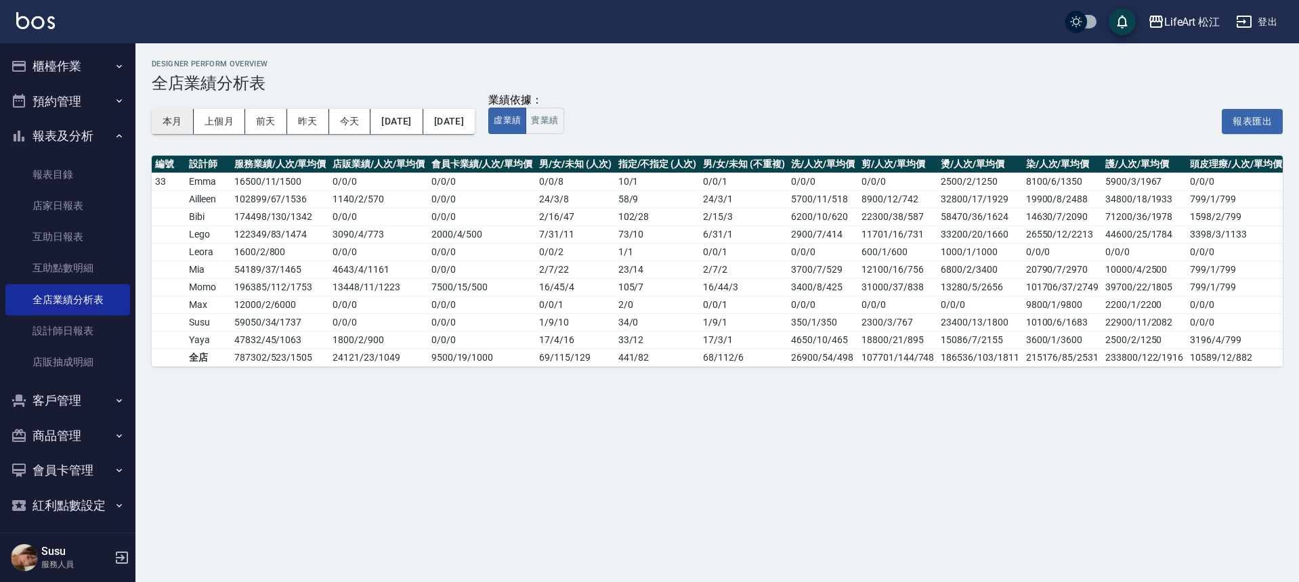
click at [185, 123] on button "本月" at bounding box center [173, 121] width 42 height 25
click at [75, 104] on button "預約管理" at bounding box center [67, 101] width 125 height 35
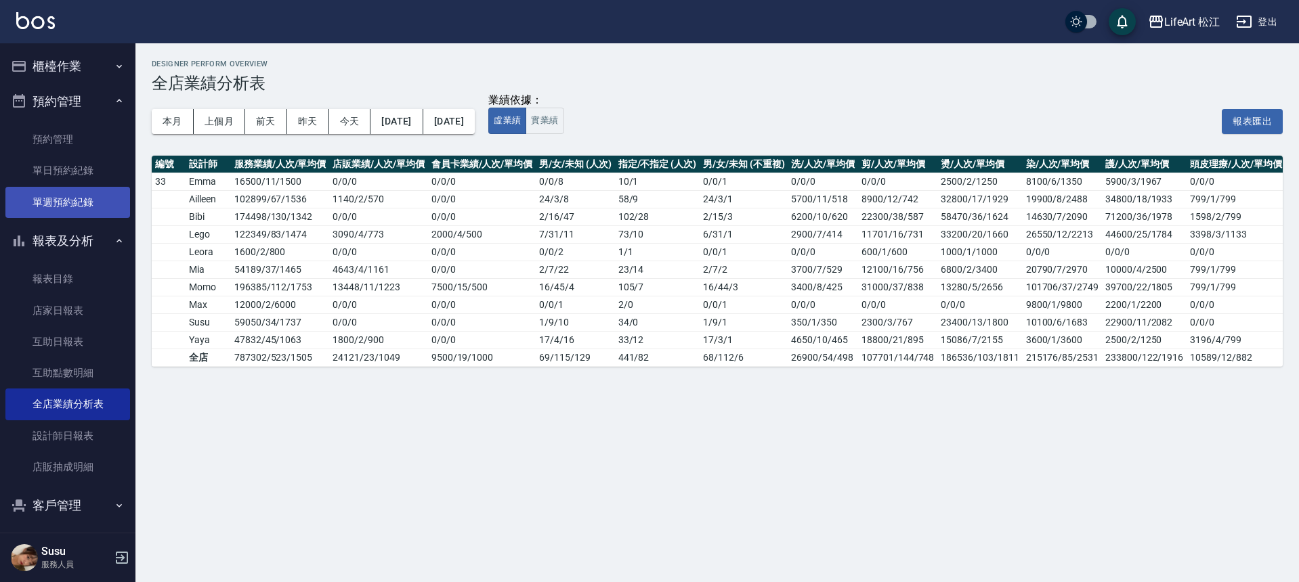
click at [68, 201] on link "單週預約紀錄" at bounding box center [67, 202] width 125 height 31
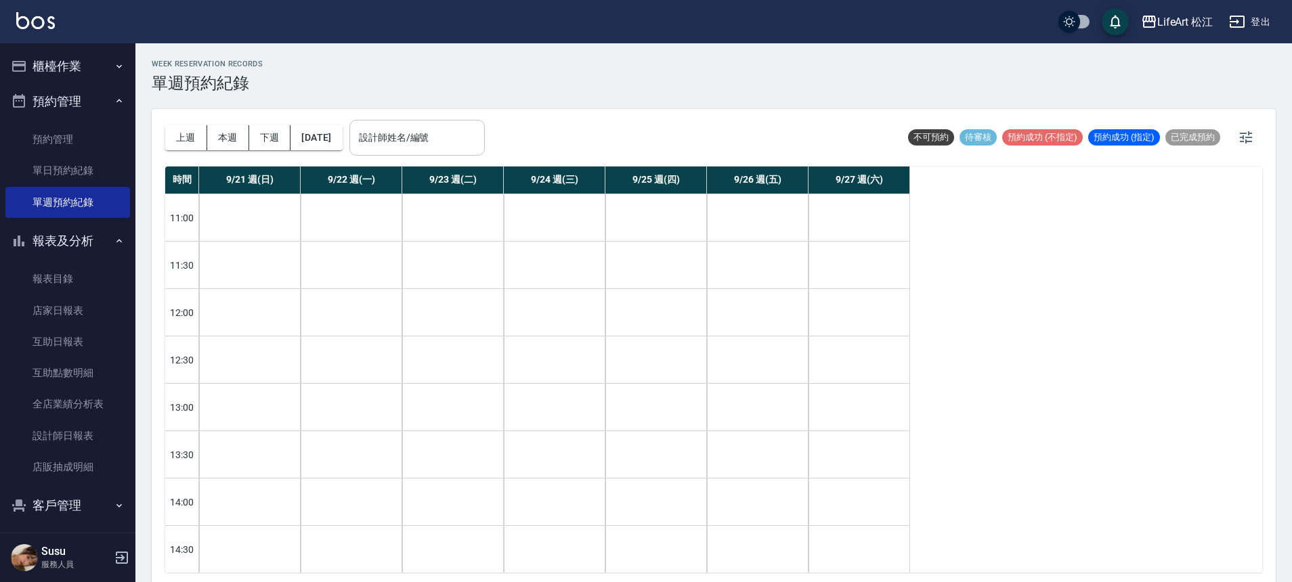
click at [474, 143] on input "設計師姓名/編號" at bounding box center [416, 138] width 123 height 24
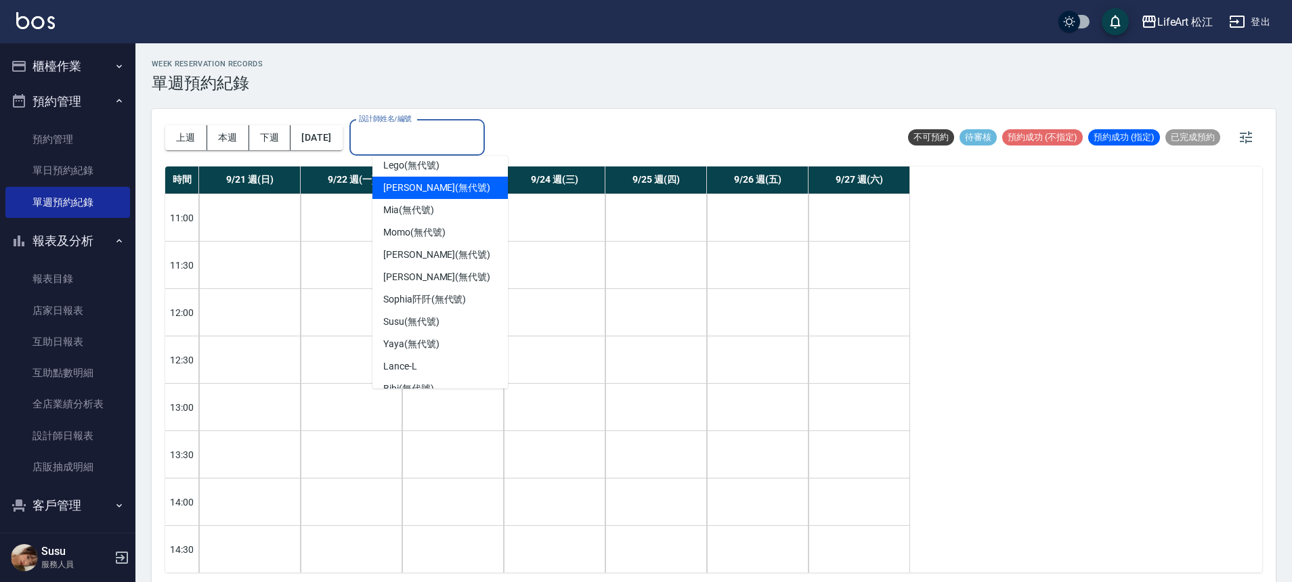
scroll to position [135, 0]
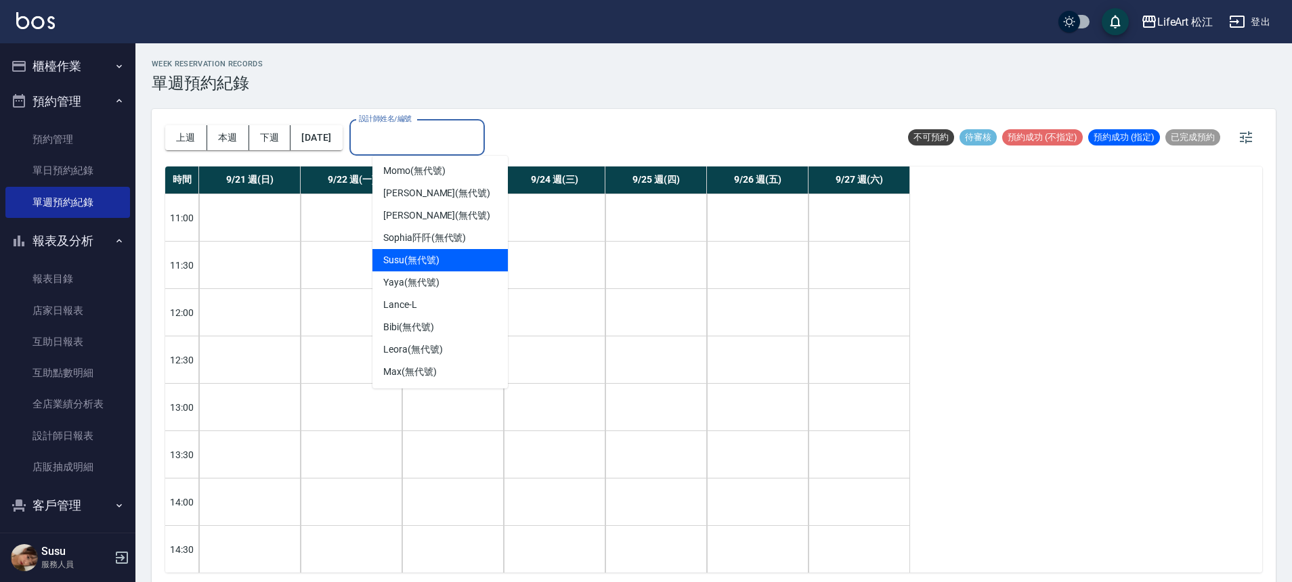
click at [434, 261] on div "Susu (無代號)" at bounding box center [439, 260] width 135 height 22
type input "Susu(無代號)"
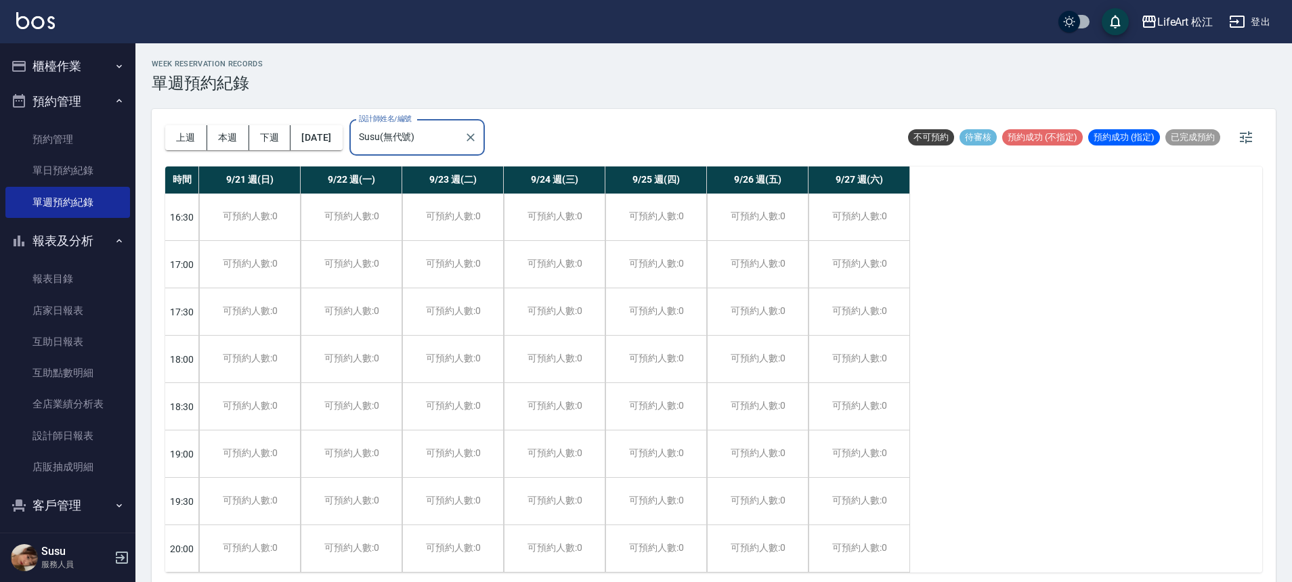
scroll to position [0, 0]
click at [477, 142] on icon "Clear" at bounding box center [471, 138] width 14 height 14
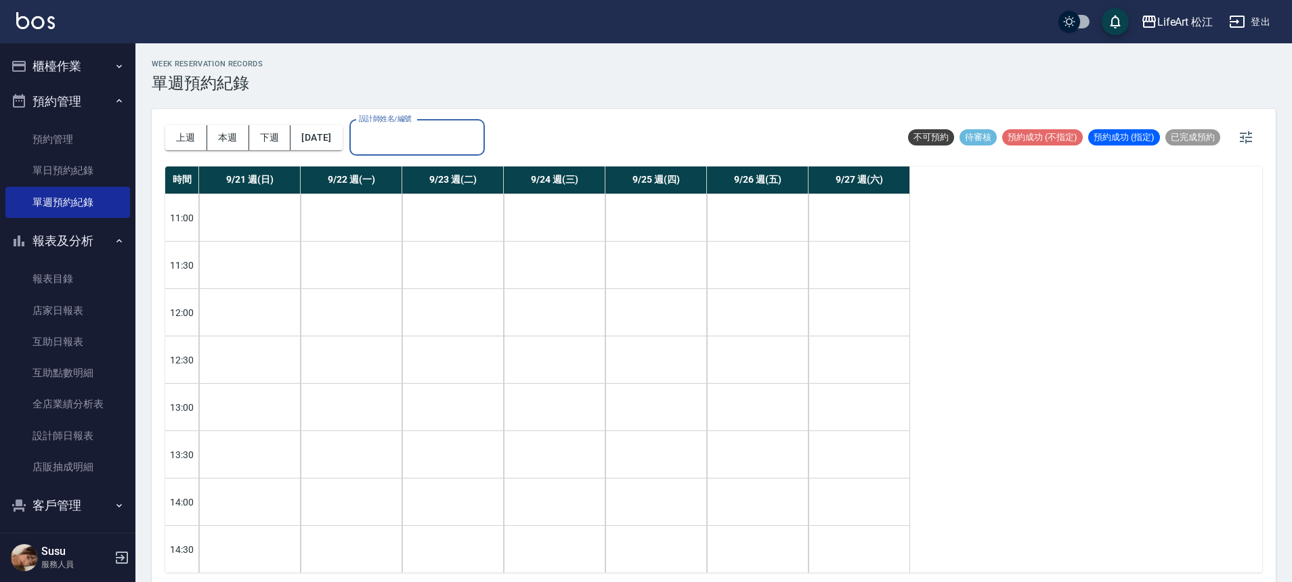
click at [64, 74] on button "櫃檯作業" at bounding box center [67, 66] width 125 height 35
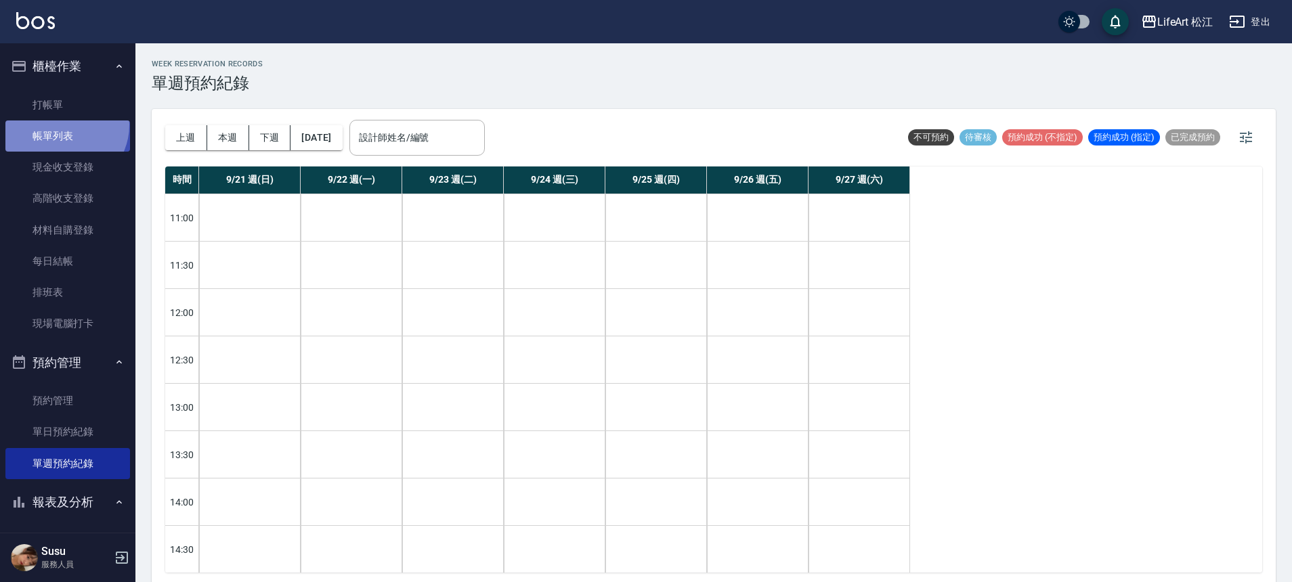
click at [63, 125] on link "帳單列表" at bounding box center [67, 136] width 125 height 31
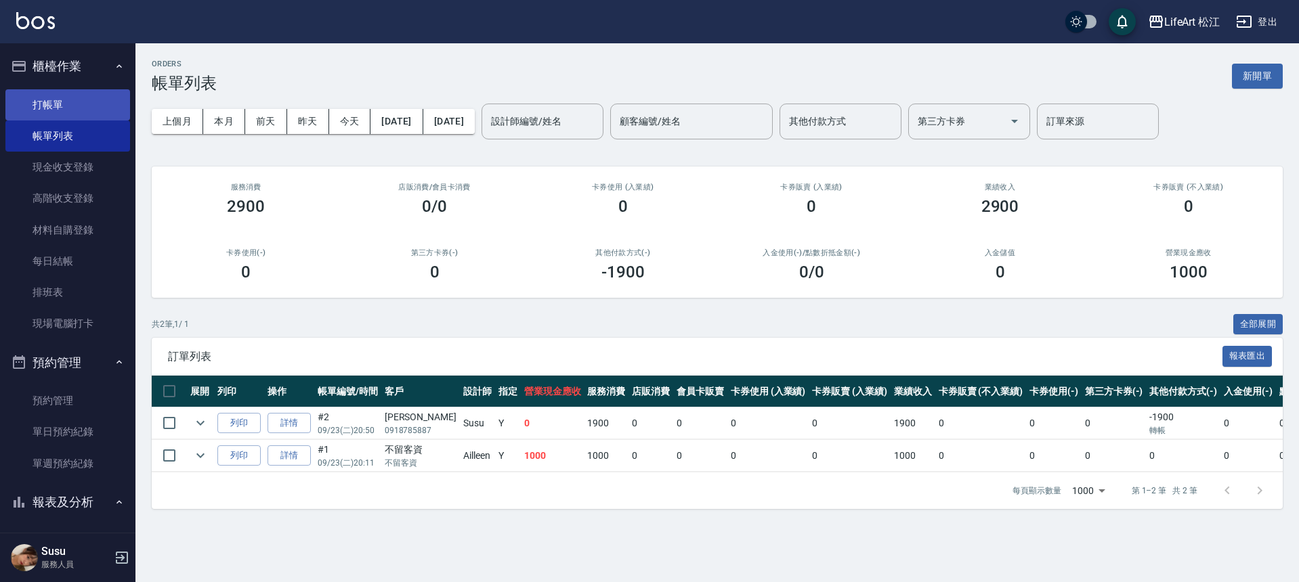
click at [83, 105] on link "打帳單" at bounding box center [67, 104] width 125 height 31
